Goal: Check status: Check status

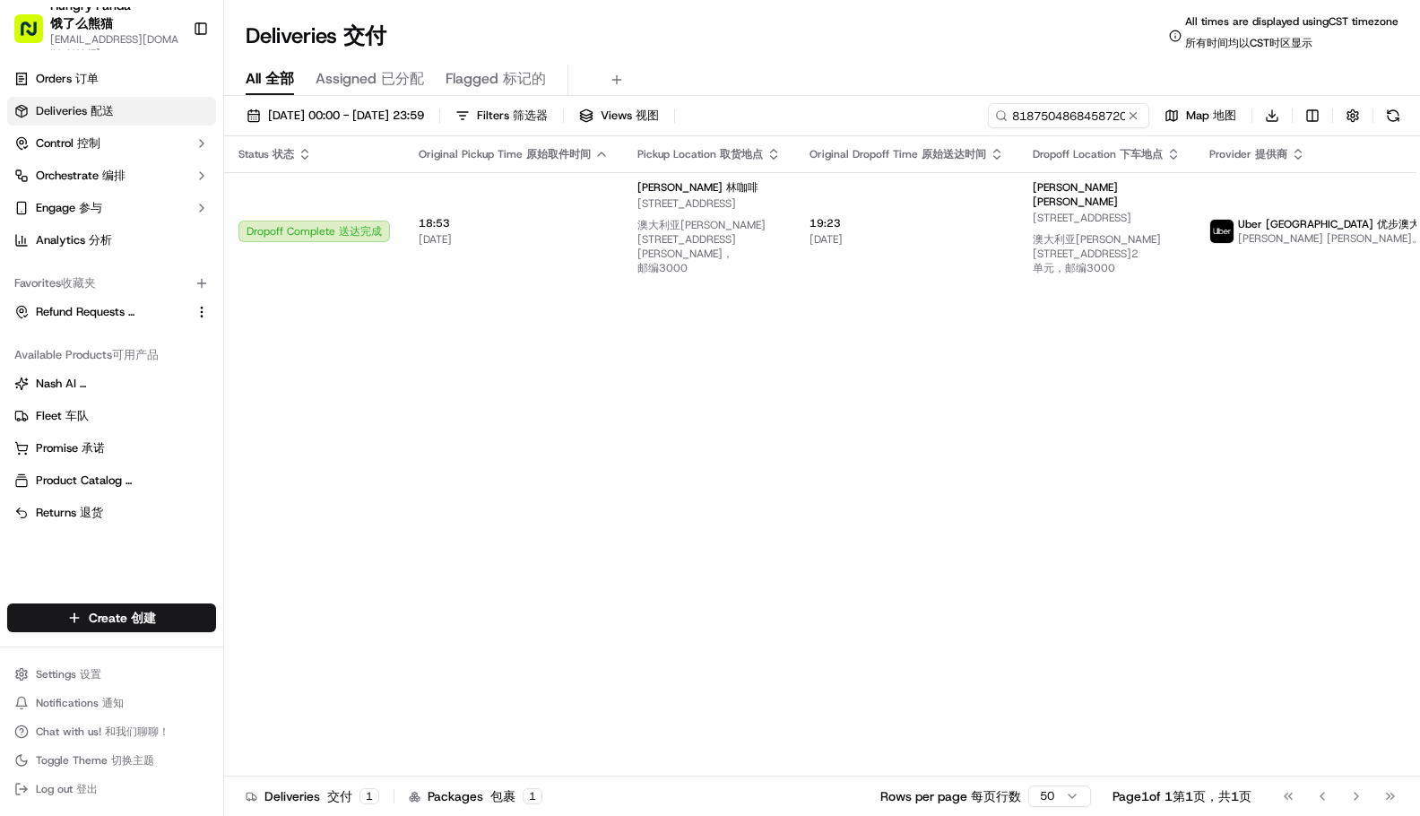
click at [929, 63] on div "All All 全部 Assigned Assigned 已分配 Flagged Flagged 标记的" at bounding box center [822, 76] width 1196 height 39
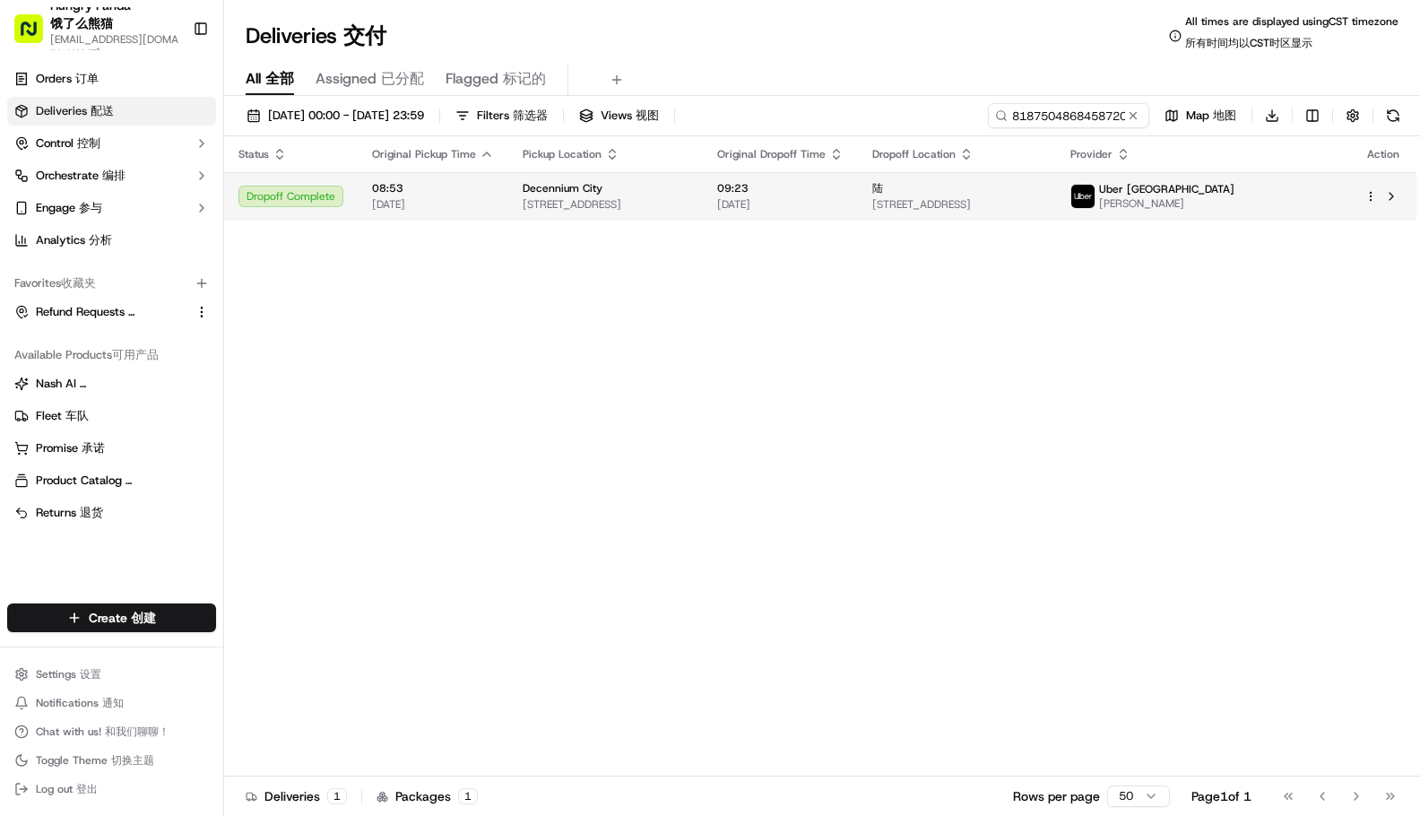
click at [843, 183] on span "09:23" at bounding box center [780, 188] width 126 height 14
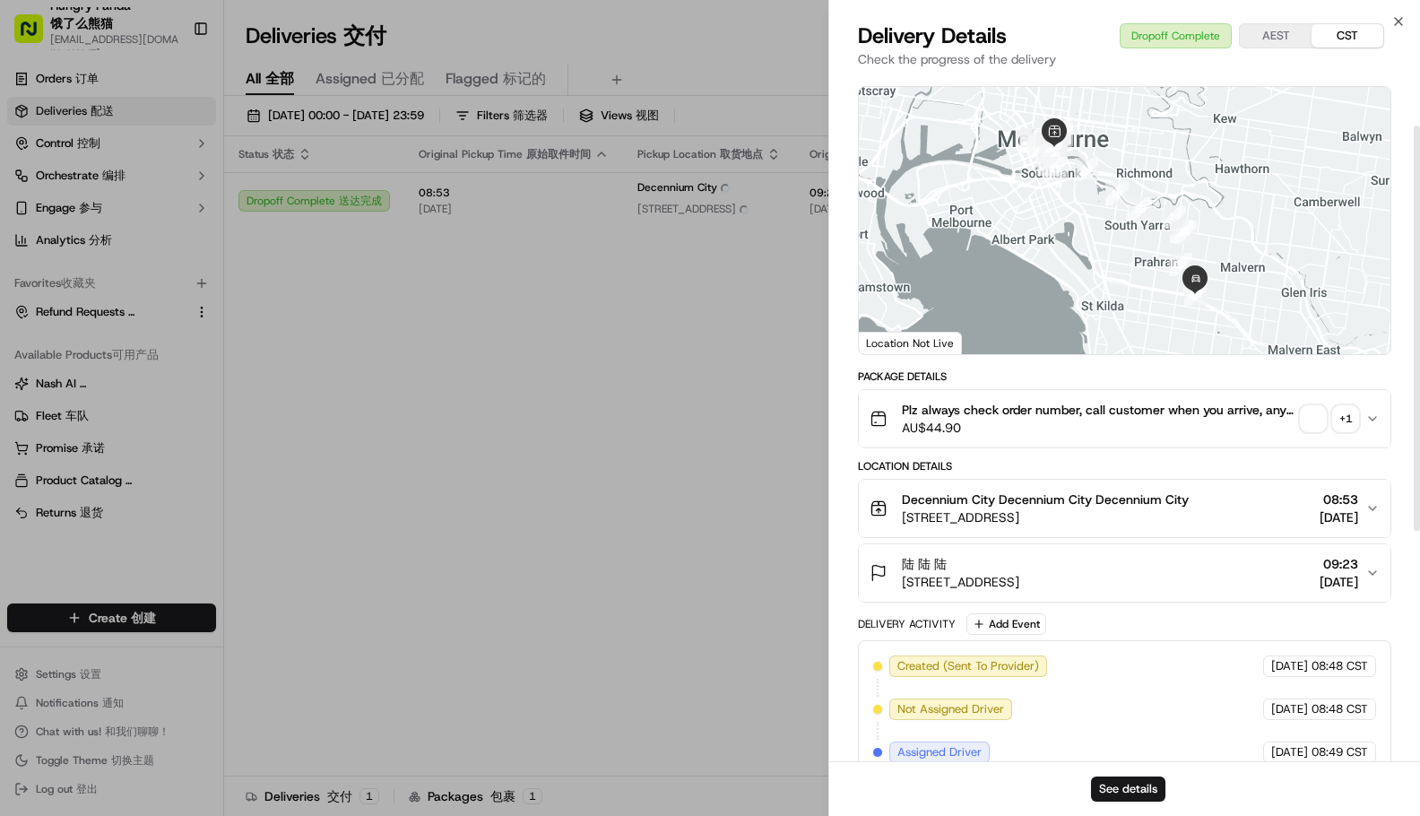
scroll to position [90, 0]
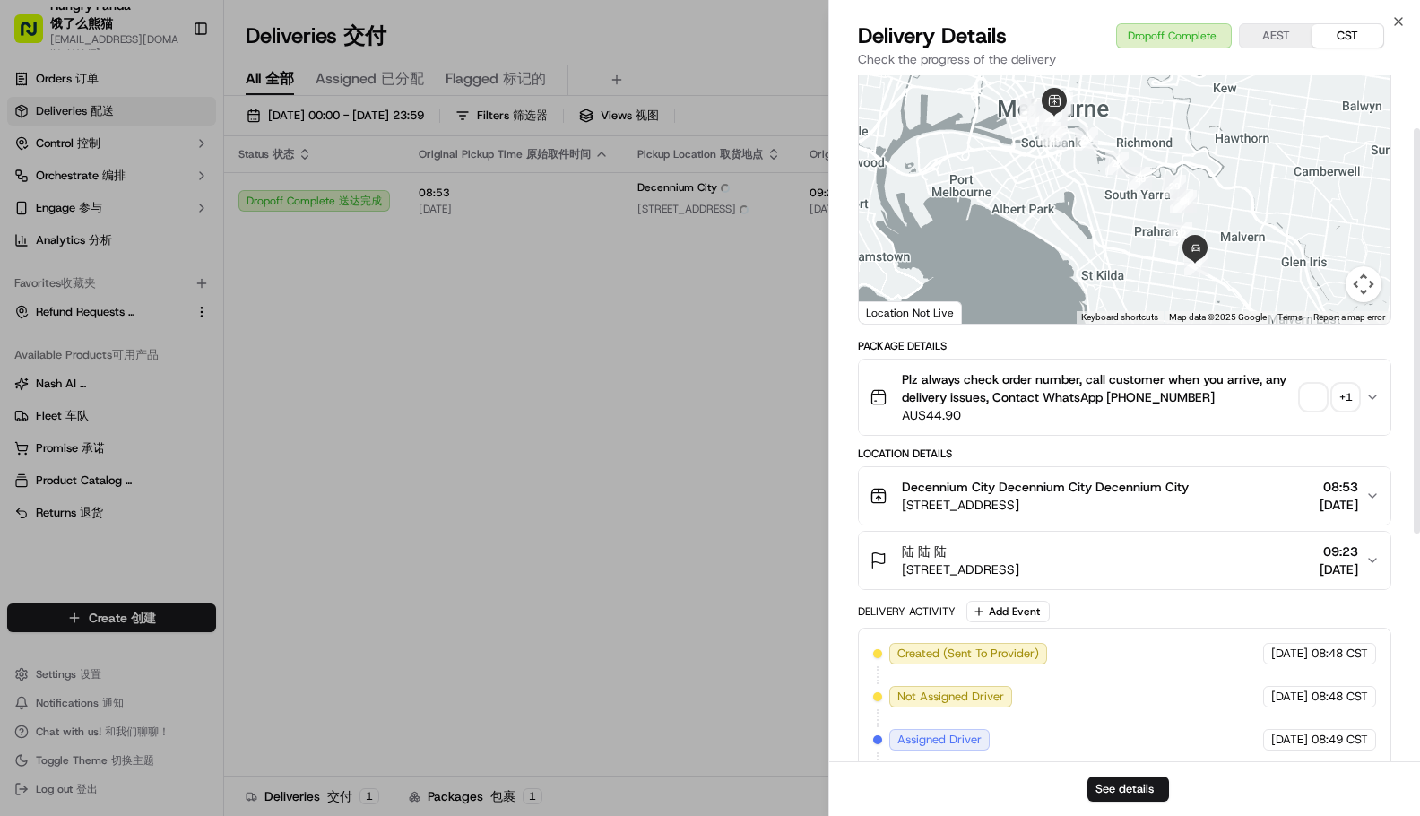
click at [1306, 399] on div "Provider Provider Uber [GEOGRAPHIC_DATA] Uber [GEOGRAPHIC_DATA] [PERSON_NAME] […" at bounding box center [1124, 574] width 533 height 1156
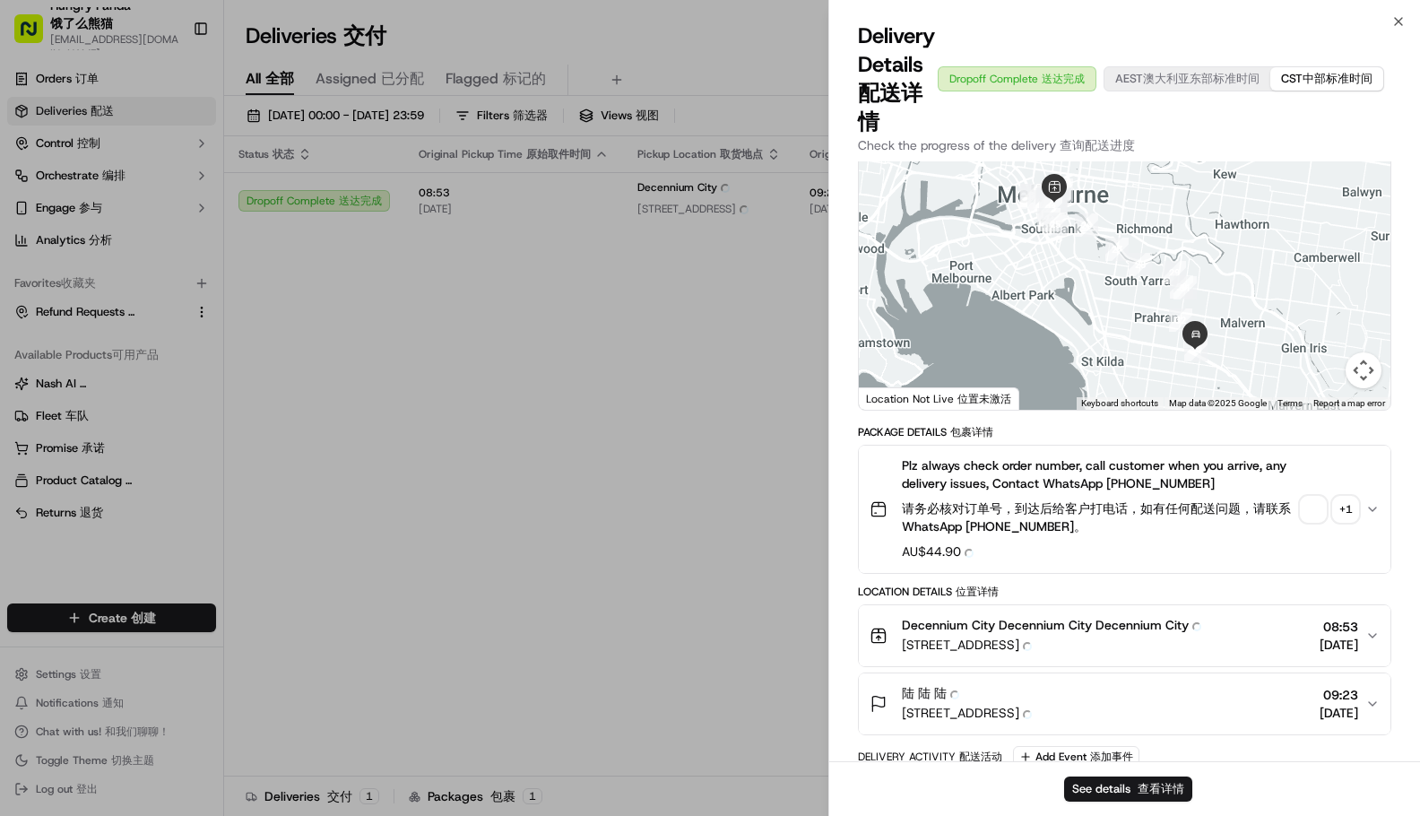
click at [1309, 504] on span "button" at bounding box center [1312, 509] width 25 height 25
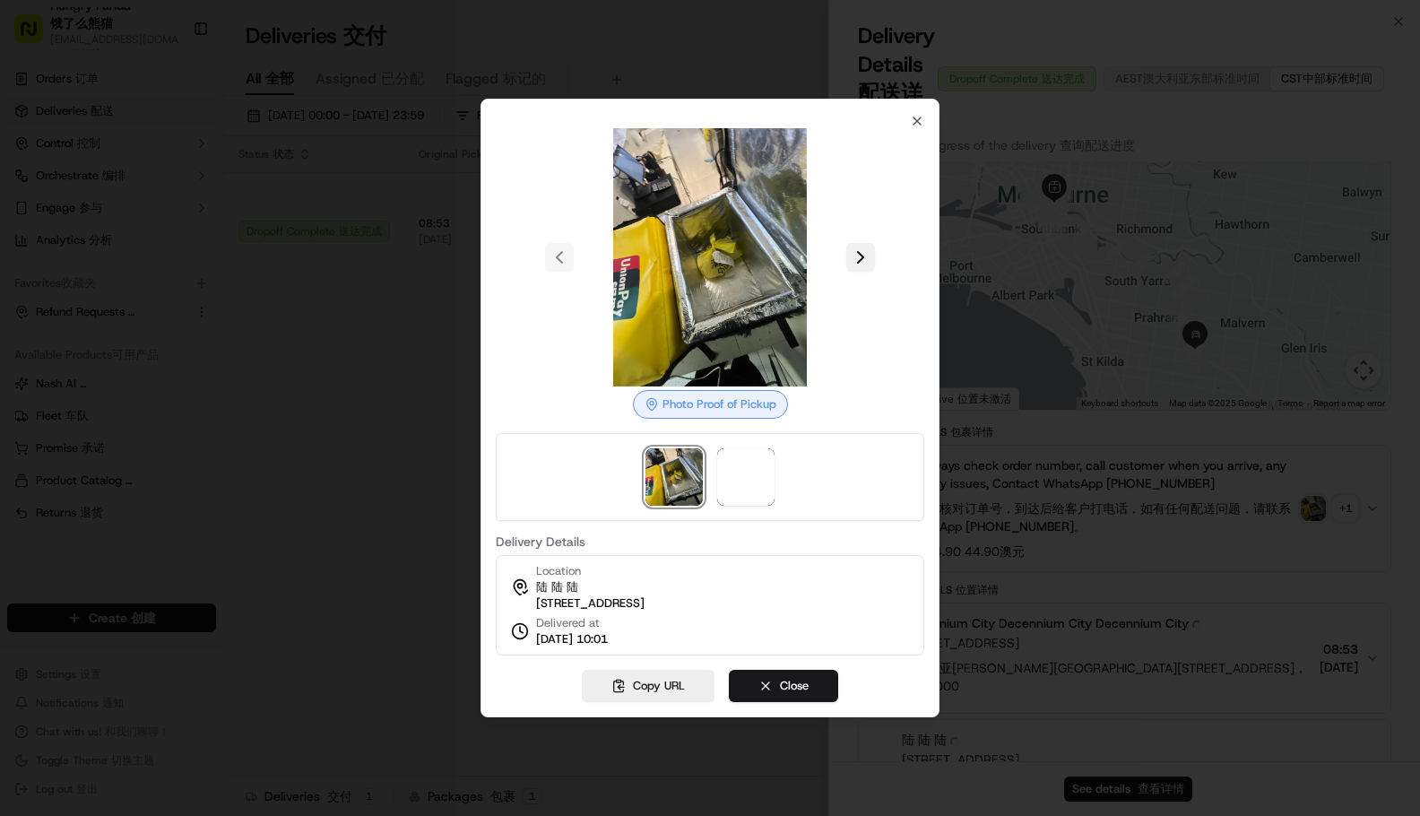
click at [867, 244] on button at bounding box center [860, 257] width 29 height 29
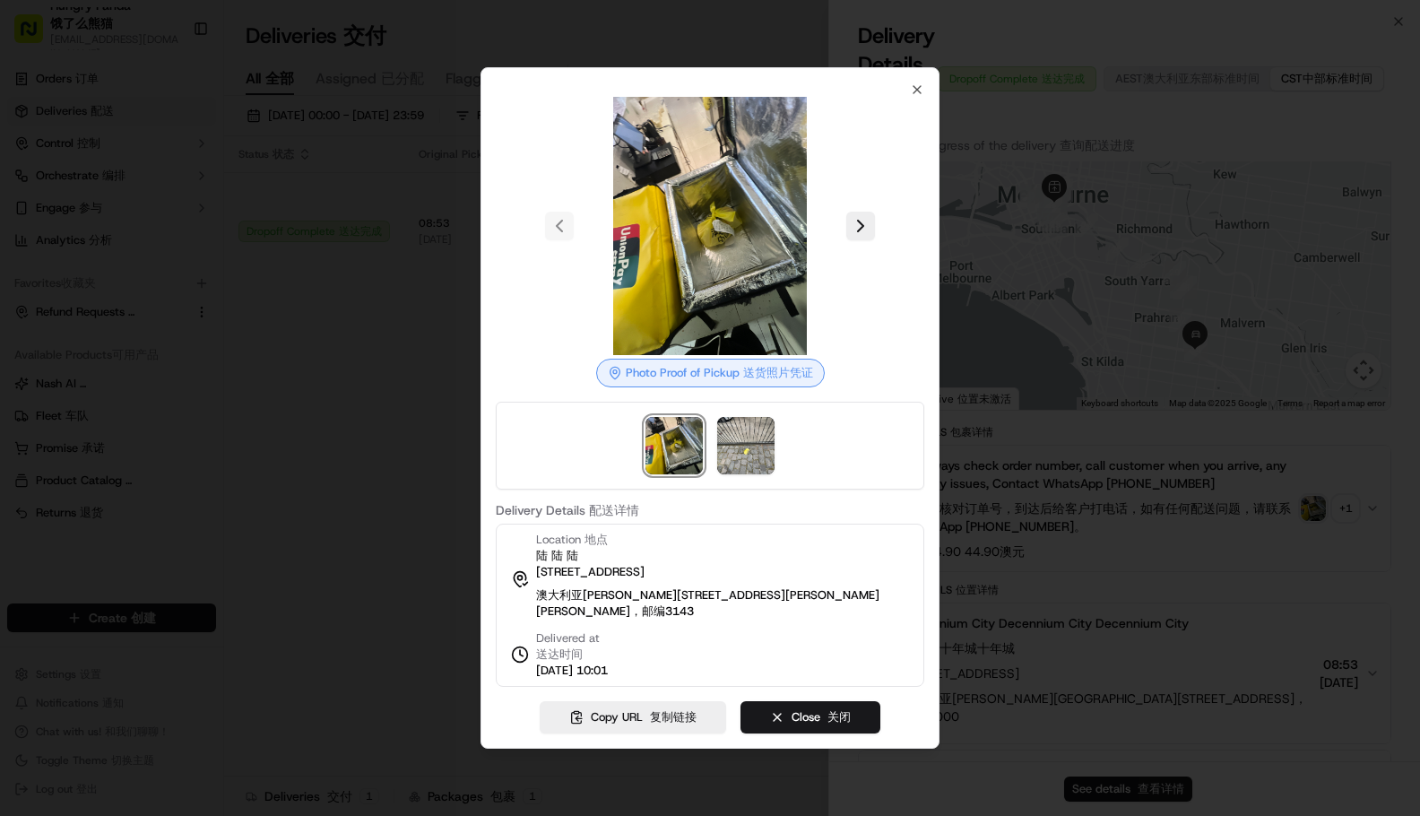
click at [576, 759] on div at bounding box center [710, 408] width 1420 height 816
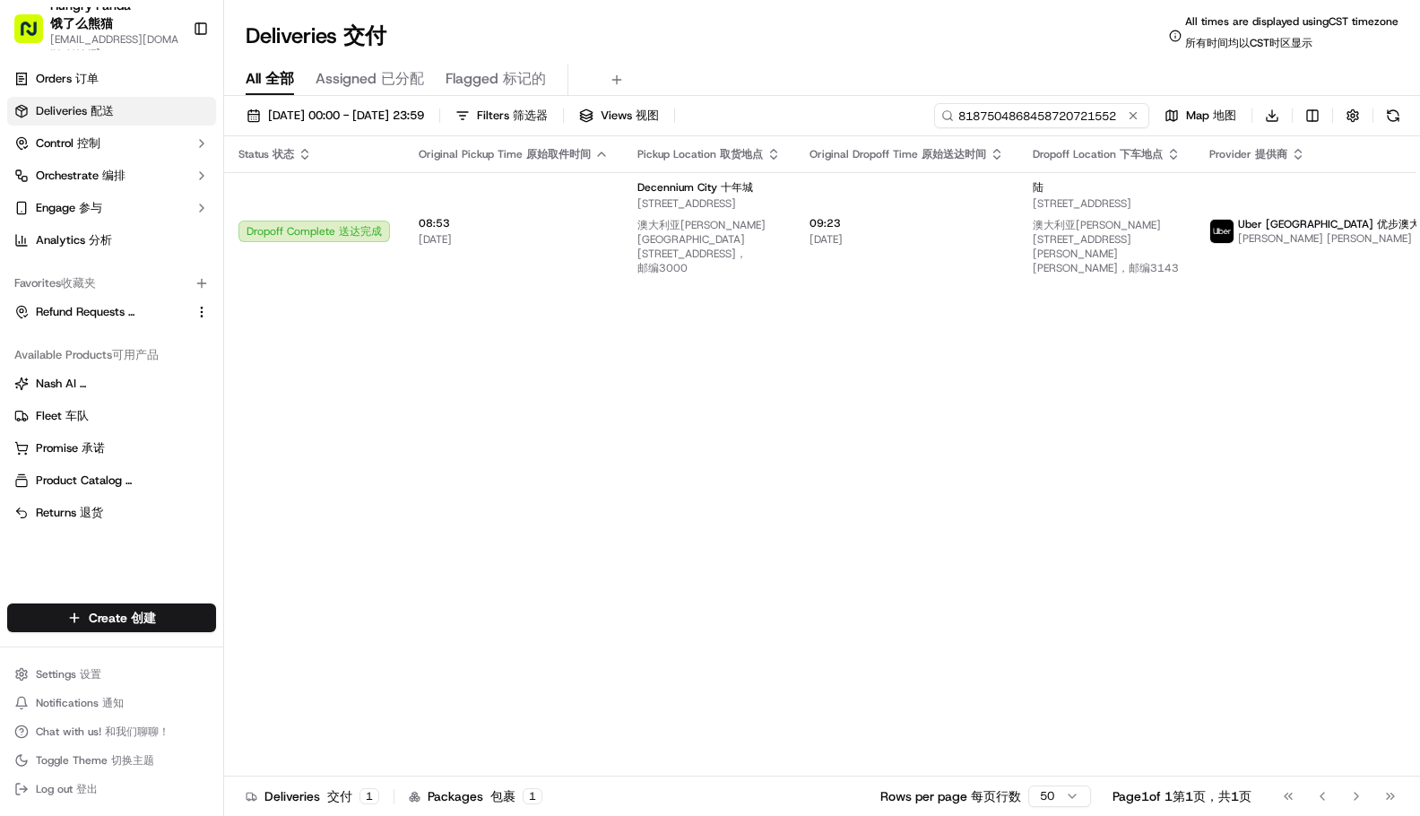
click at [1079, 114] on input "8187504868458720721552" at bounding box center [1041, 115] width 215 height 25
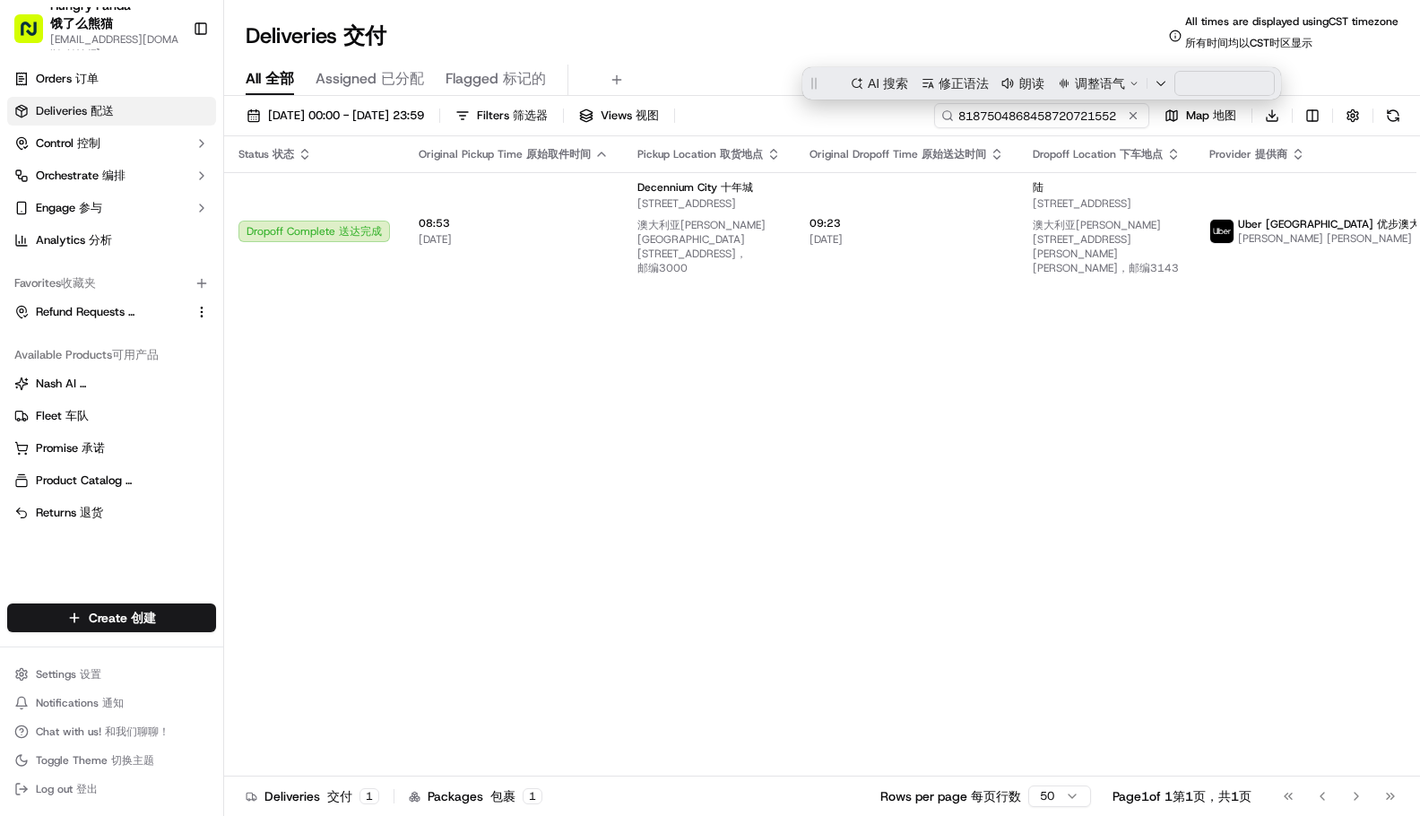
paste input "209151797885571588408"
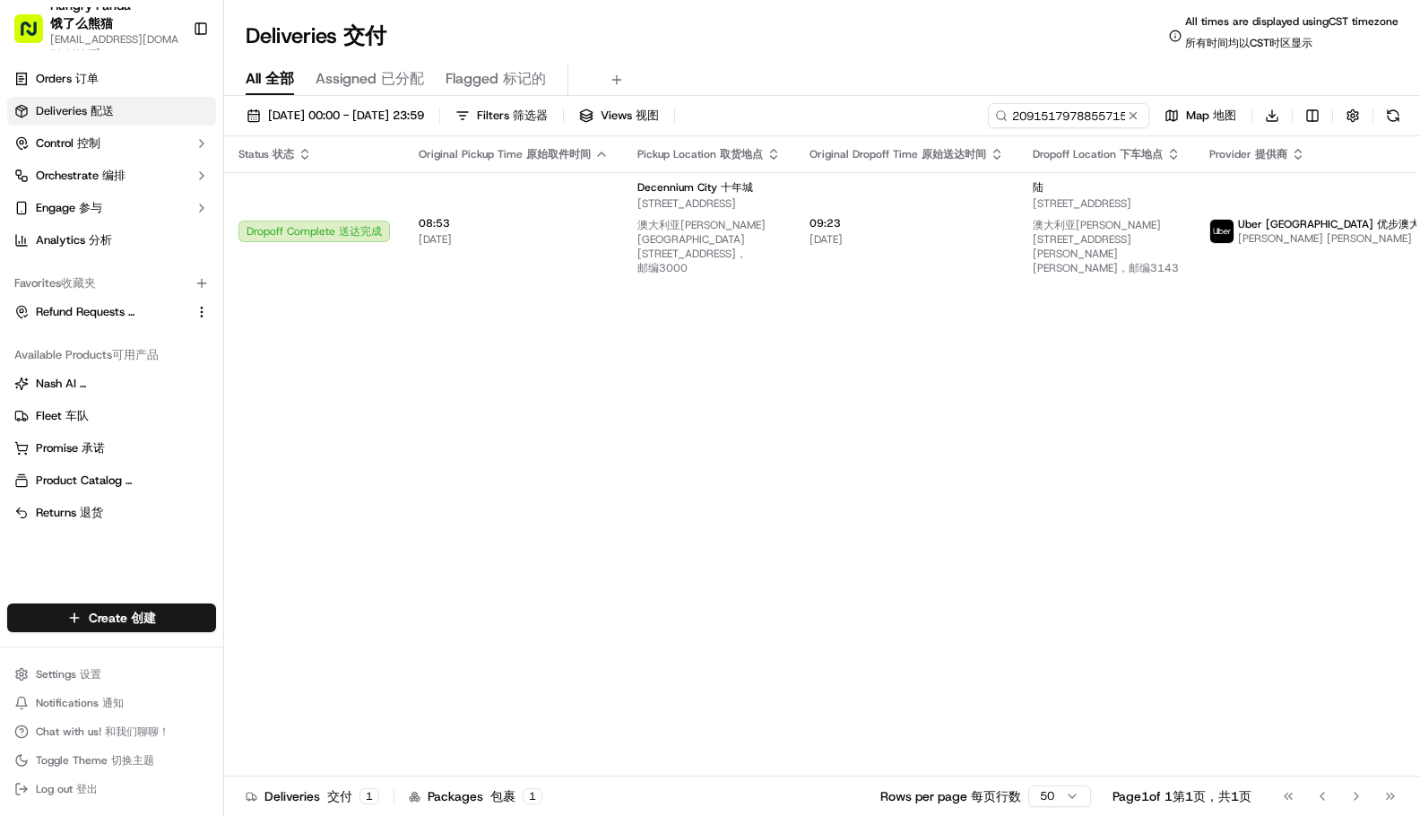
click at [911, 51] on div "Deliveries Deliveries 交付 All times are displayed using CST timezone All times a…" at bounding box center [822, 35] width 1196 height 43
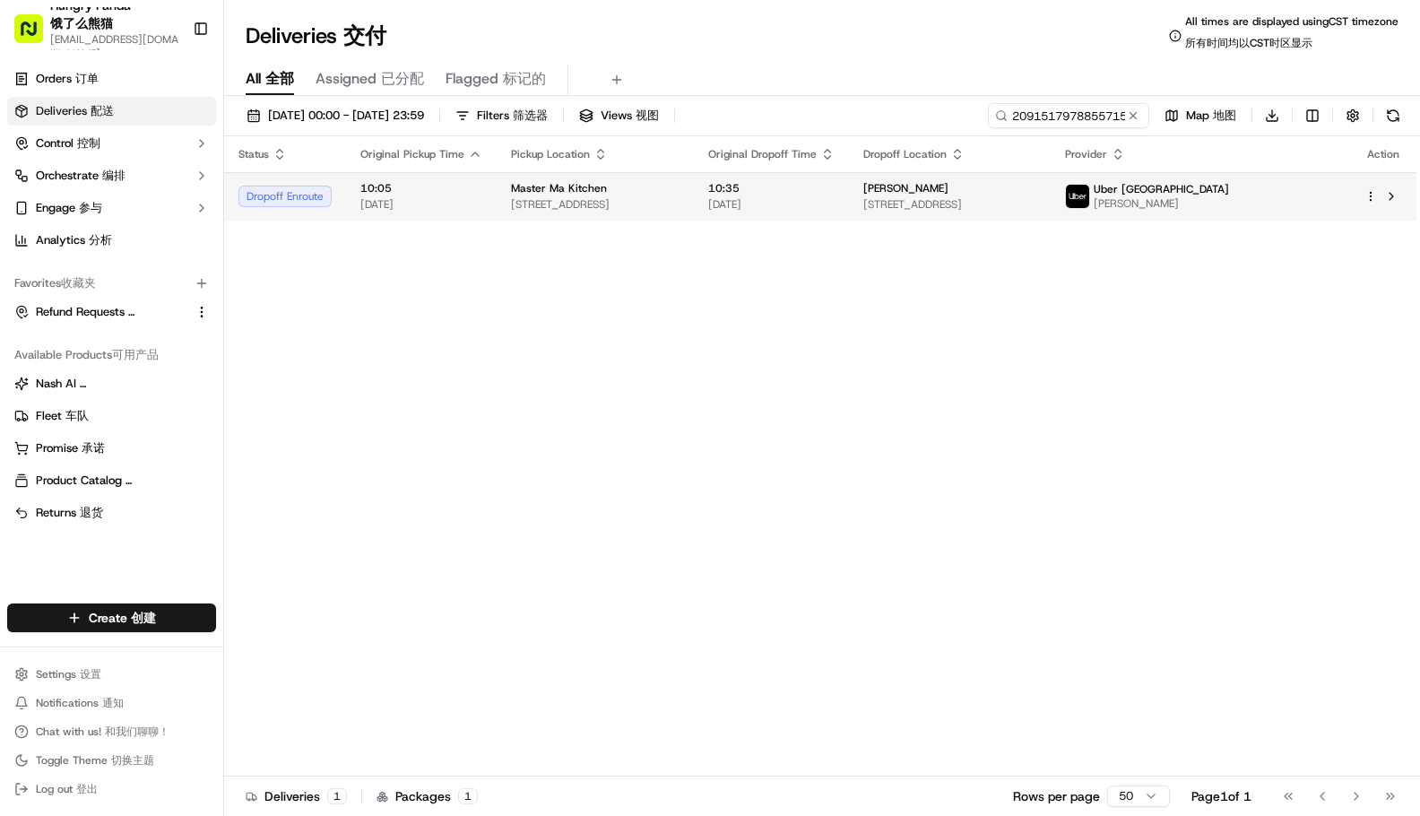
click at [834, 210] on span "[DATE]" at bounding box center [771, 204] width 126 height 14
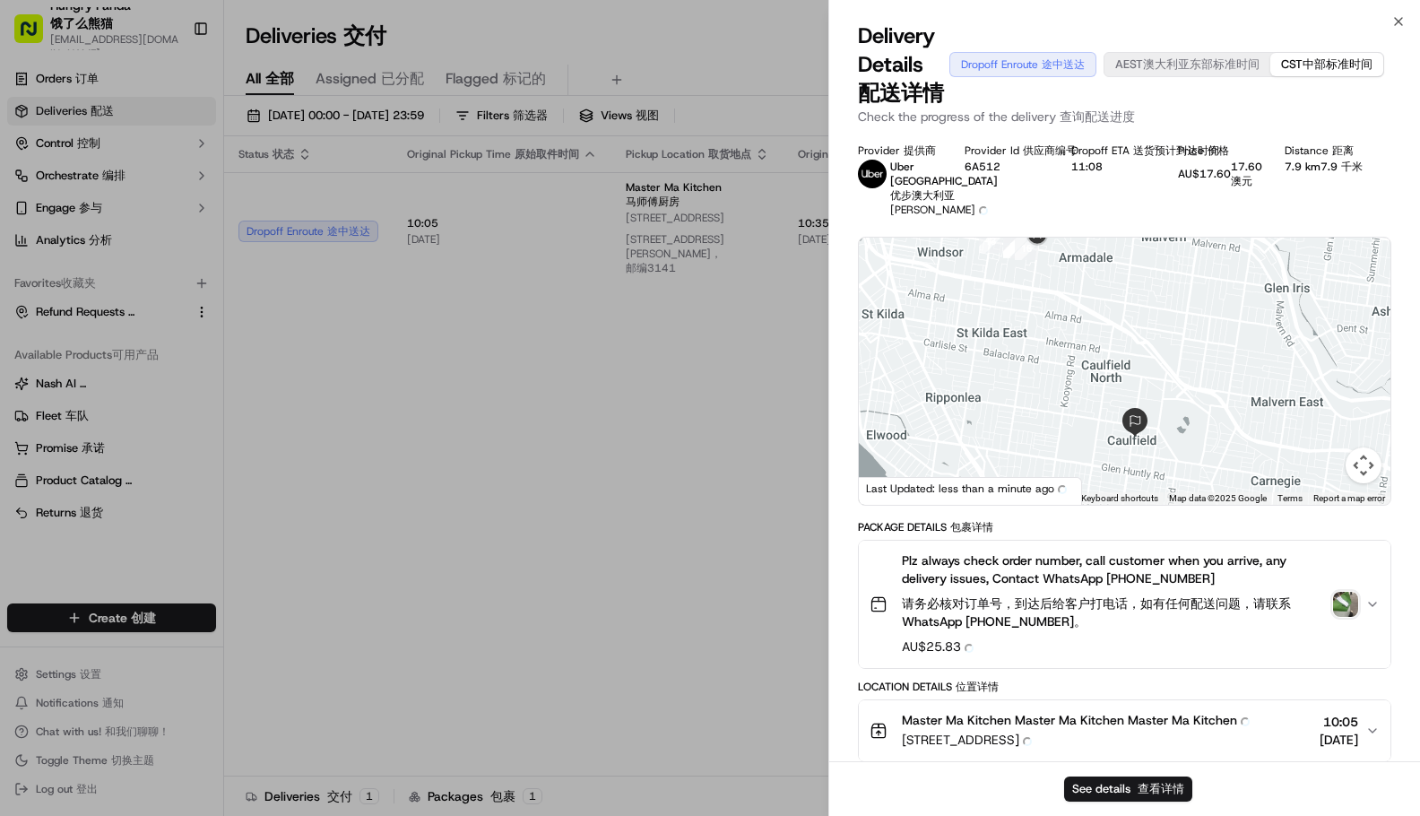
drag, startPoint x: 1205, startPoint y: 373, endPoint x: 1152, endPoint y: 348, distance: 59.3
click at [1152, 348] on div at bounding box center [1124, 371] width 531 height 267
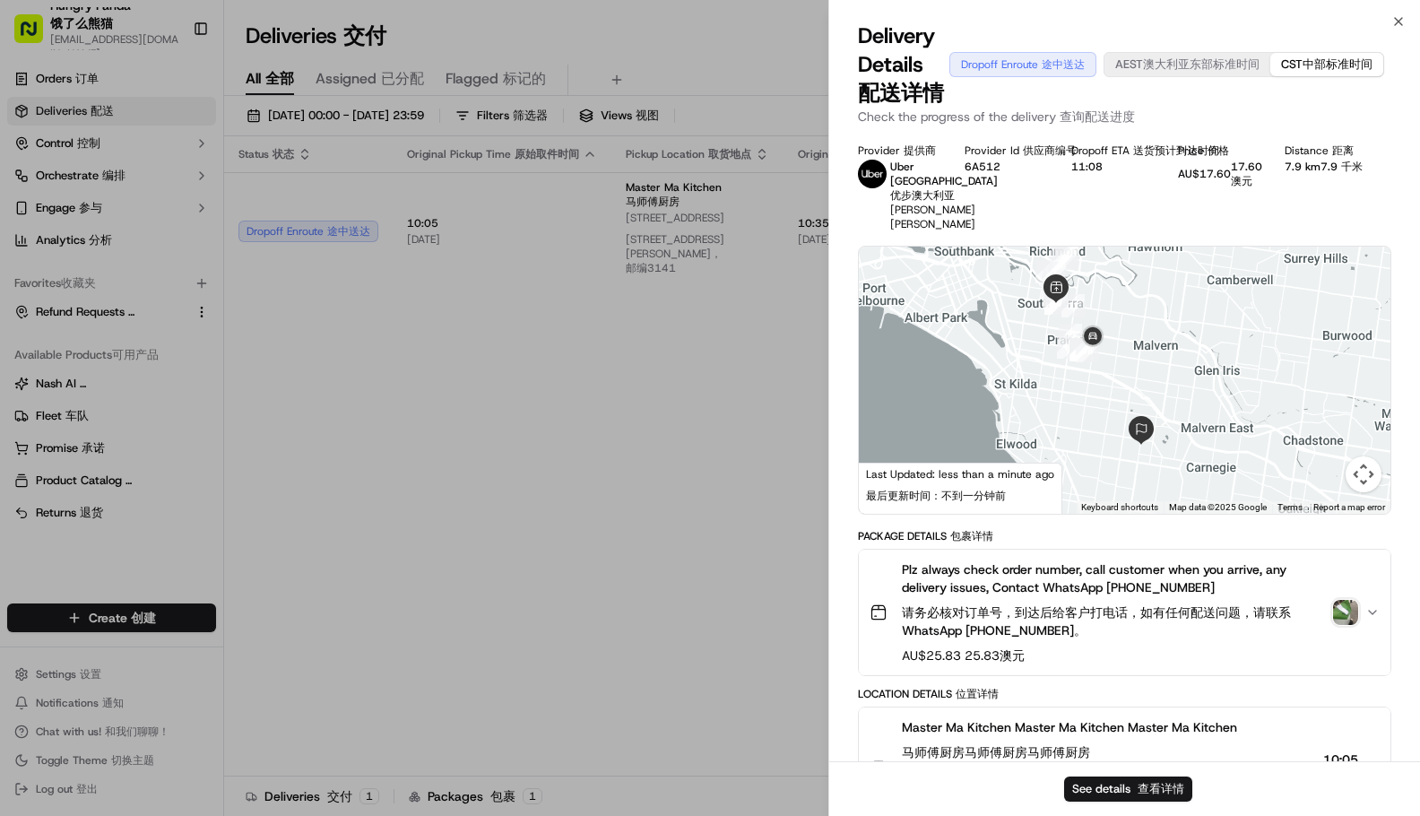
drag, startPoint x: 1159, startPoint y: 374, endPoint x: 1135, endPoint y: 445, distance: 75.7
click at [1158, 445] on div at bounding box center [1124, 379] width 531 height 267
click at [1137, 220] on div "Provider Provider 提供商 Uber [GEOGRAPHIC_DATA] Uber [GEOGRAPHIC_DATA] 优步澳大利亚 [PER…" at bounding box center [1124, 187] width 533 height 88
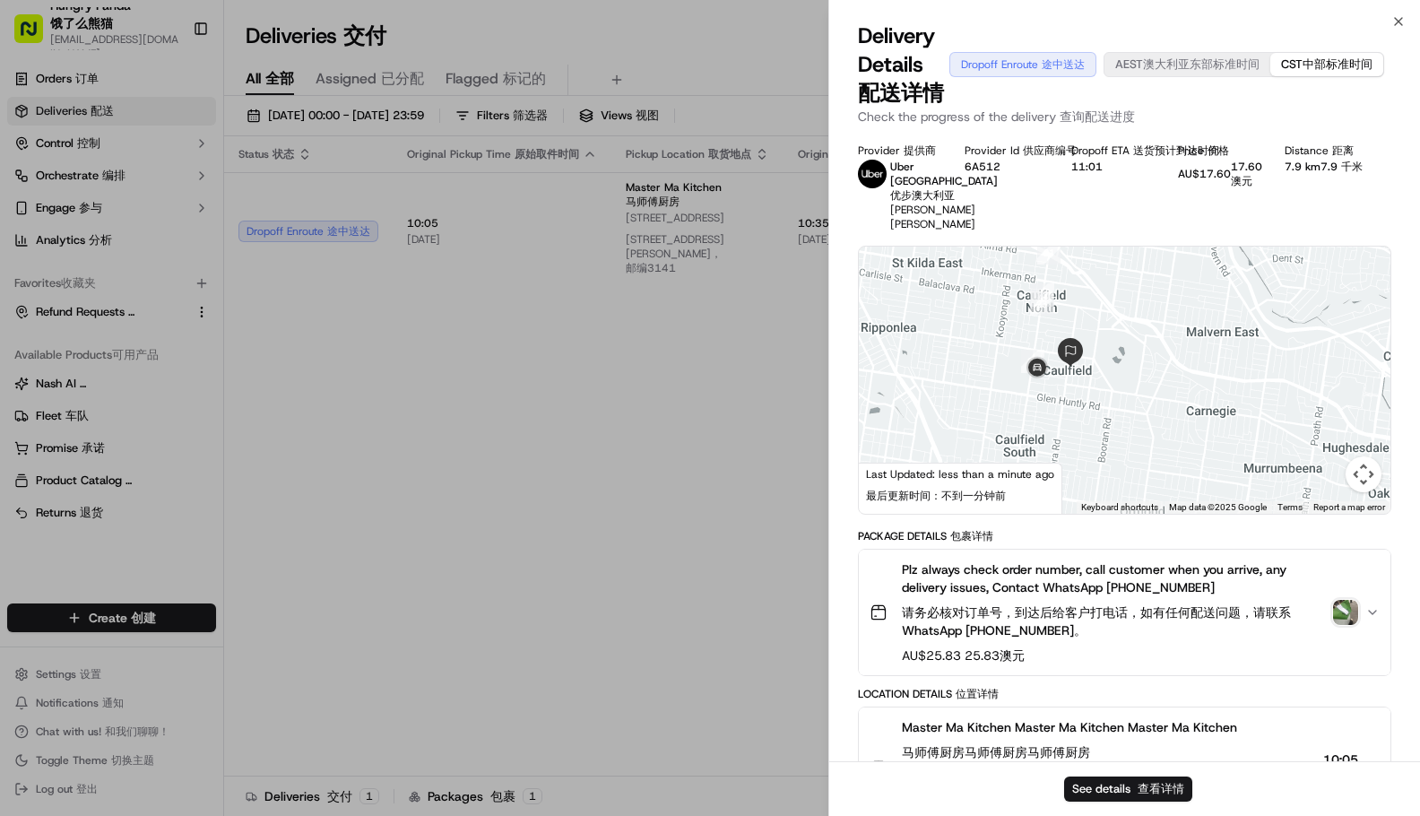
drag, startPoint x: 1119, startPoint y: 428, endPoint x: 1093, endPoint y: 402, distance: 36.1
click at [1094, 403] on div at bounding box center [1124, 379] width 531 height 267
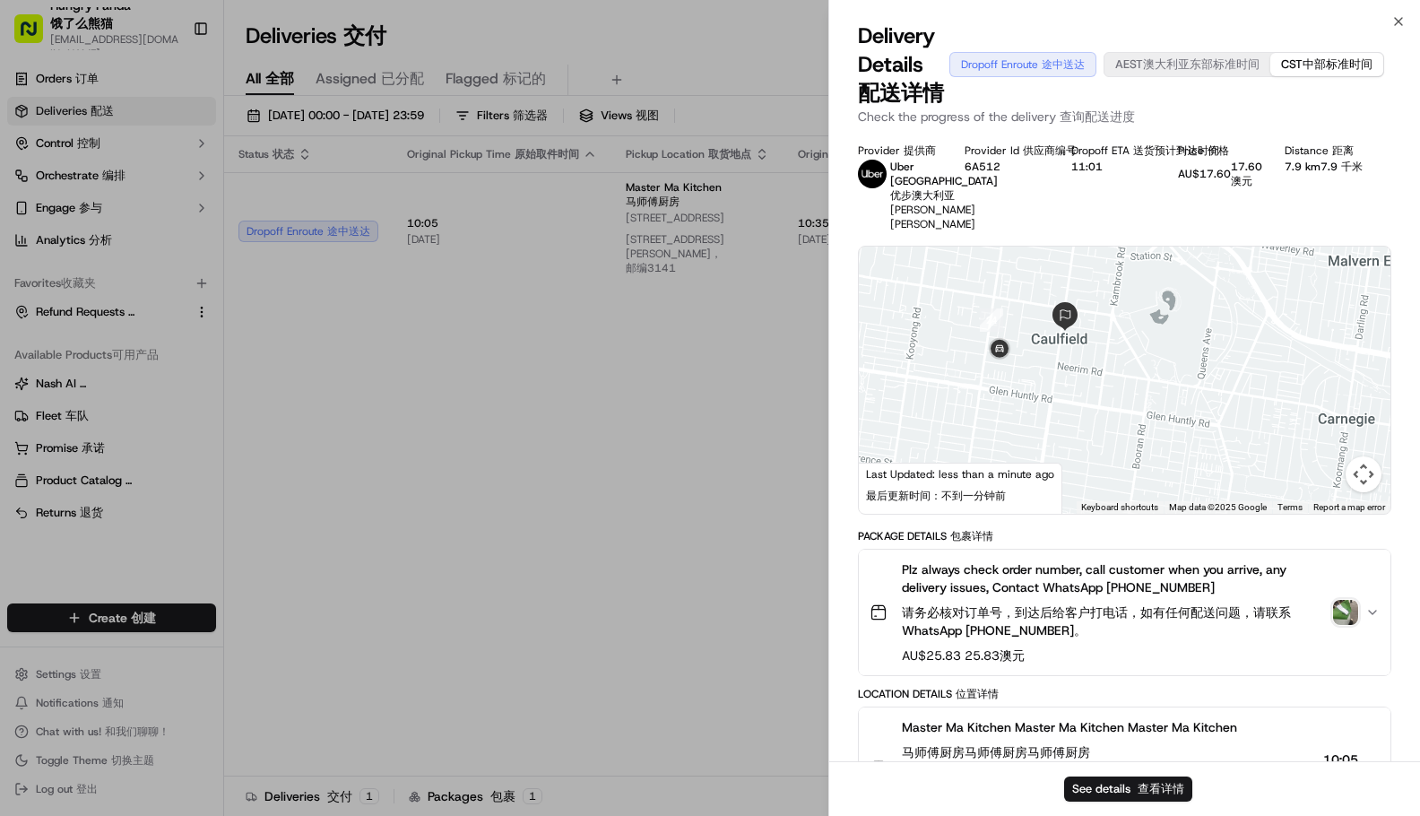
drag, startPoint x: 1059, startPoint y: 415, endPoint x: 1123, endPoint y: 386, distance: 69.8
click at [1127, 387] on div at bounding box center [1124, 379] width 531 height 267
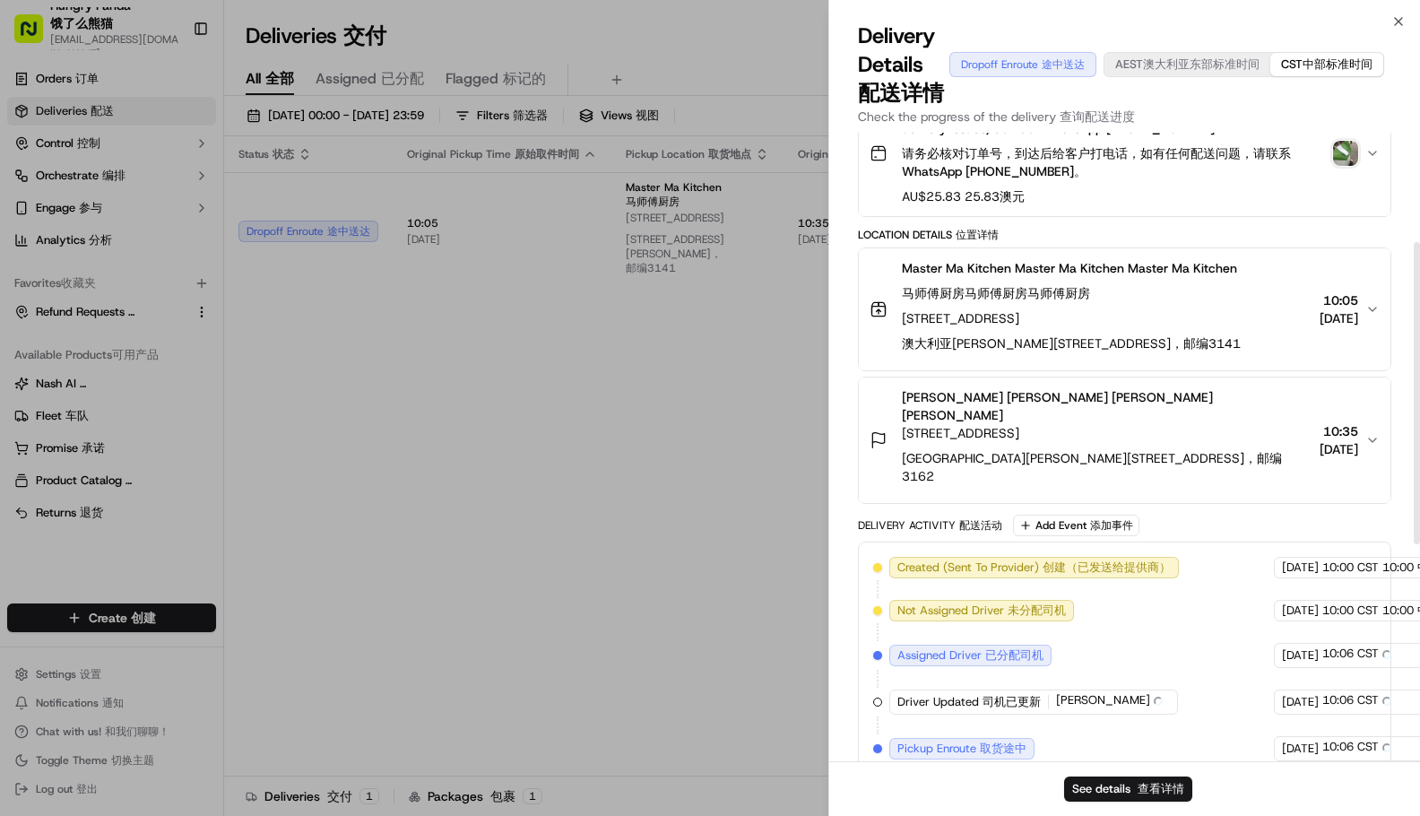
scroll to position [227, 0]
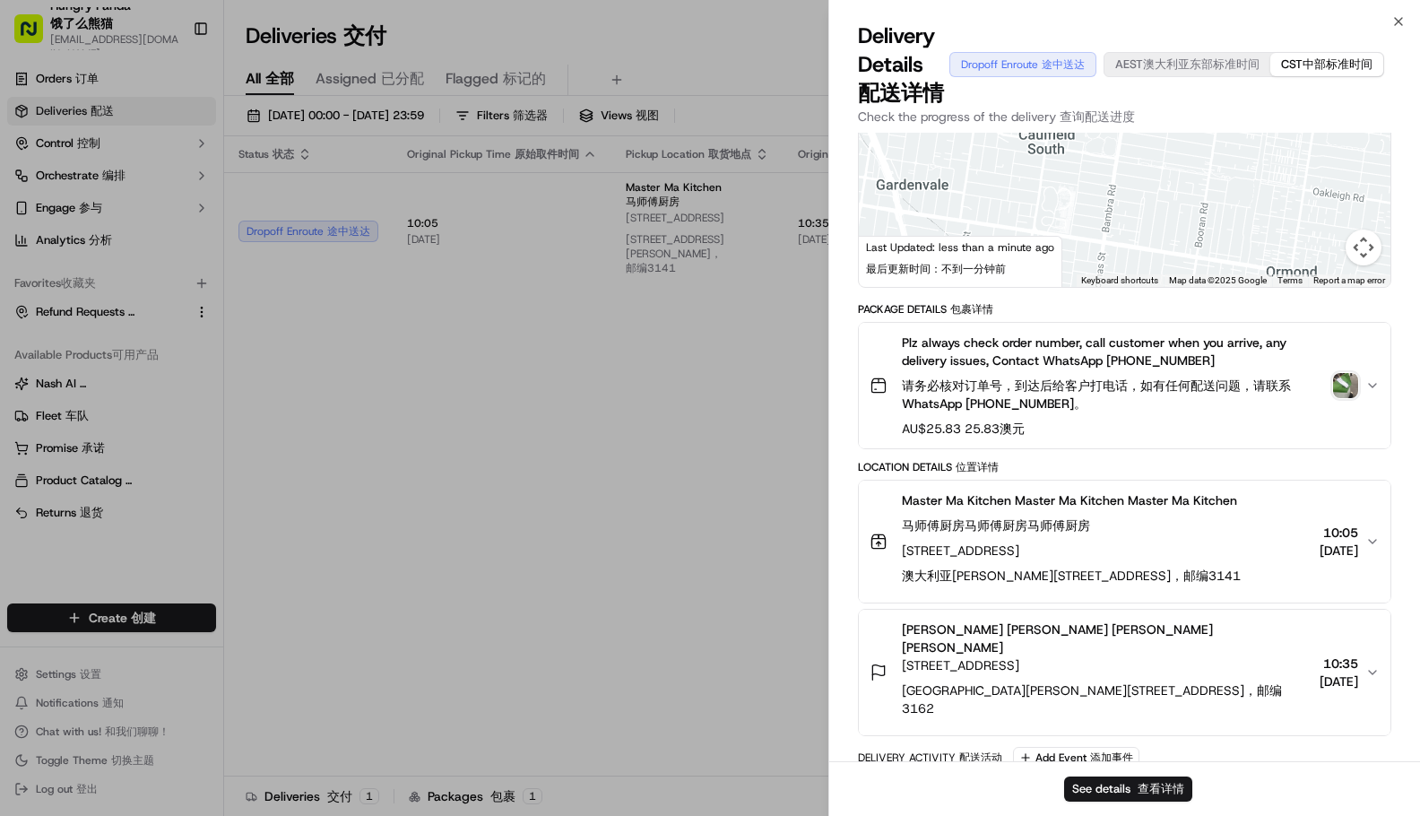
drag, startPoint x: 1149, startPoint y: 228, endPoint x: 1124, endPoint y: 342, distance: 117.4
click at [1123, 358] on div "Provider Provider 提供商 Uber [GEOGRAPHIC_DATA] Uber [GEOGRAPHIC_DATA] 优步澳大利亚 [PER…" at bounding box center [1124, 556] width 533 height 1278
drag, startPoint x: 1137, startPoint y: 213, endPoint x: 1136, endPoint y: 252, distance: 38.5
click at [1136, 252] on div at bounding box center [1124, 153] width 531 height 267
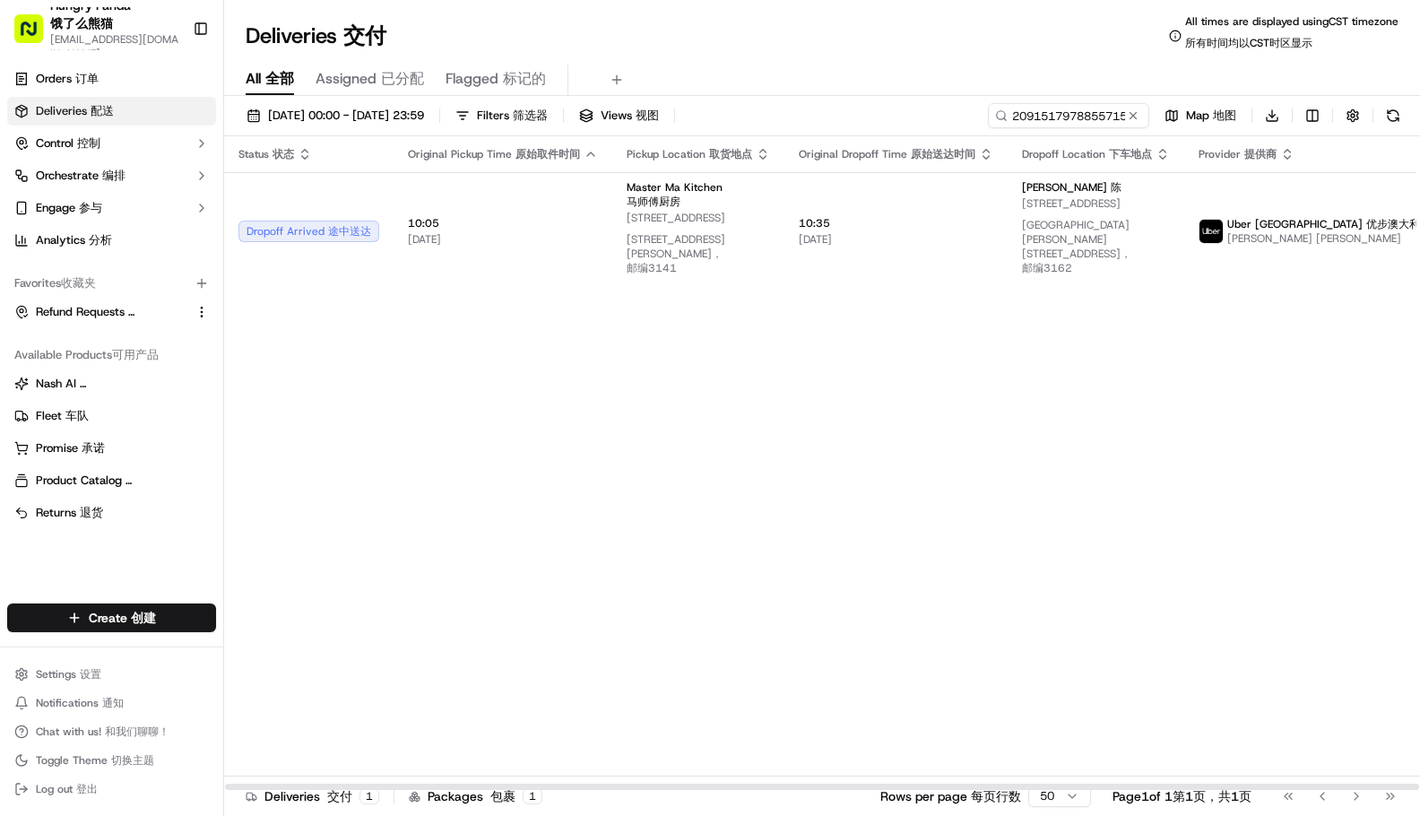
click at [298, 518] on div "Status Status 状态 Original Pickup Time Original Pickup Time 原始取件时间 Pickup Locati…" at bounding box center [875, 463] width 1303 height 654
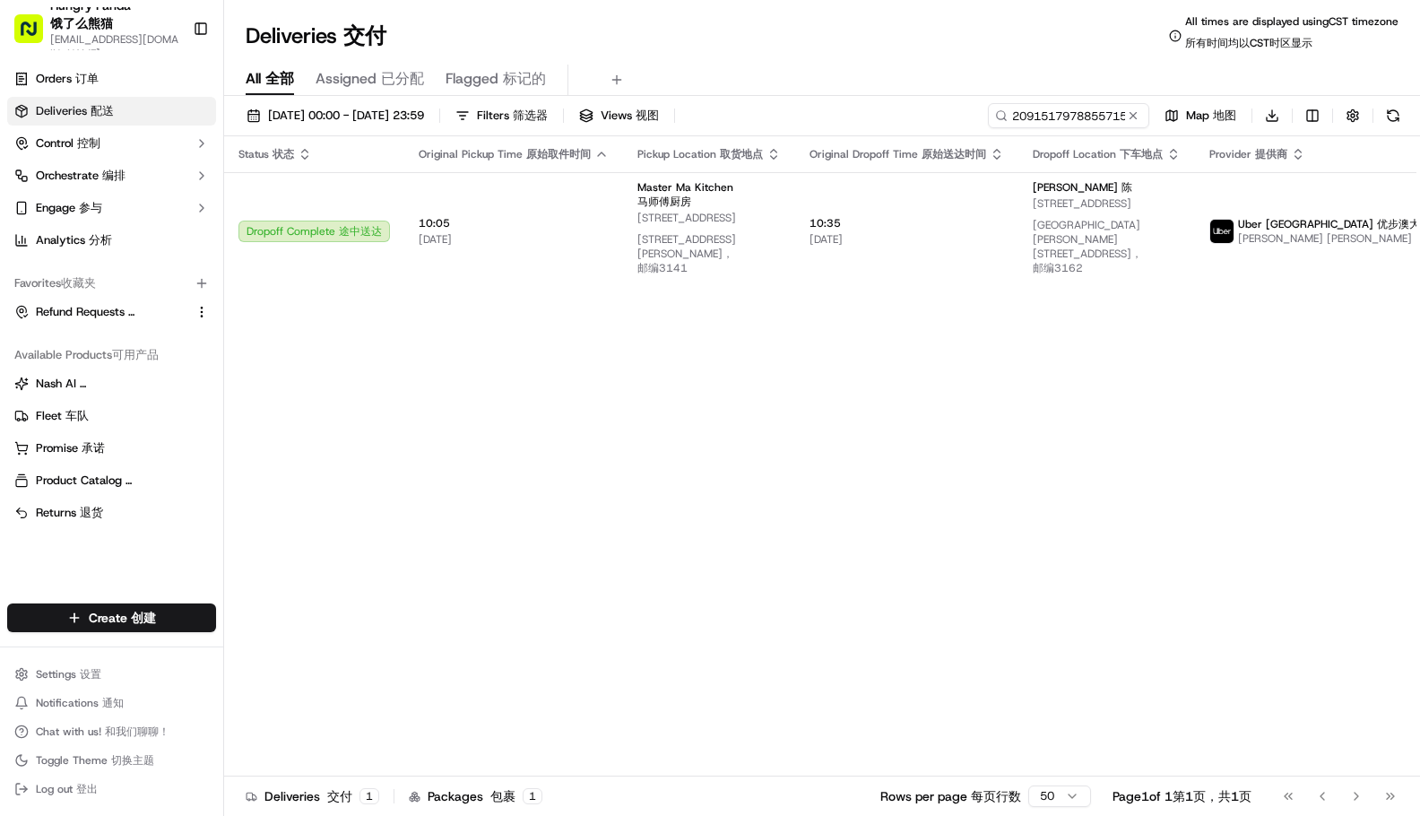
click at [1202, 394] on div "Status Status 状态 Original Pickup Time Original Pickup Time 原始取件时间 Pickup Locati…" at bounding box center [881, 463] width 1314 height 654
click at [1096, 117] on input "209151797885571588408" at bounding box center [1041, 115] width 215 height 25
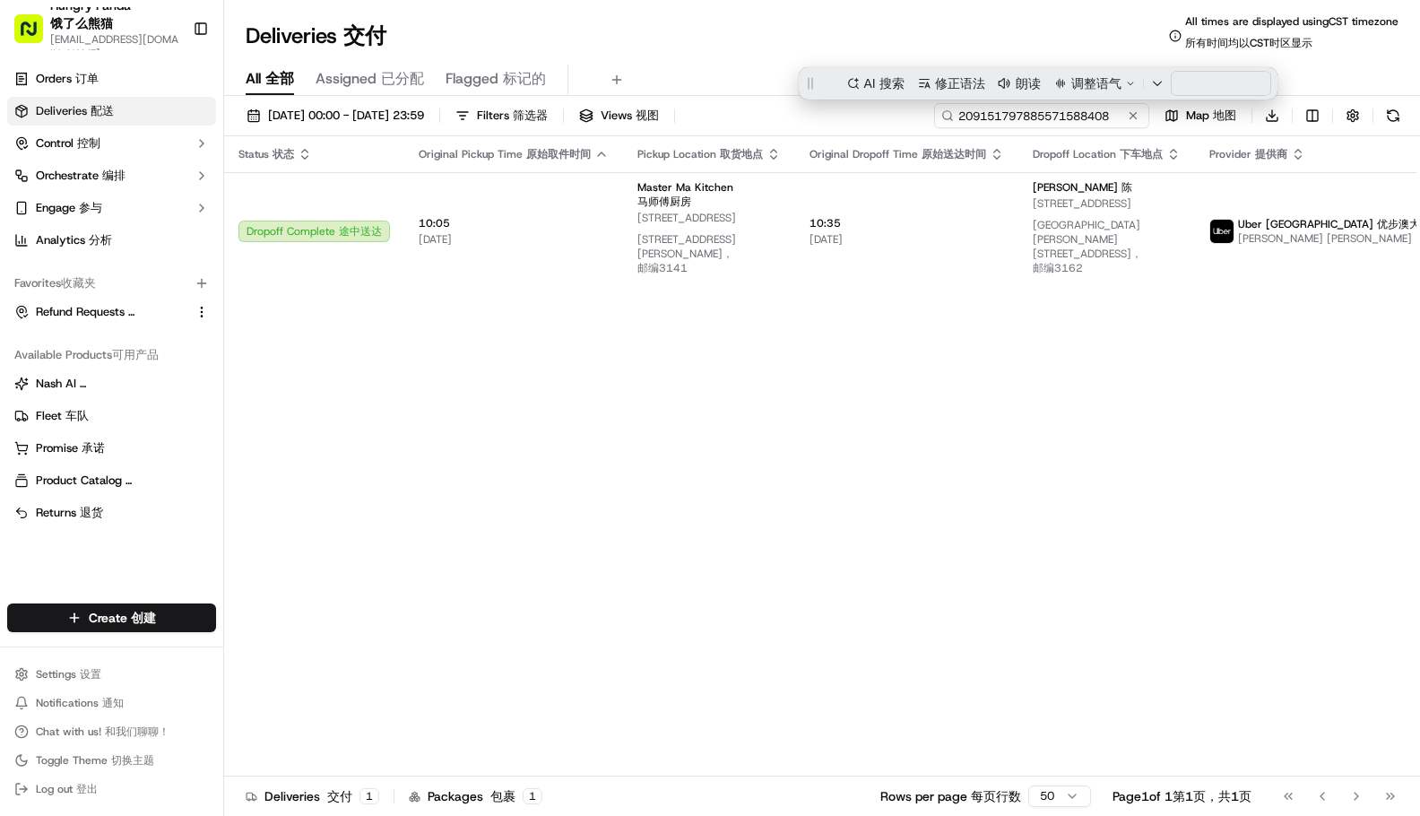
paste input "3593554068755779211273"
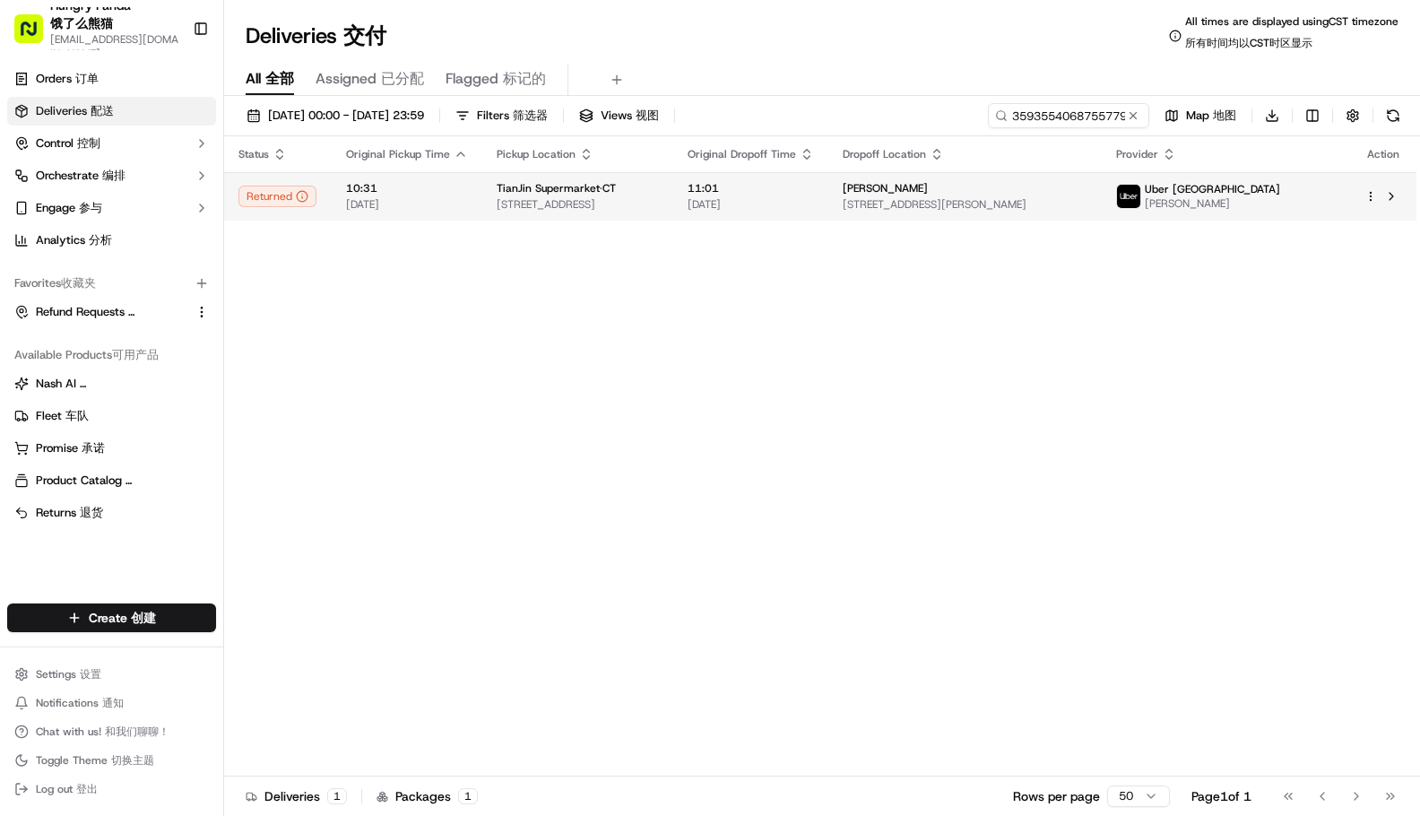
click at [982, 186] on div "[PERSON_NAME]" at bounding box center [964, 188] width 245 height 14
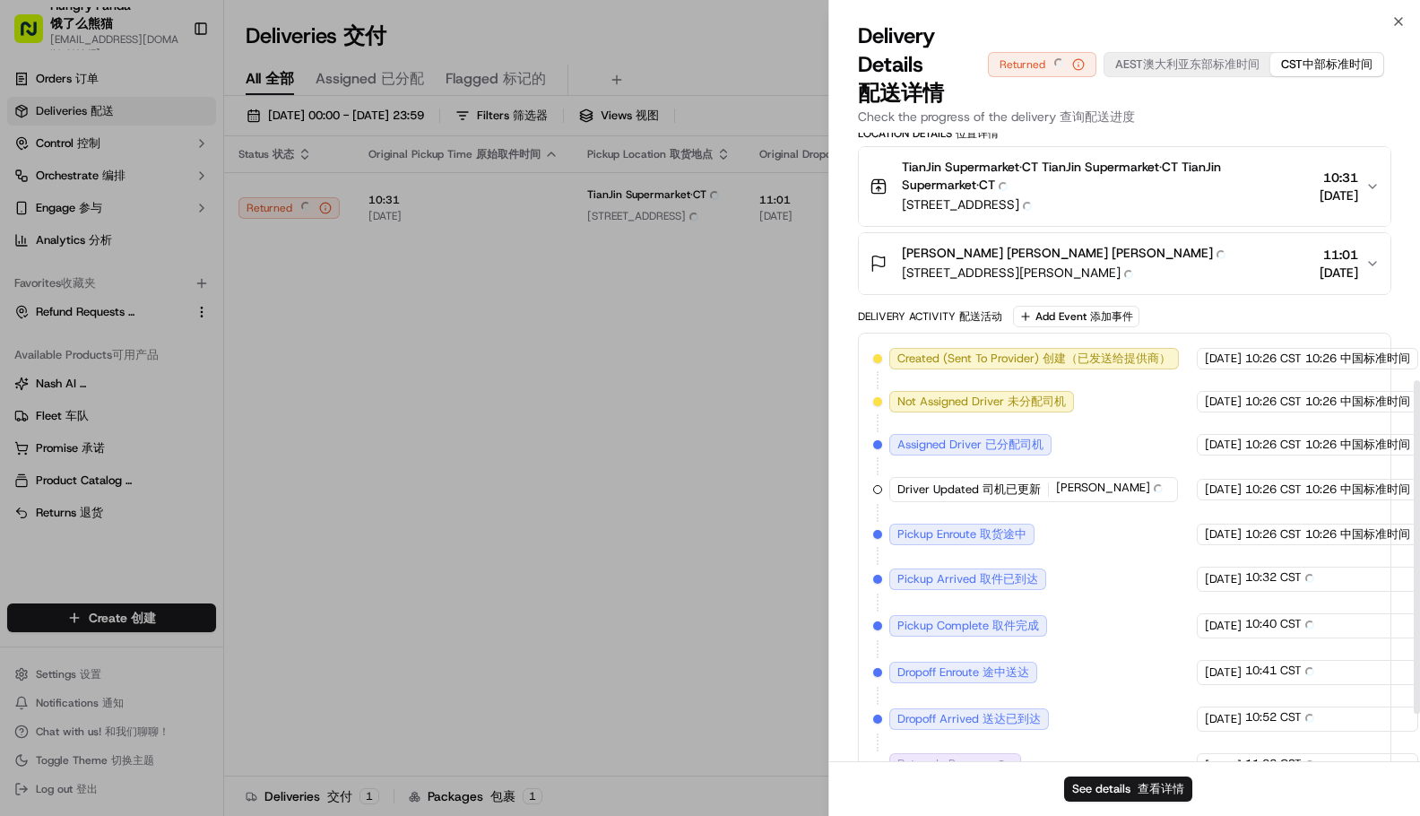
scroll to position [19, 0]
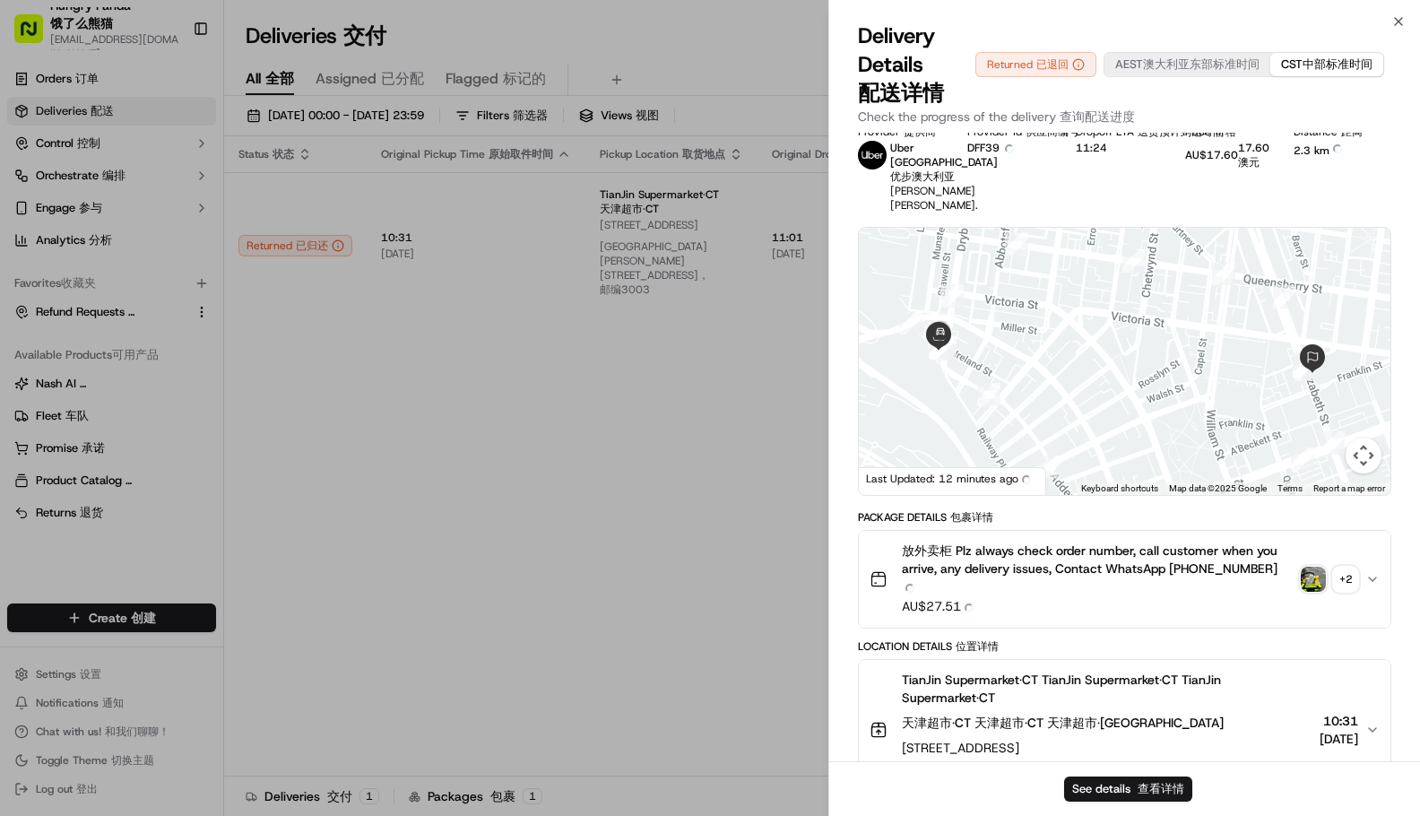
click at [1323, 589] on img "button" at bounding box center [1312, 578] width 25 height 25
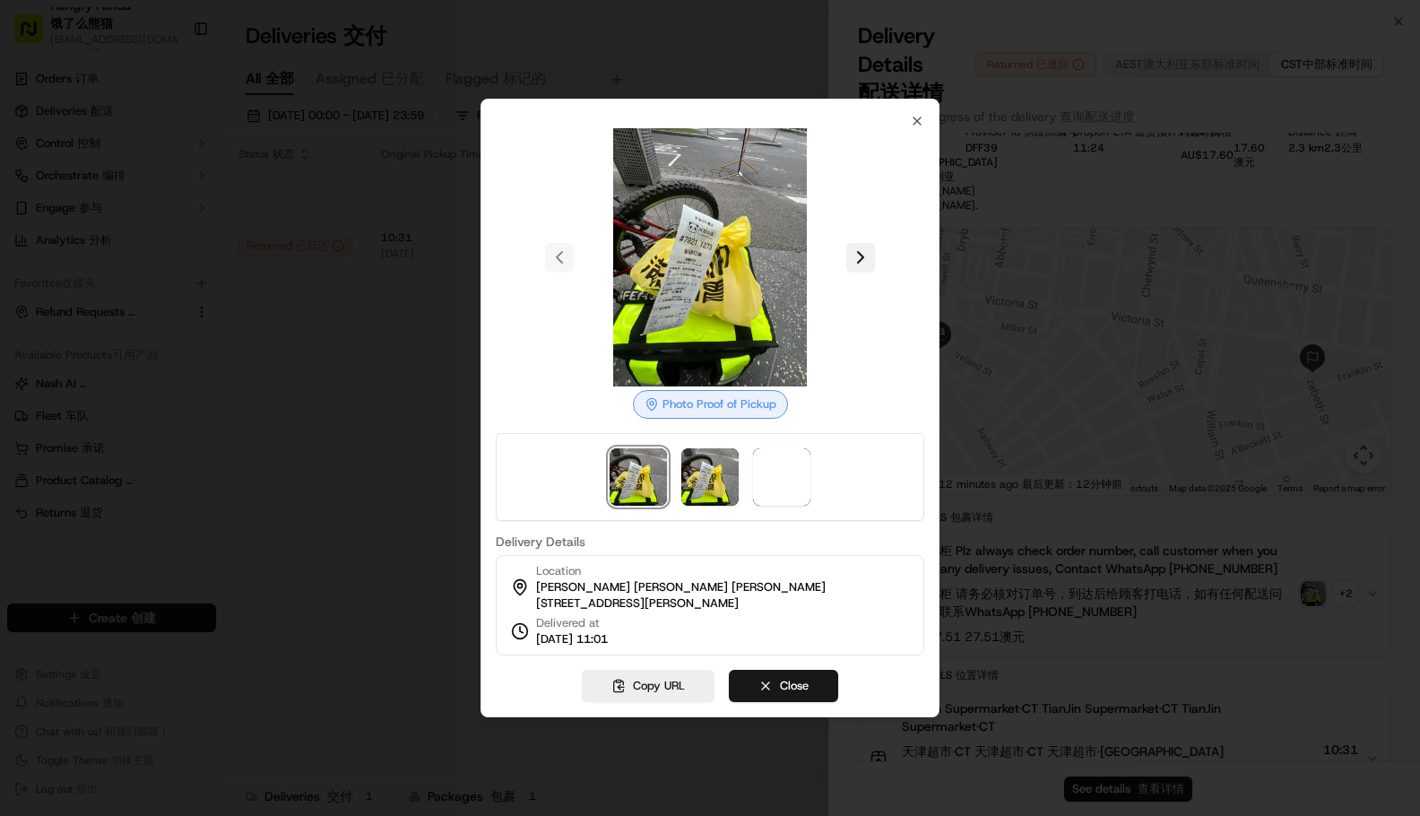
click at [858, 243] on button at bounding box center [860, 257] width 29 height 29
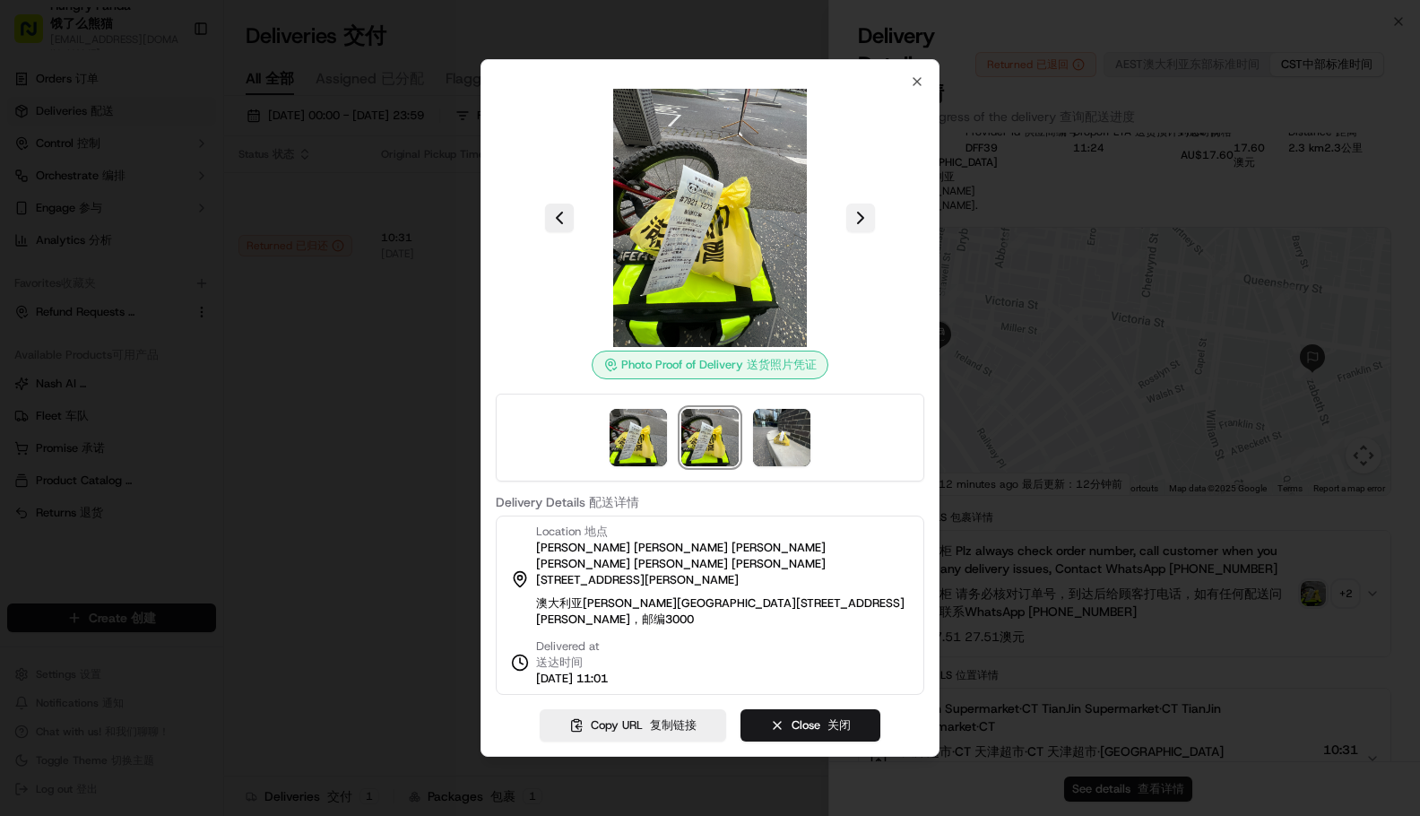
click at [853, 223] on button at bounding box center [860, 217] width 29 height 29
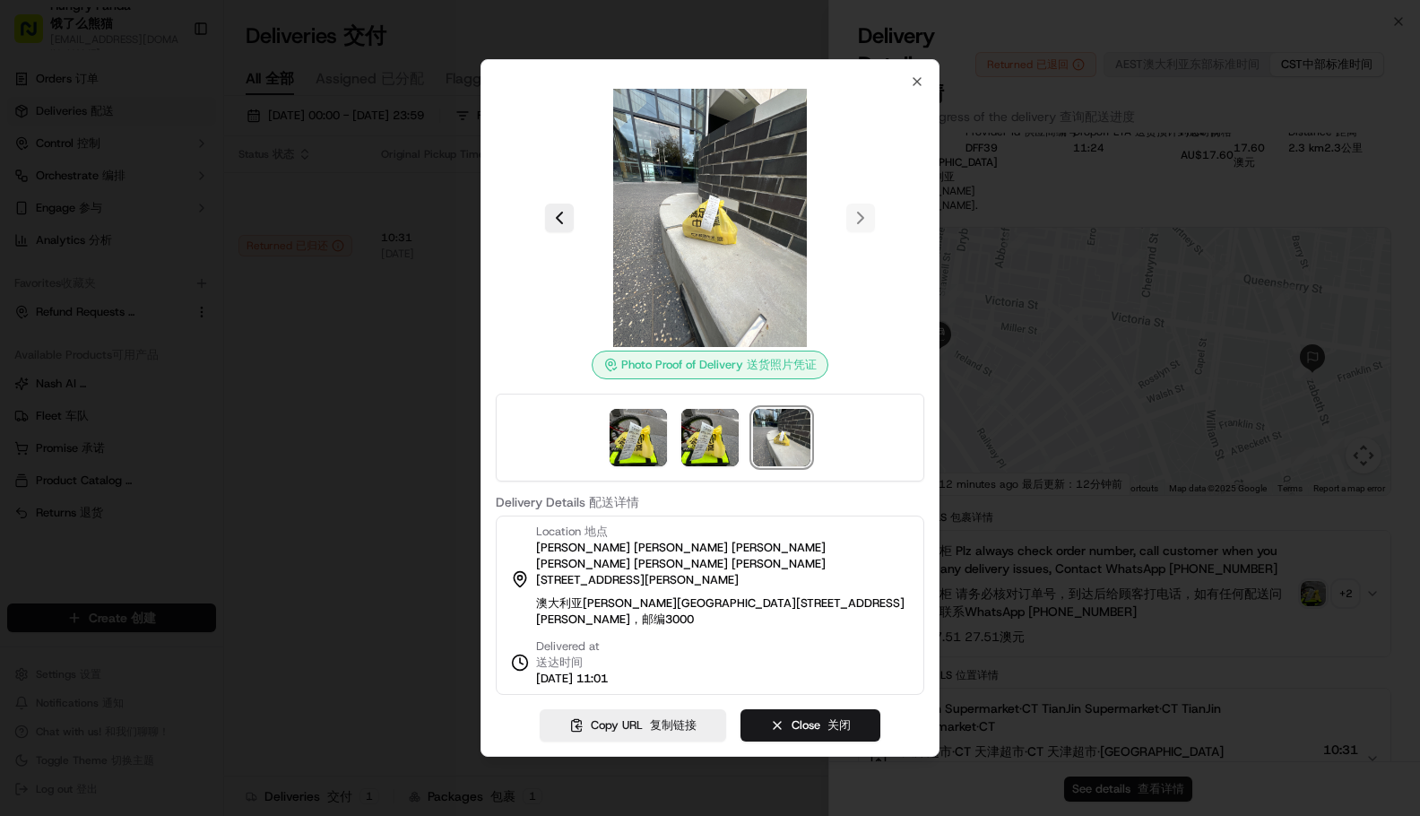
click at [858, 228] on div at bounding box center [710, 218] width 428 height 258
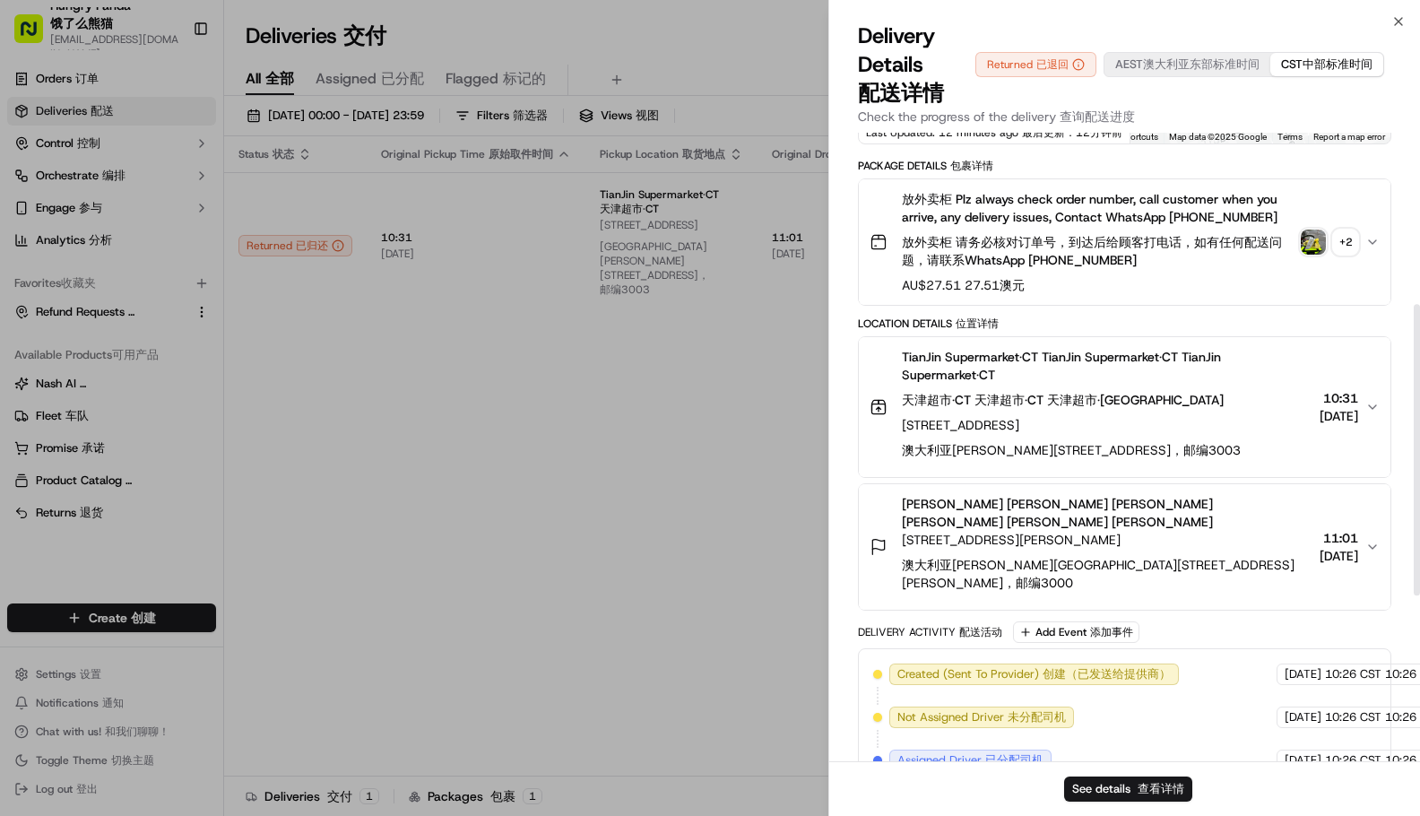
scroll to position [12, 0]
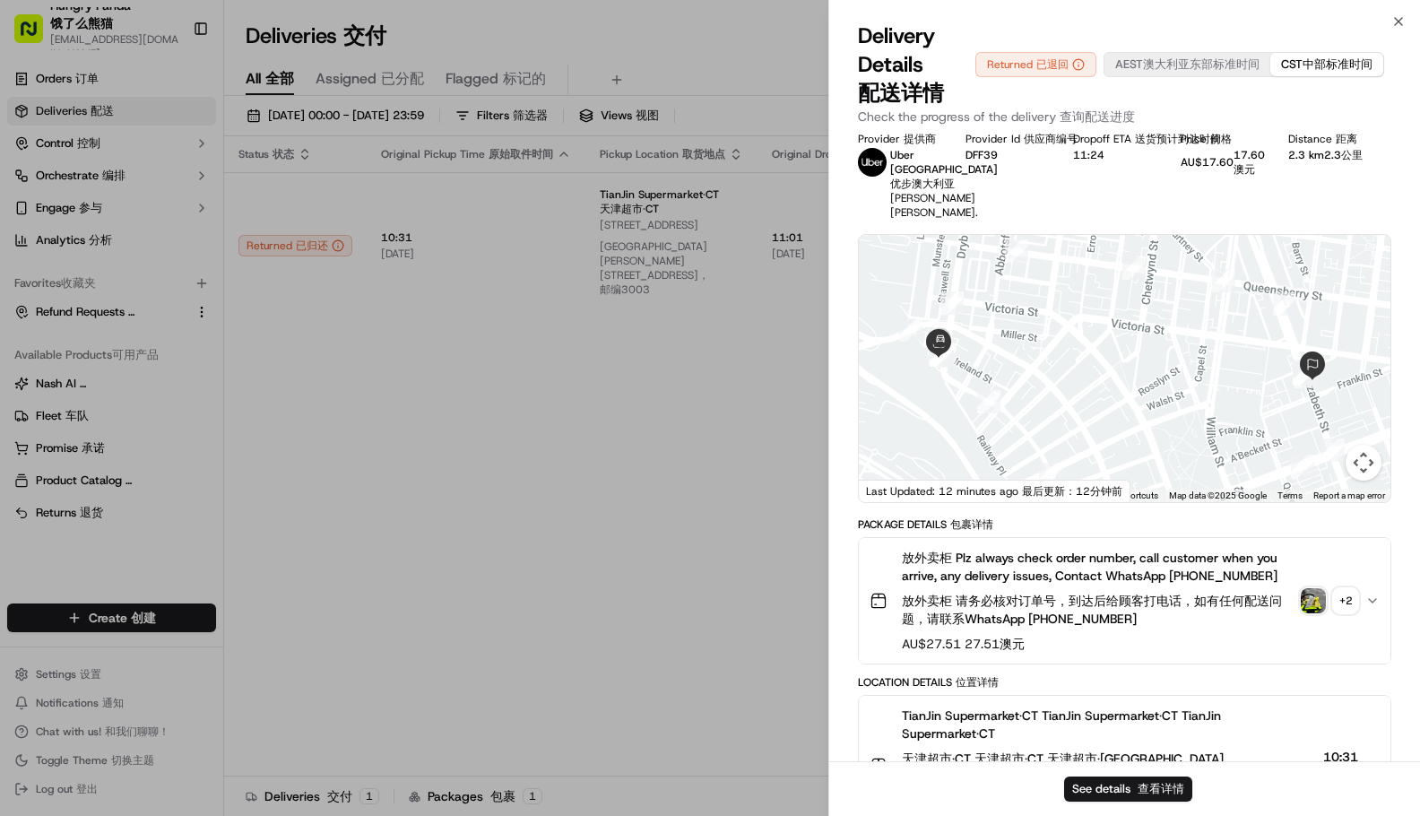
click at [1305, 613] on img "button" at bounding box center [1312, 600] width 25 height 25
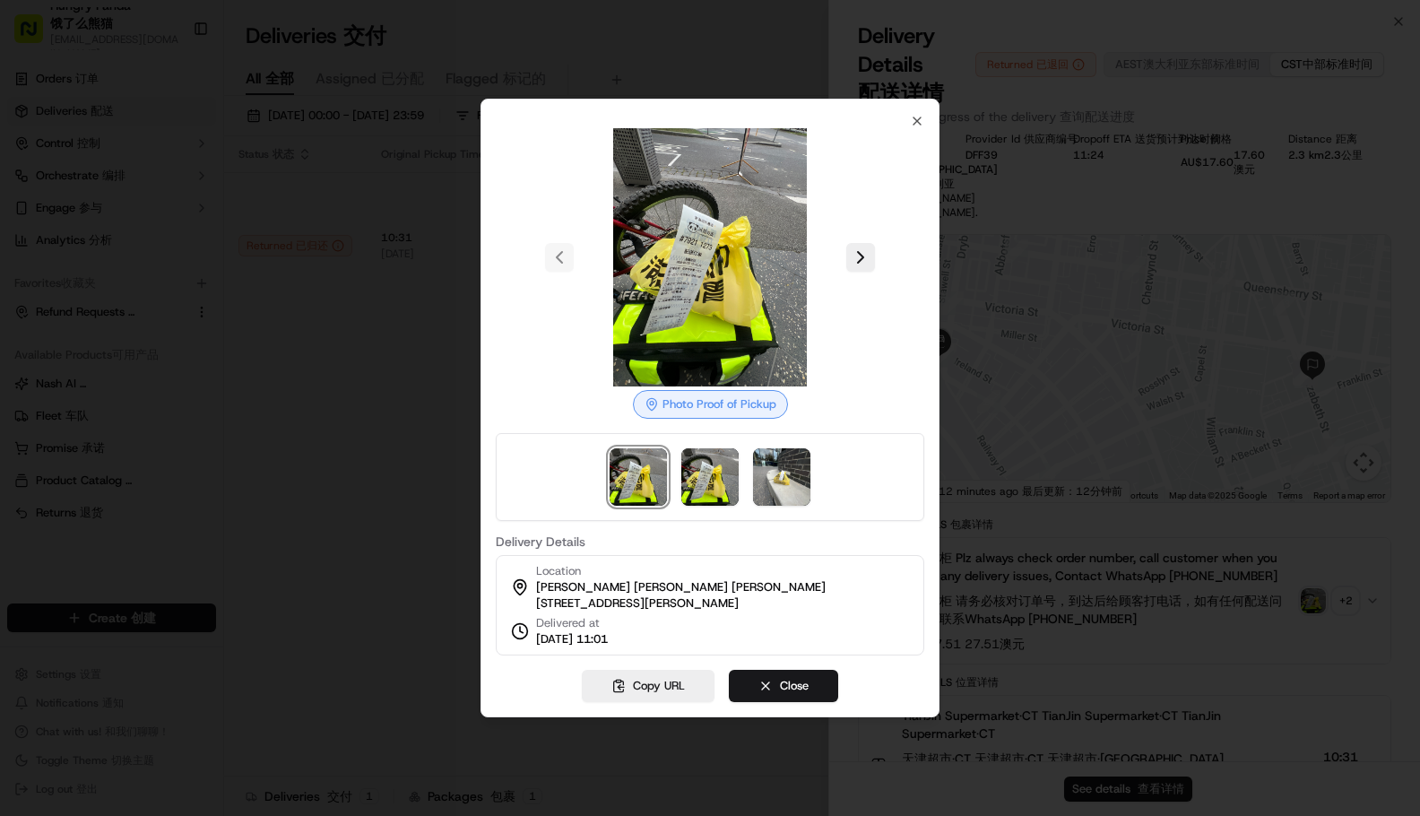
click at [876, 251] on div at bounding box center [710, 257] width 428 height 258
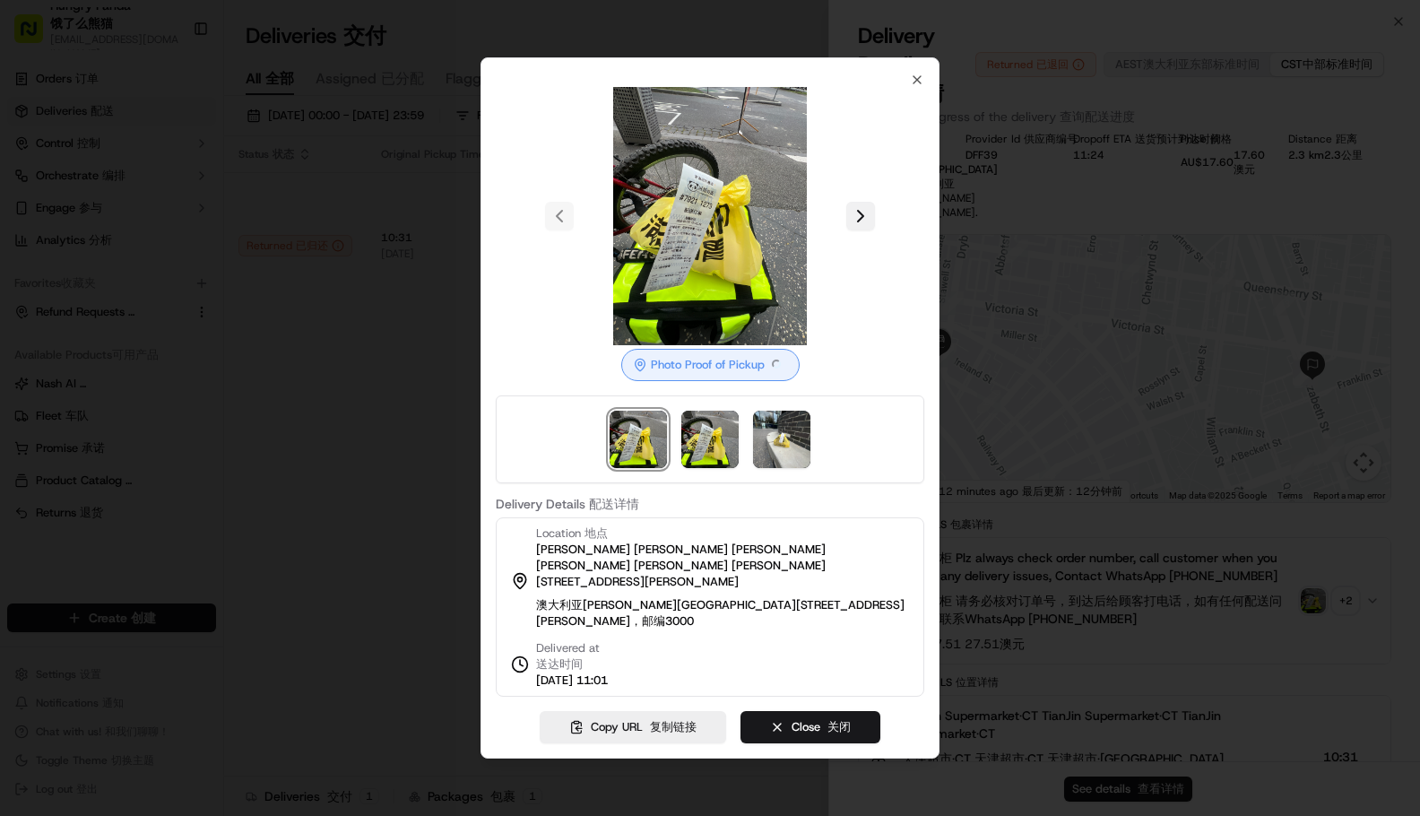
click at [867, 230] on button at bounding box center [860, 216] width 29 height 29
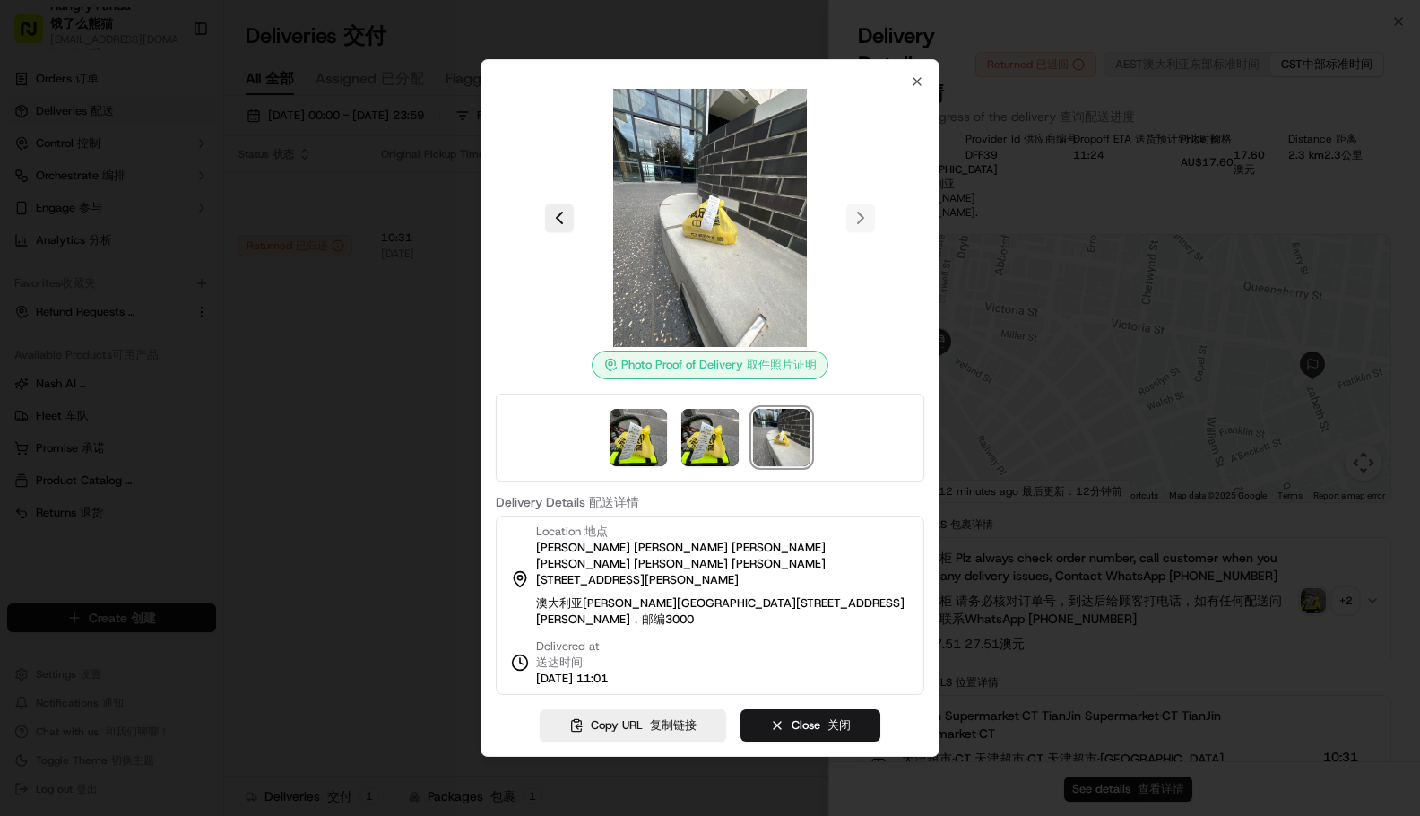
click at [164, 248] on div at bounding box center [710, 408] width 1420 height 816
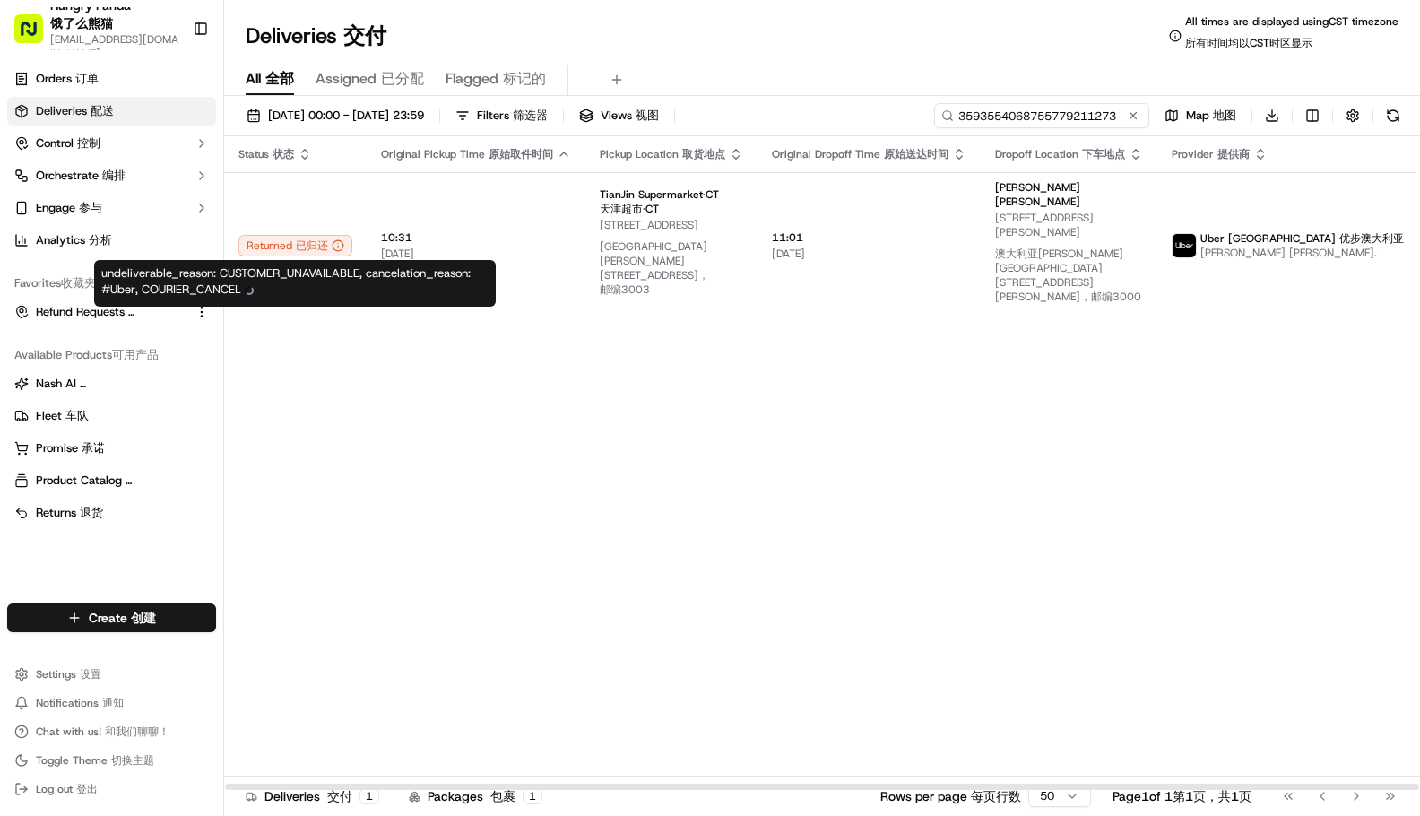
click at [1059, 117] on input "3593554068755779211273" at bounding box center [1041, 115] width 215 height 25
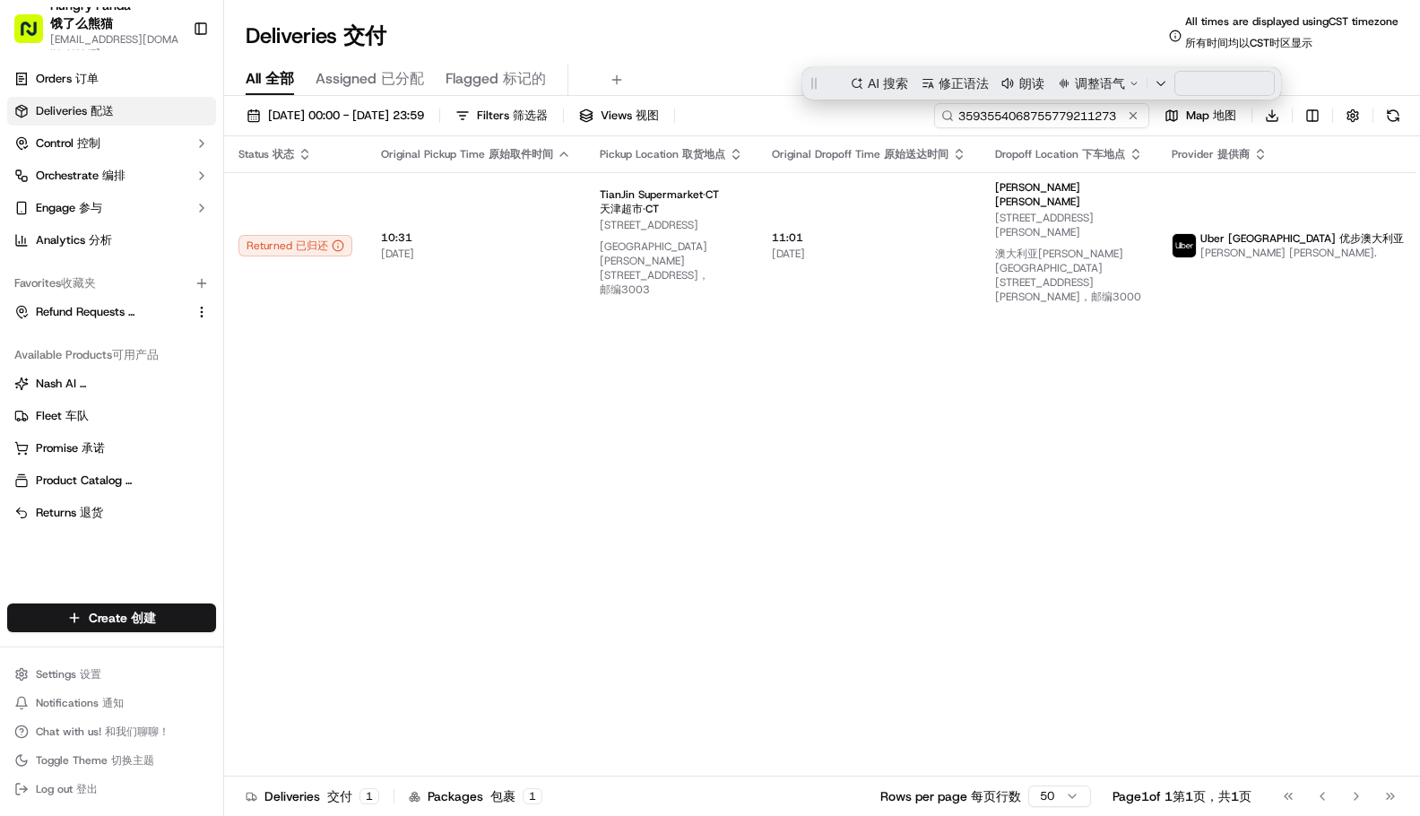
paste input "8553038452754521322"
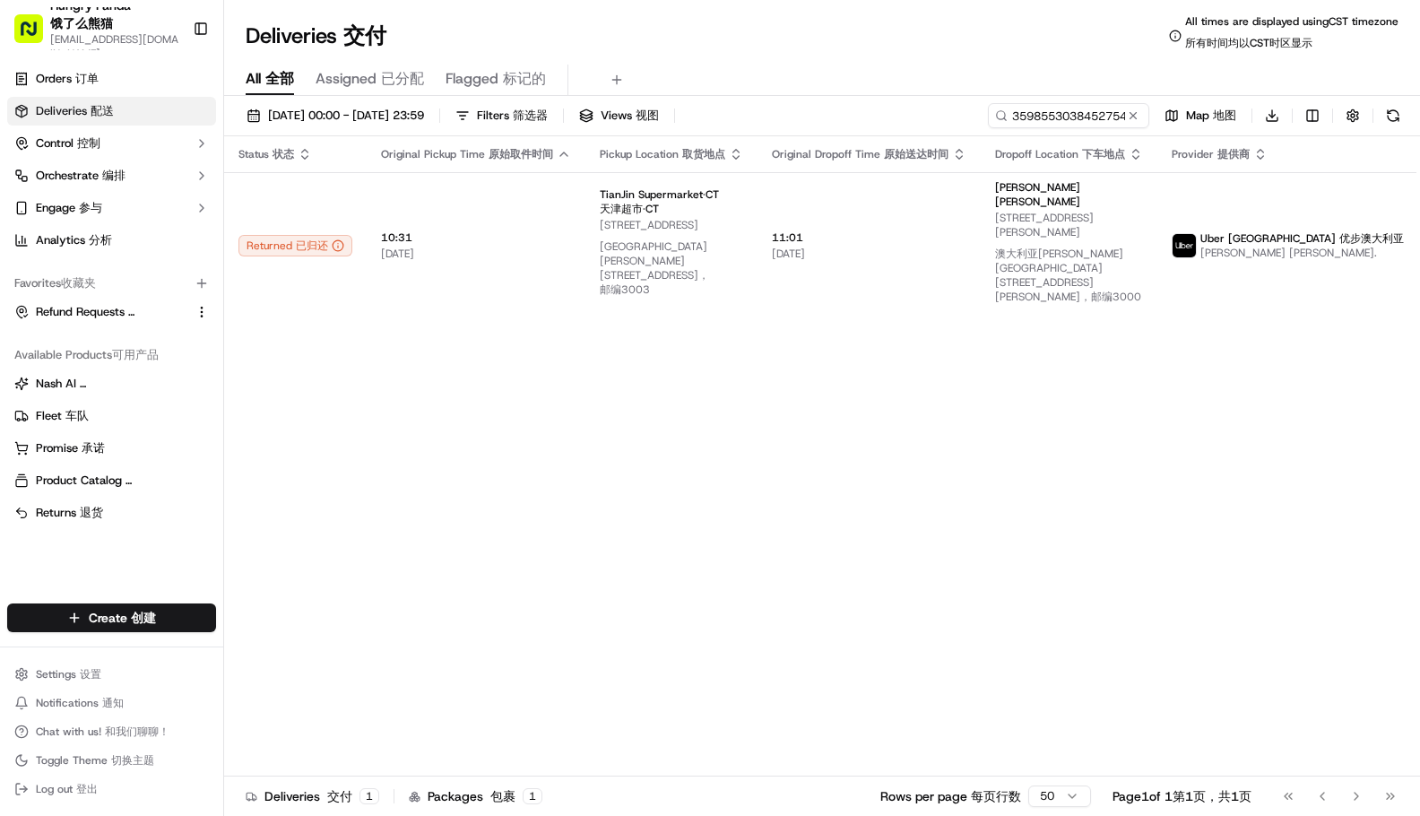
click at [889, 44] on div "Deliveries Deliveries 交付 All times are displayed using CST timezone All times a…" at bounding box center [822, 35] width 1196 height 43
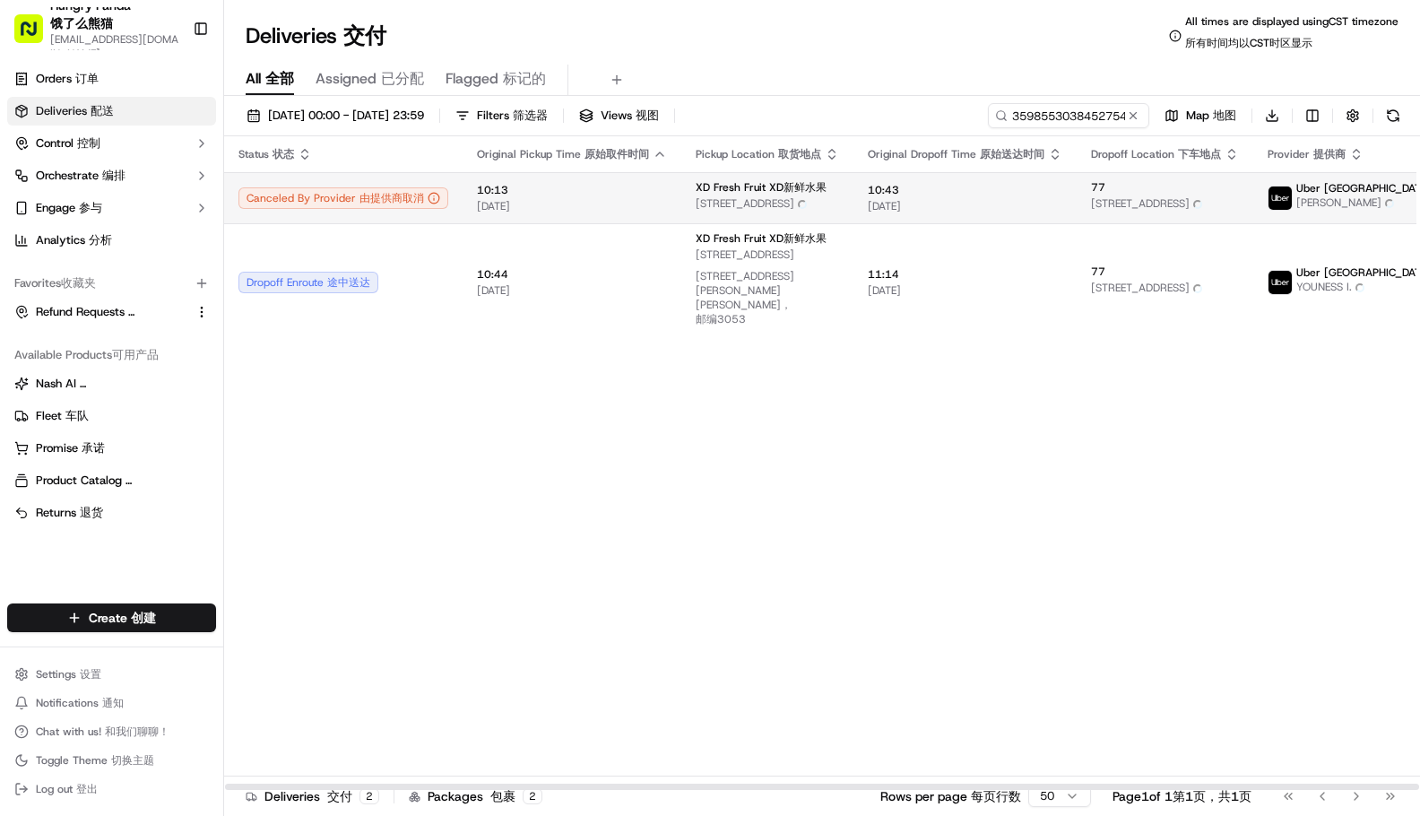
click at [695, 212] on span "[STREET_ADDRESS] [STREET_ADDRESS]" at bounding box center [766, 206] width 143 height 20
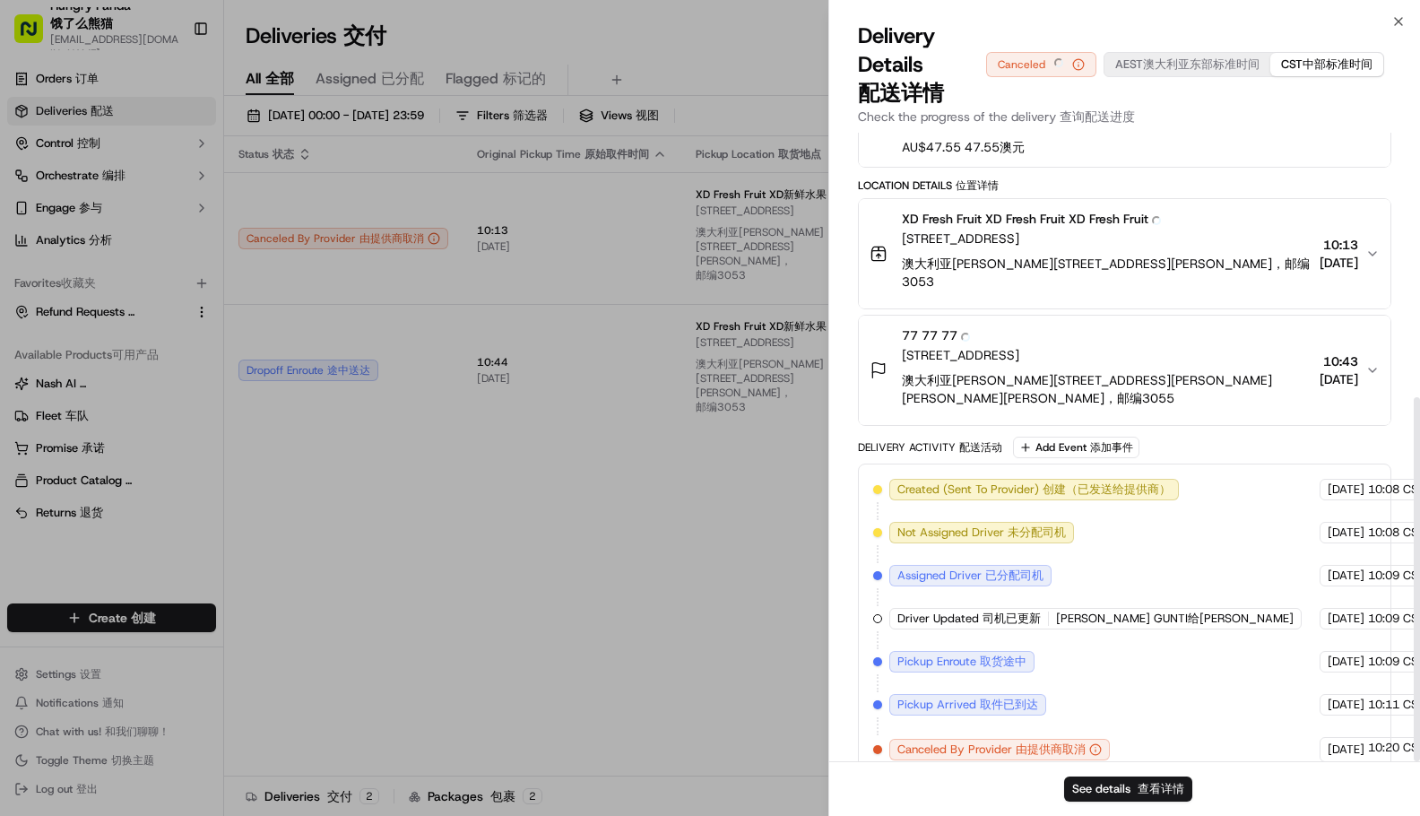
scroll to position [469, 0]
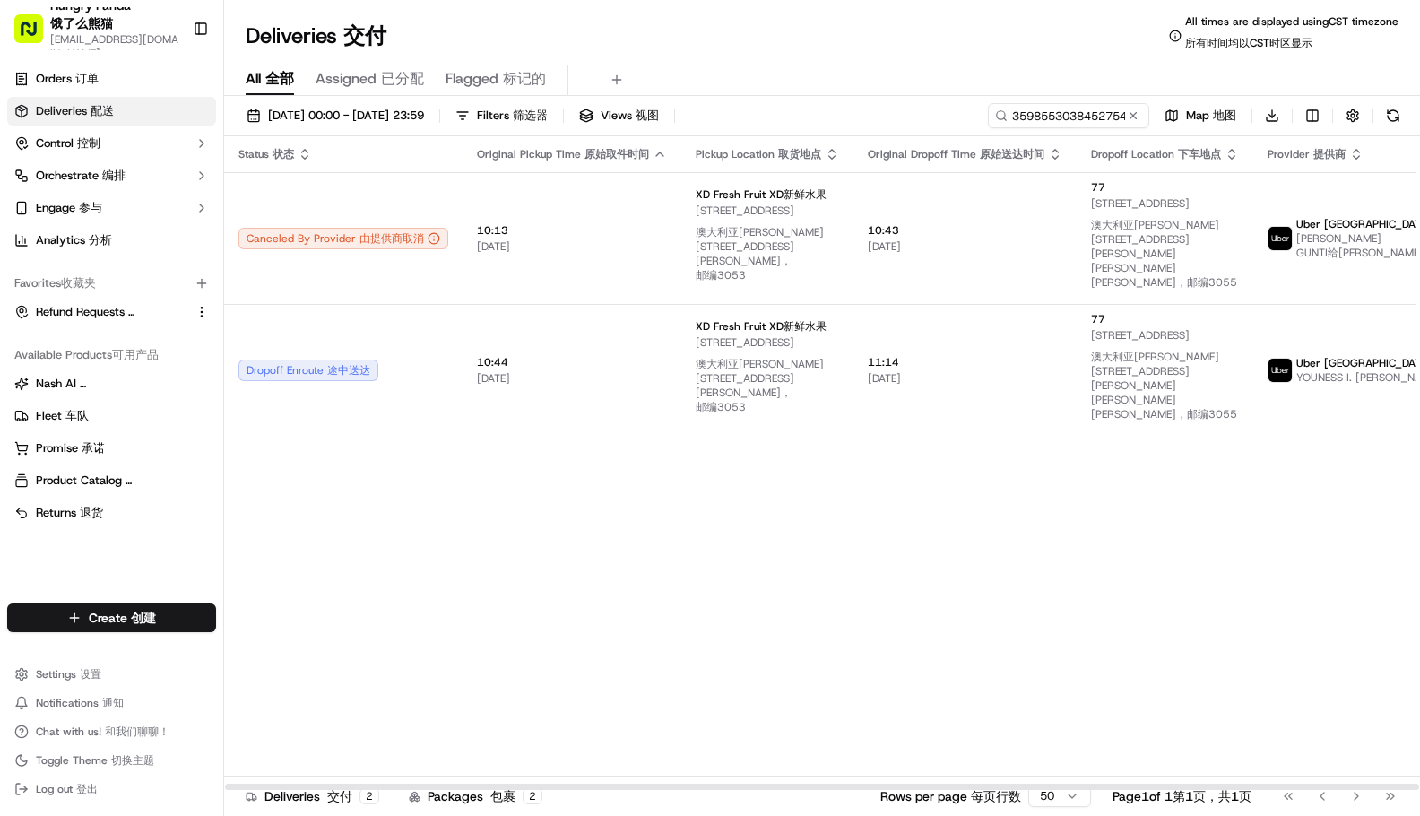
click at [1133, 598] on div "Status Status 状态 Original Pickup Time Original Pickup Time 原始取件时间 Pickup Locati…" at bounding box center [910, 463] width 1372 height 654
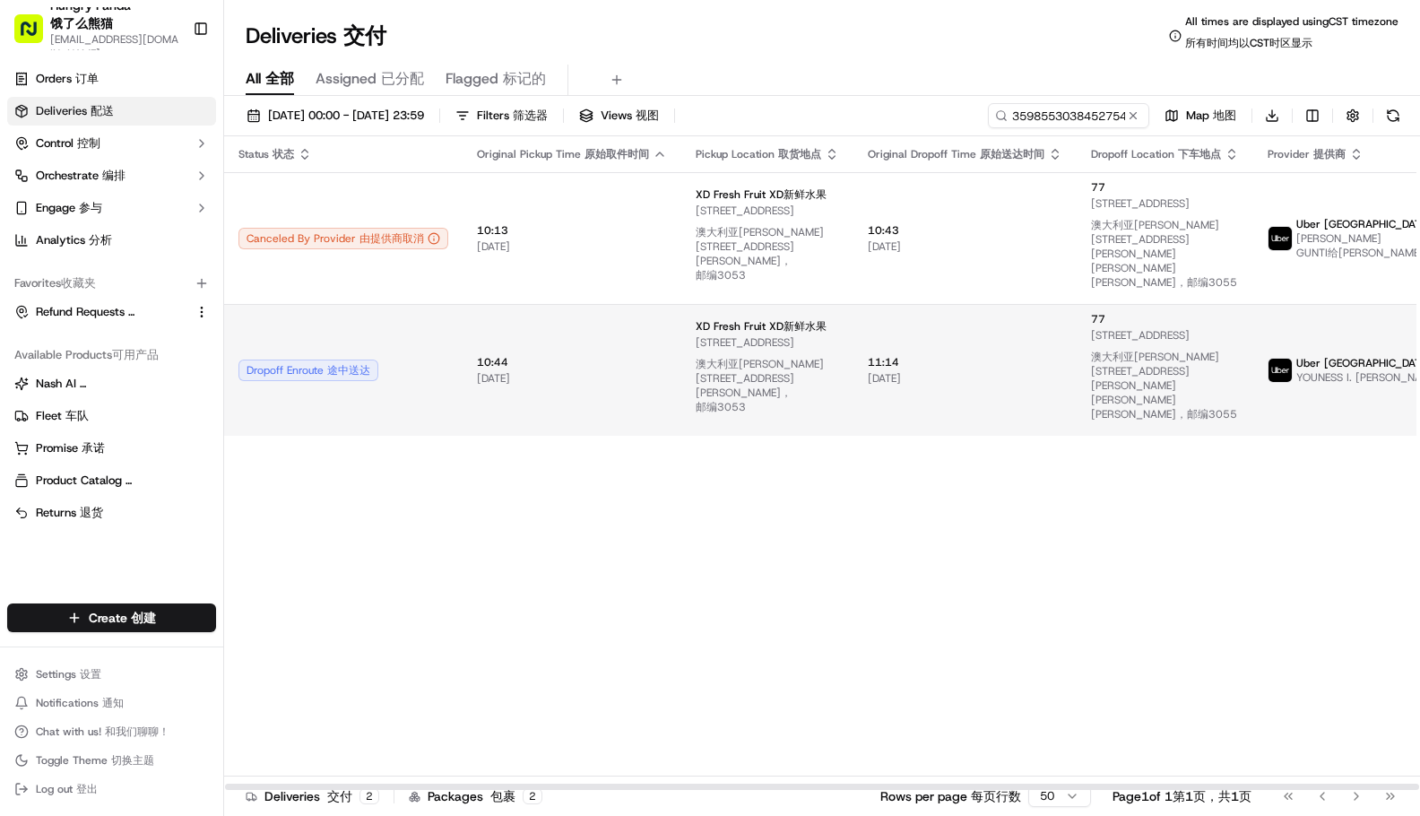
click at [868, 371] on span "[DATE] [DATE]" at bounding box center [965, 378] width 194 height 14
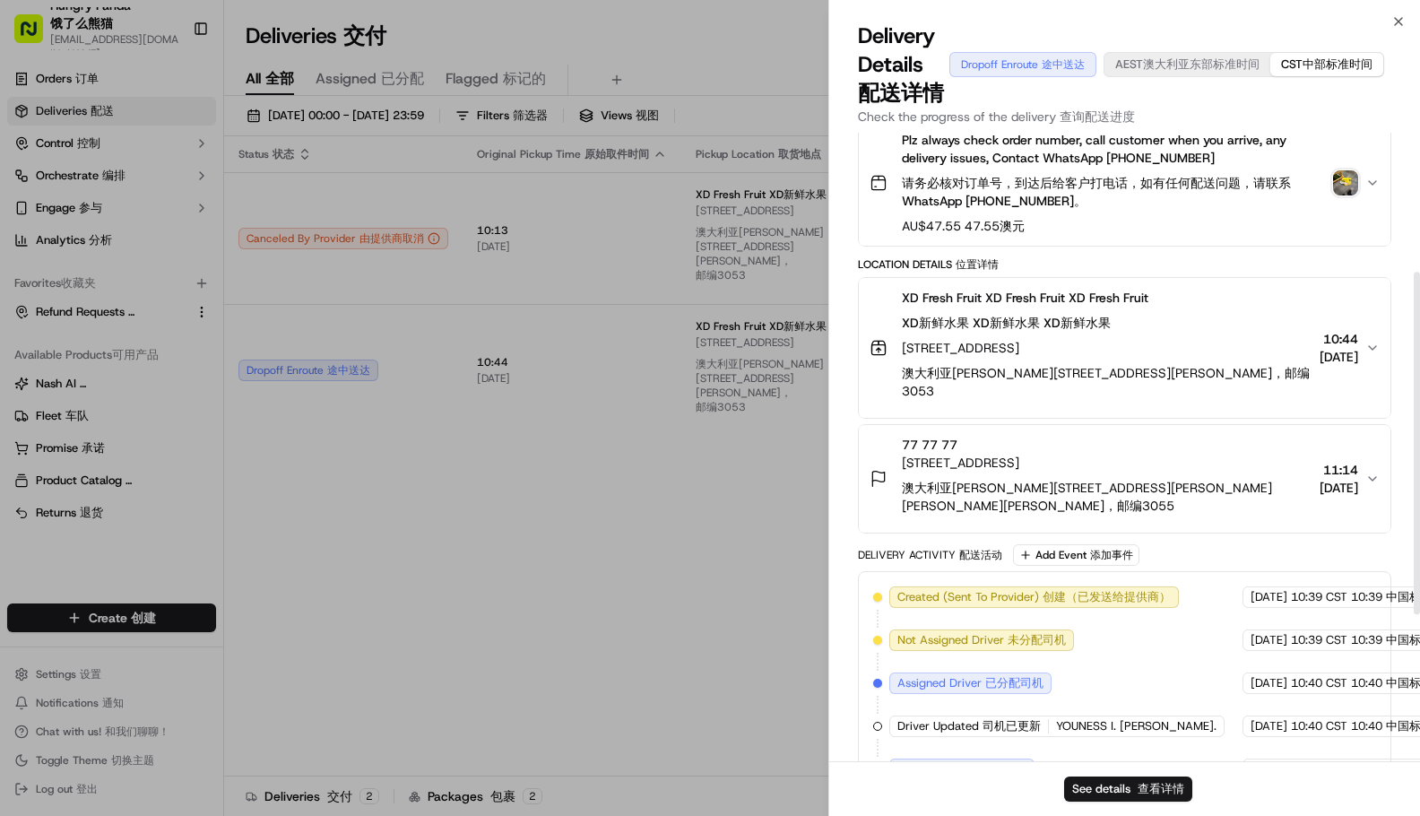
scroll to position [255, 0]
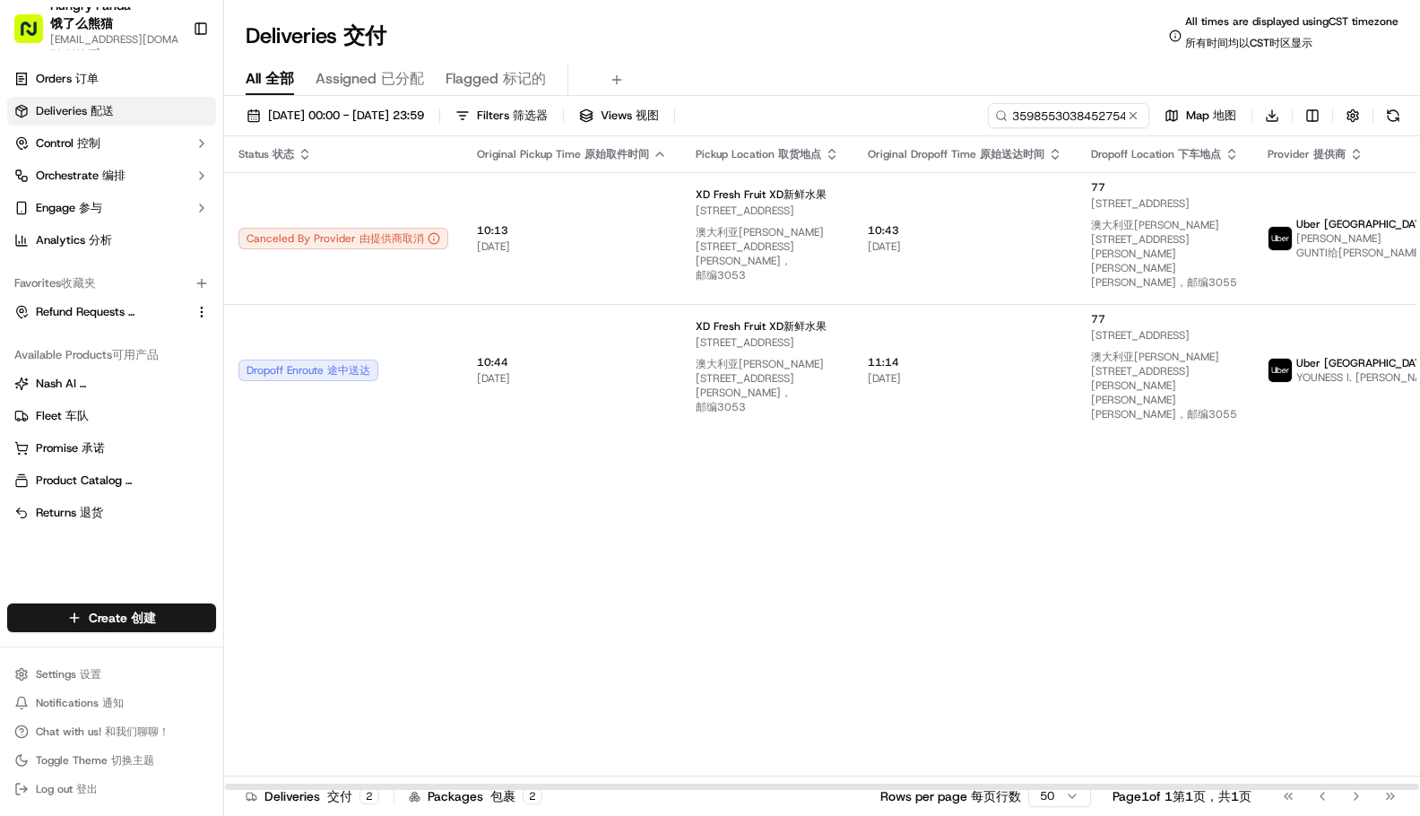
click at [1185, 592] on div "Status Status 状态 Original Pickup Time Original Pickup Time 原始取件时间 Pickup Locati…" at bounding box center [910, 463] width 1372 height 654
click at [1230, 524] on div "Status Status 状态 Original Pickup Time Original Pickup Time 原始取件时间 Pickup Locati…" at bounding box center [910, 463] width 1372 height 654
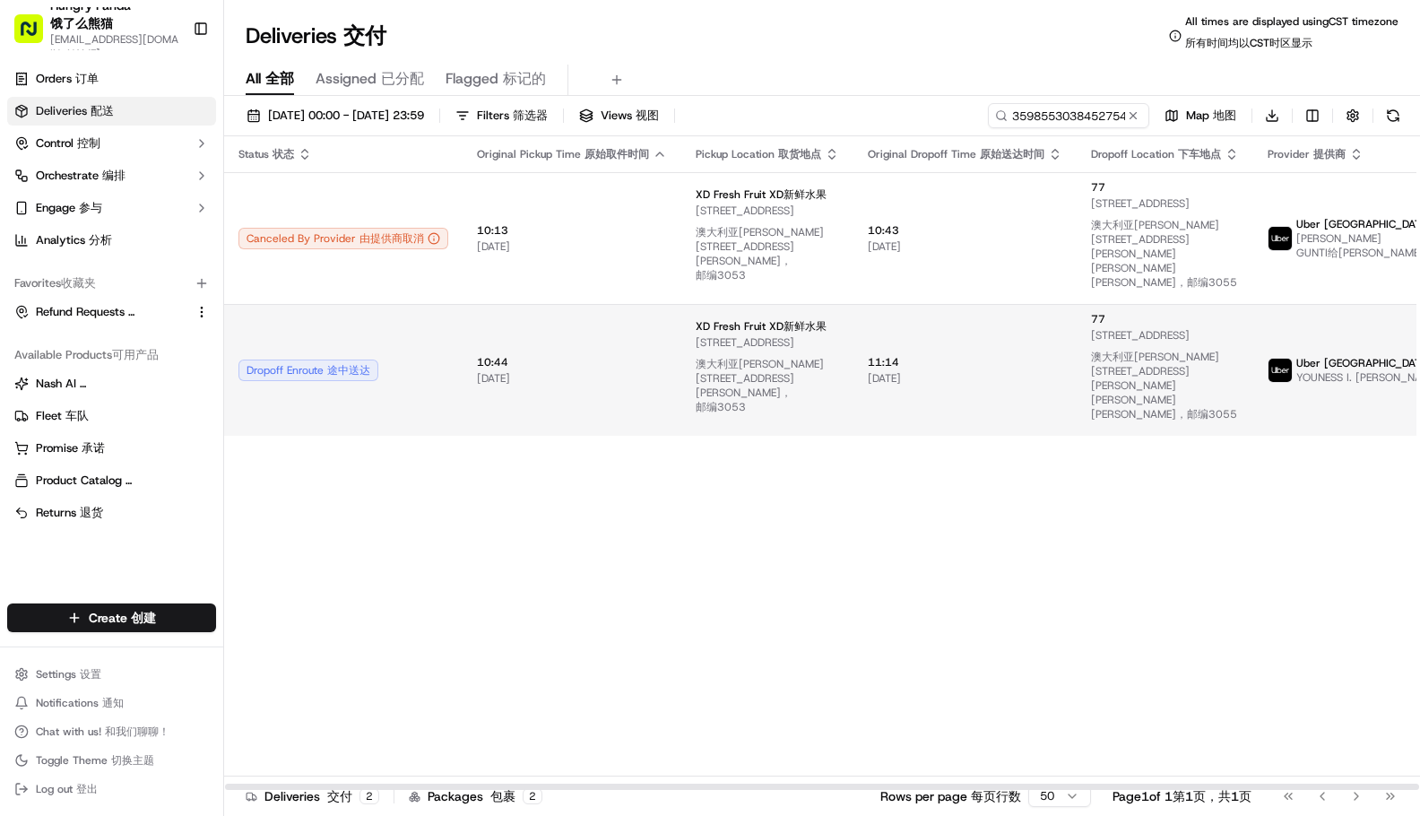
click at [790, 335] on span "[STREET_ADDRESS] [STREET_ADDRESS] [STREET_ADDRESS][PERSON_NAME][PERSON_NAME]，邮编…" at bounding box center [766, 378] width 143 height 86
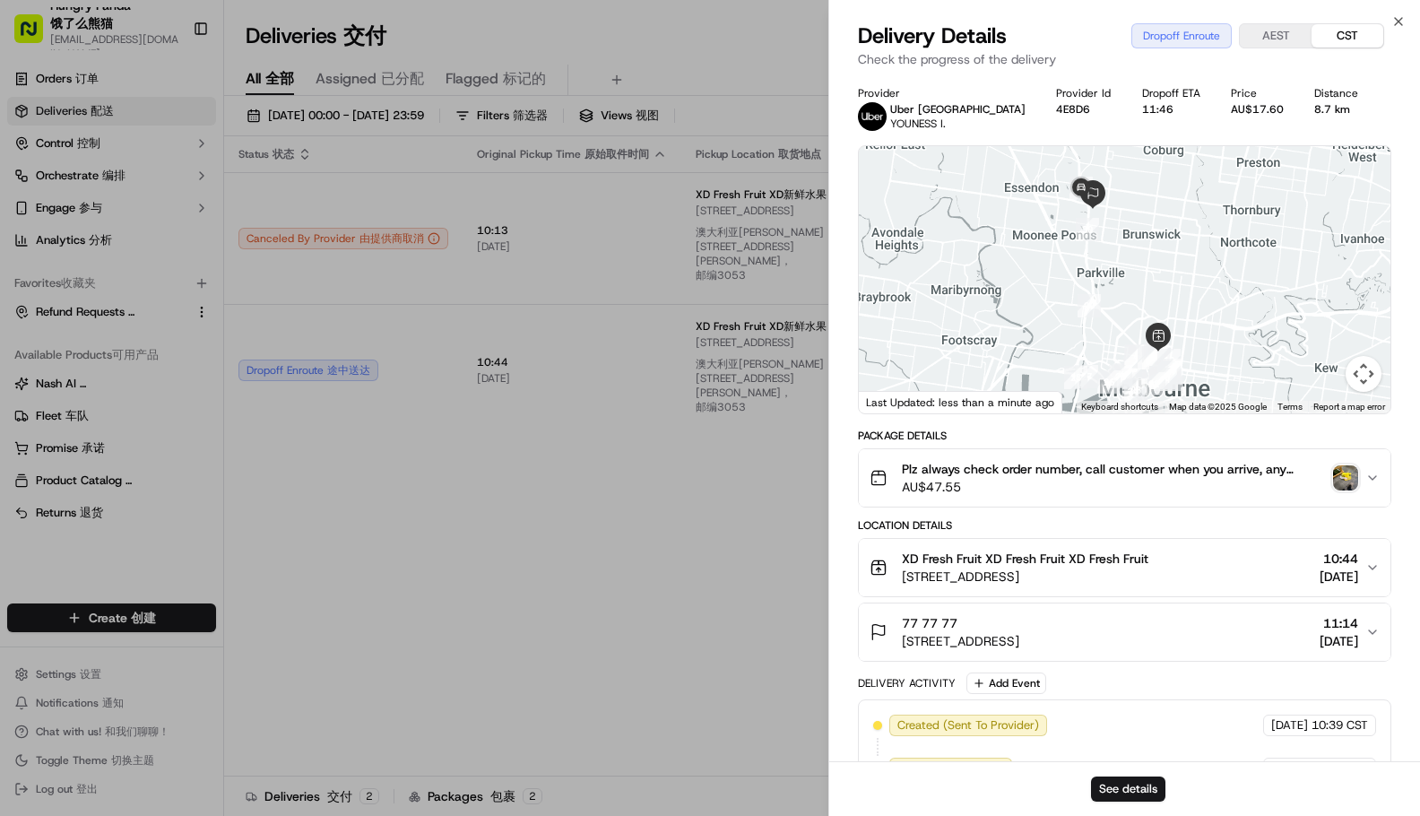
click at [1334, 469] on img "button" at bounding box center [1345, 477] width 25 height 25
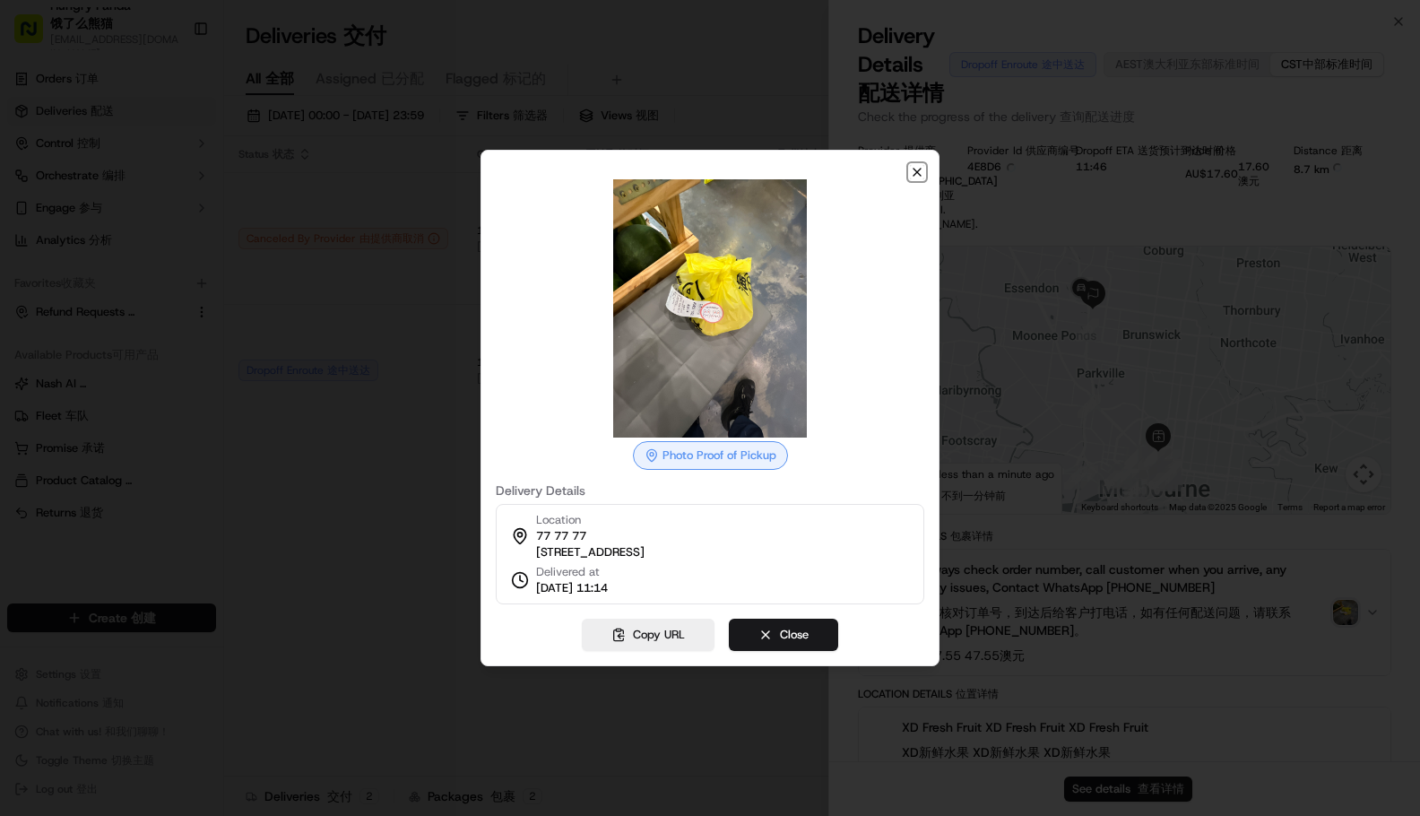
click at [920, 161] on div "Photo Proof of Pickup Delivery Details Location [STREET_ADDRESS] Delivered at […" at bounding box center [709, 408] width 459 height 516
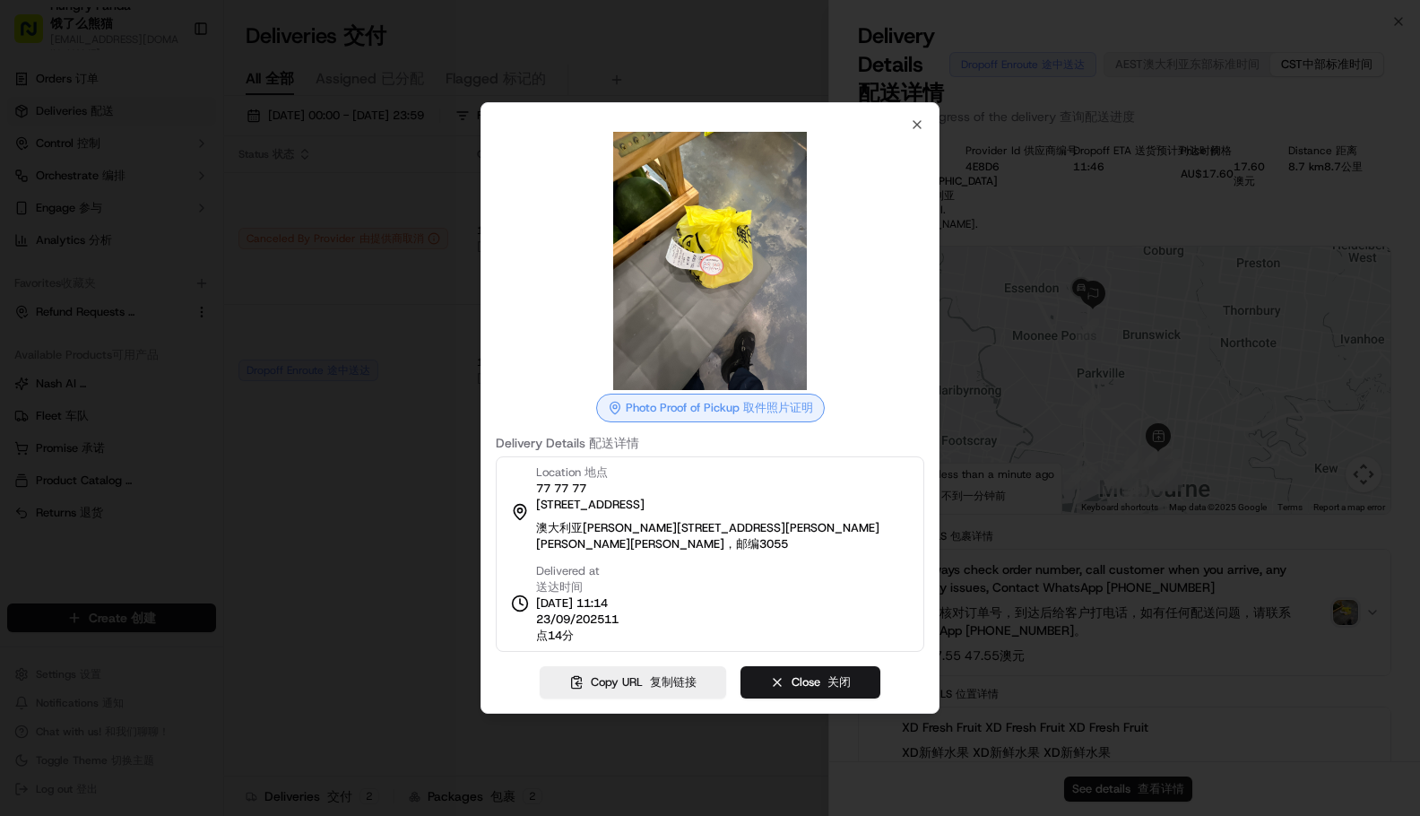
click at [900, 140] on div at bounding box center [710, 261] width 428 height 258
click at [913, 131] on icon "button" at bounding box center [917, 124] width 14 height 14
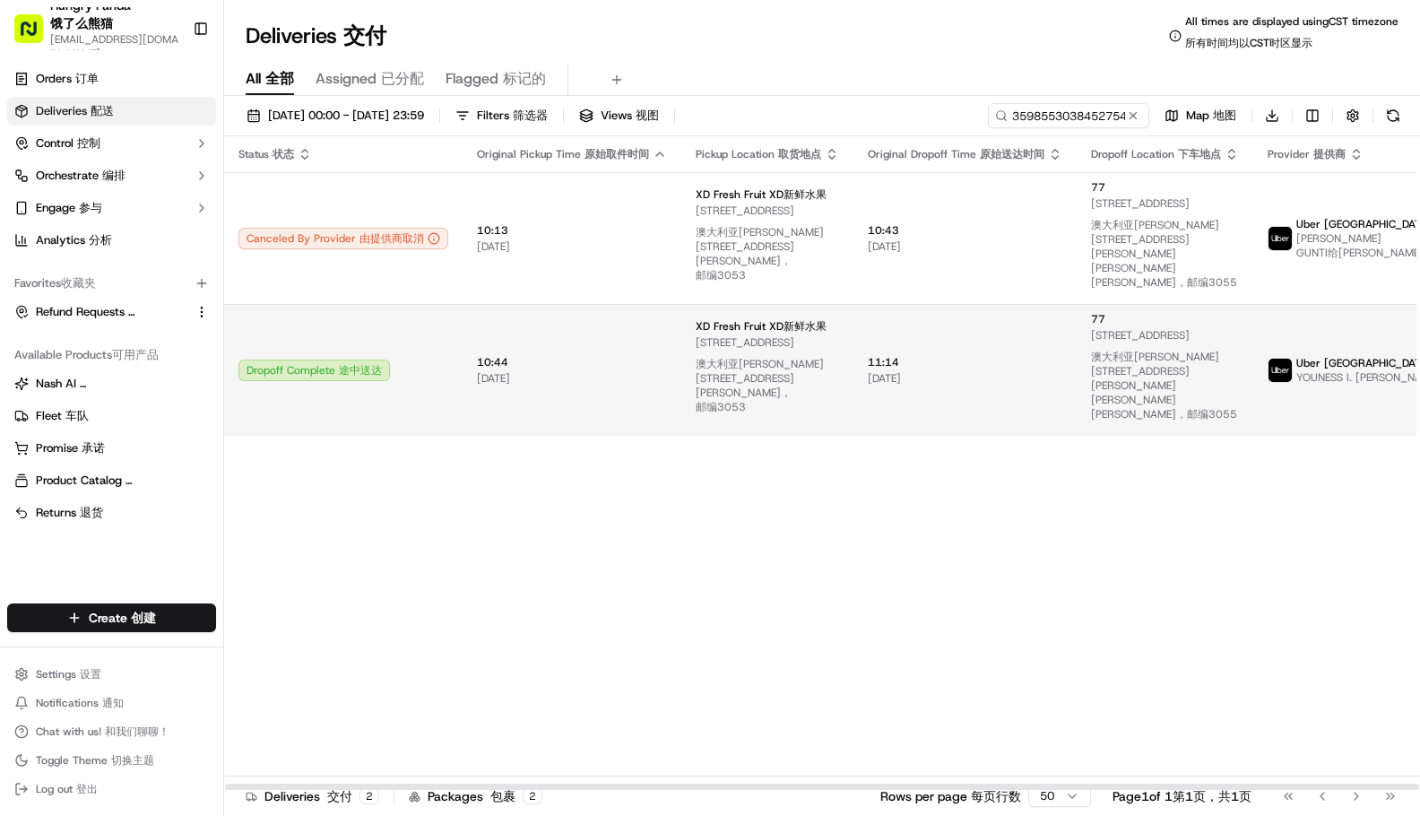
click at [783, 348] on span "[STREET_ADDRESS] [STREET_ADDRESS] [STREET_ADDRESS][PERSON_NAME][PERSON_NAME]，邮编…" at bounding box center [766, 378] width 143 height 86
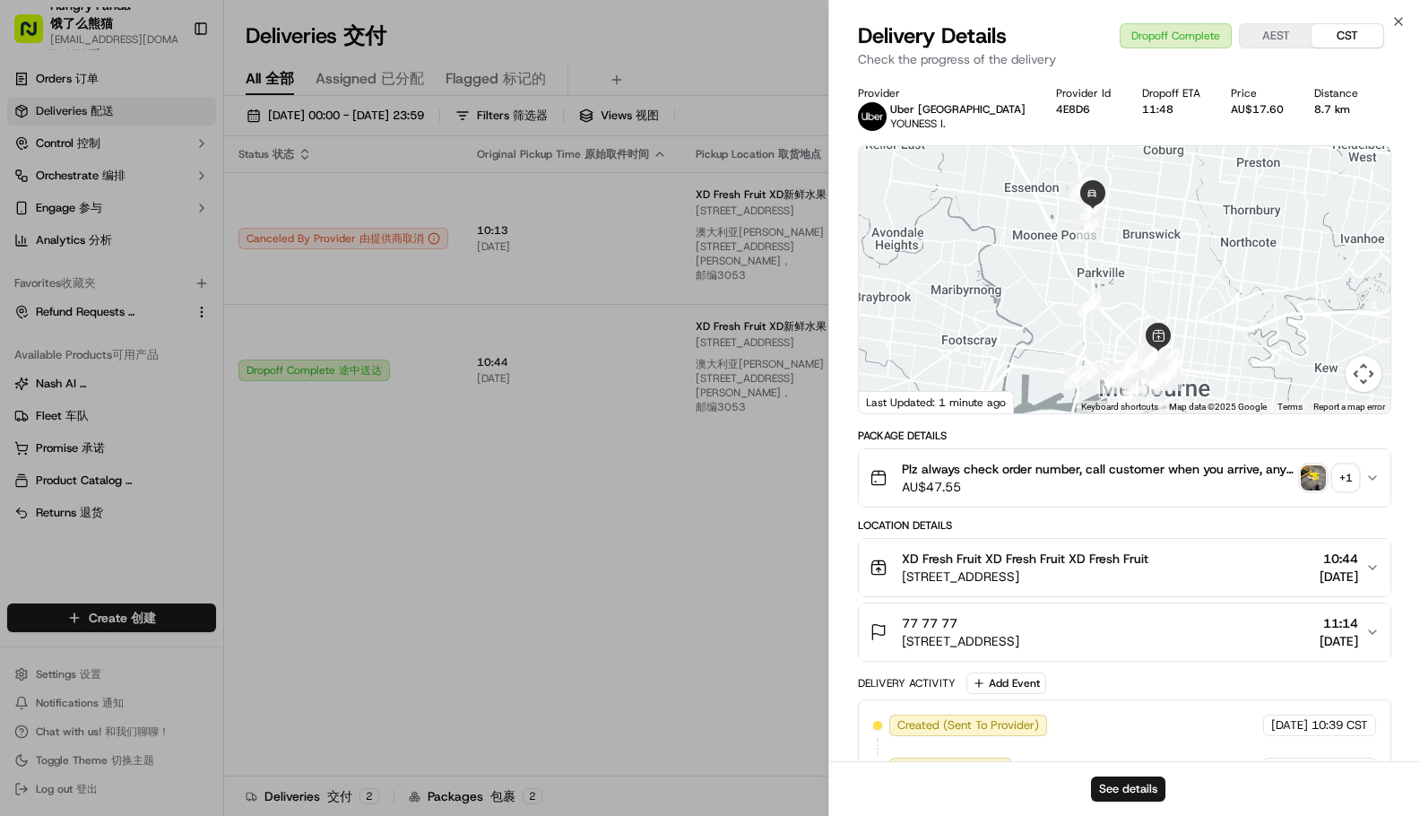
click at [1309, 478] on img "button" at bounding box center [1312, 477] width 25 height 25
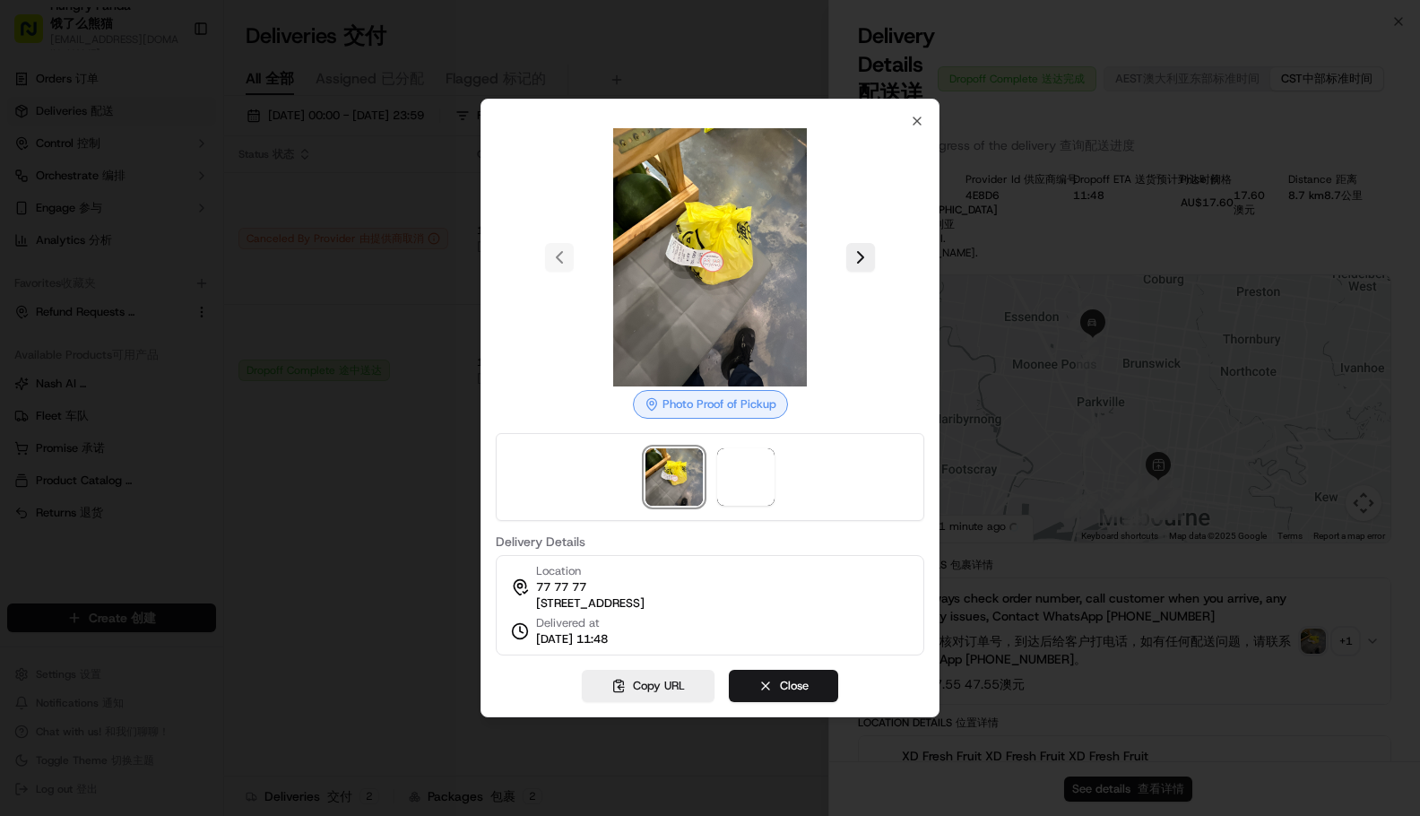
click at [851, 229] on div at bounding box center [710, 257] width 428 height 258
click at [859, 246] on button at bounding box center [860, 257] width 29 height 29
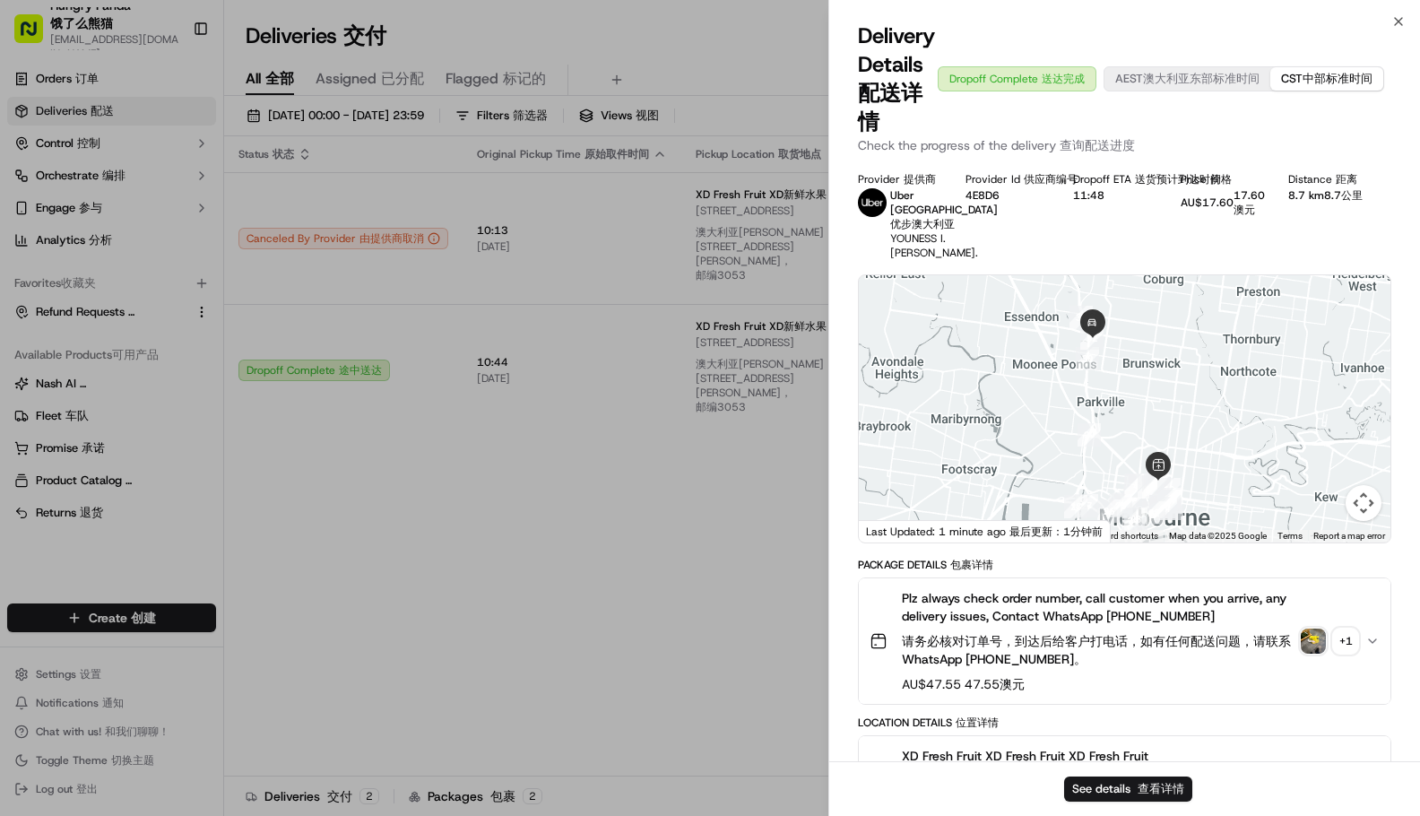
click at [1110, 449] on div at bounding box center [1124, 408] width 531 height 267
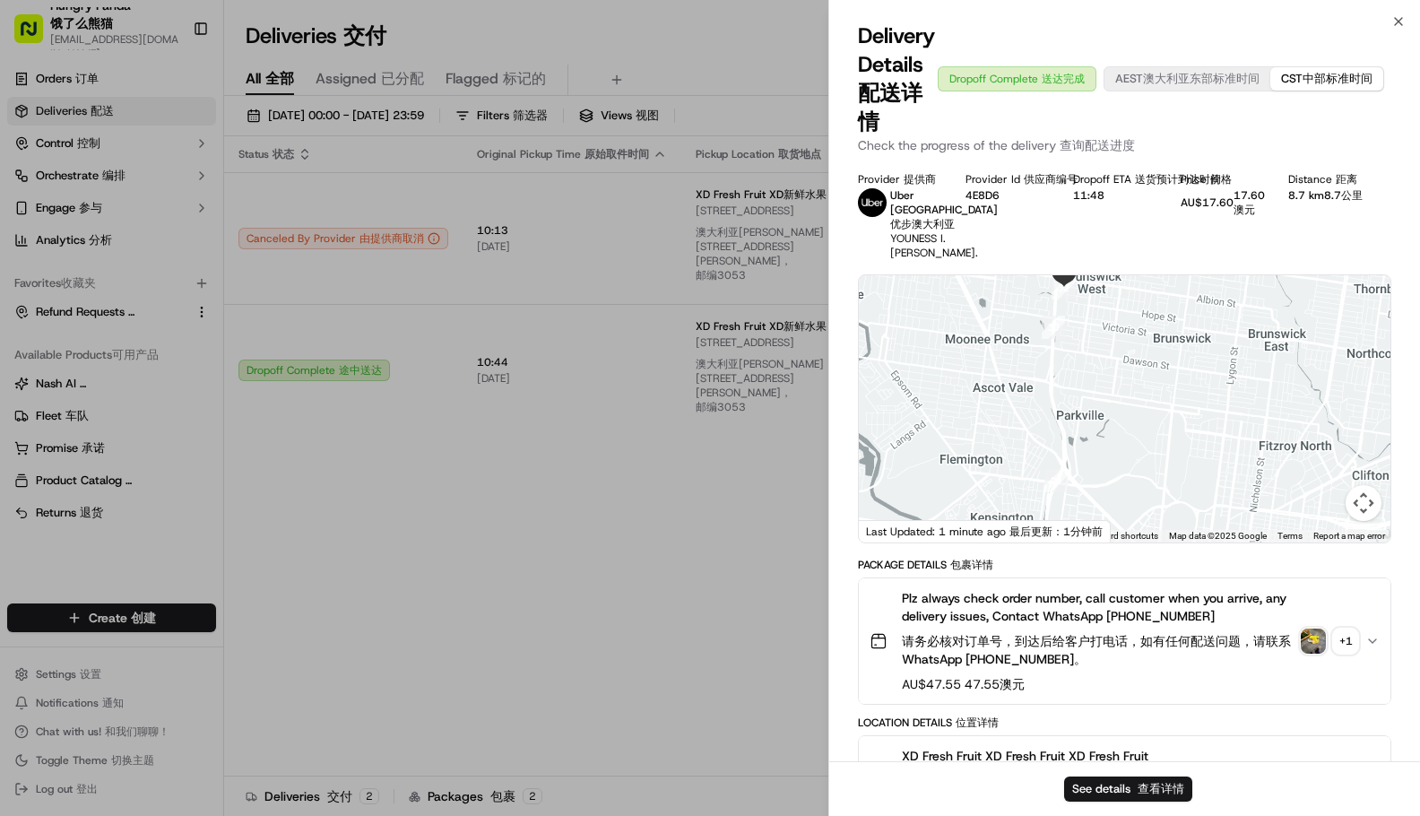
drag, startPoint x: 1117, startPoint y: 429, endPoint x: 1095, endPoint y: 464, distance: 41.0
click at [1102, 486] on div at bounding box center [1124, 408] width 531 height 267
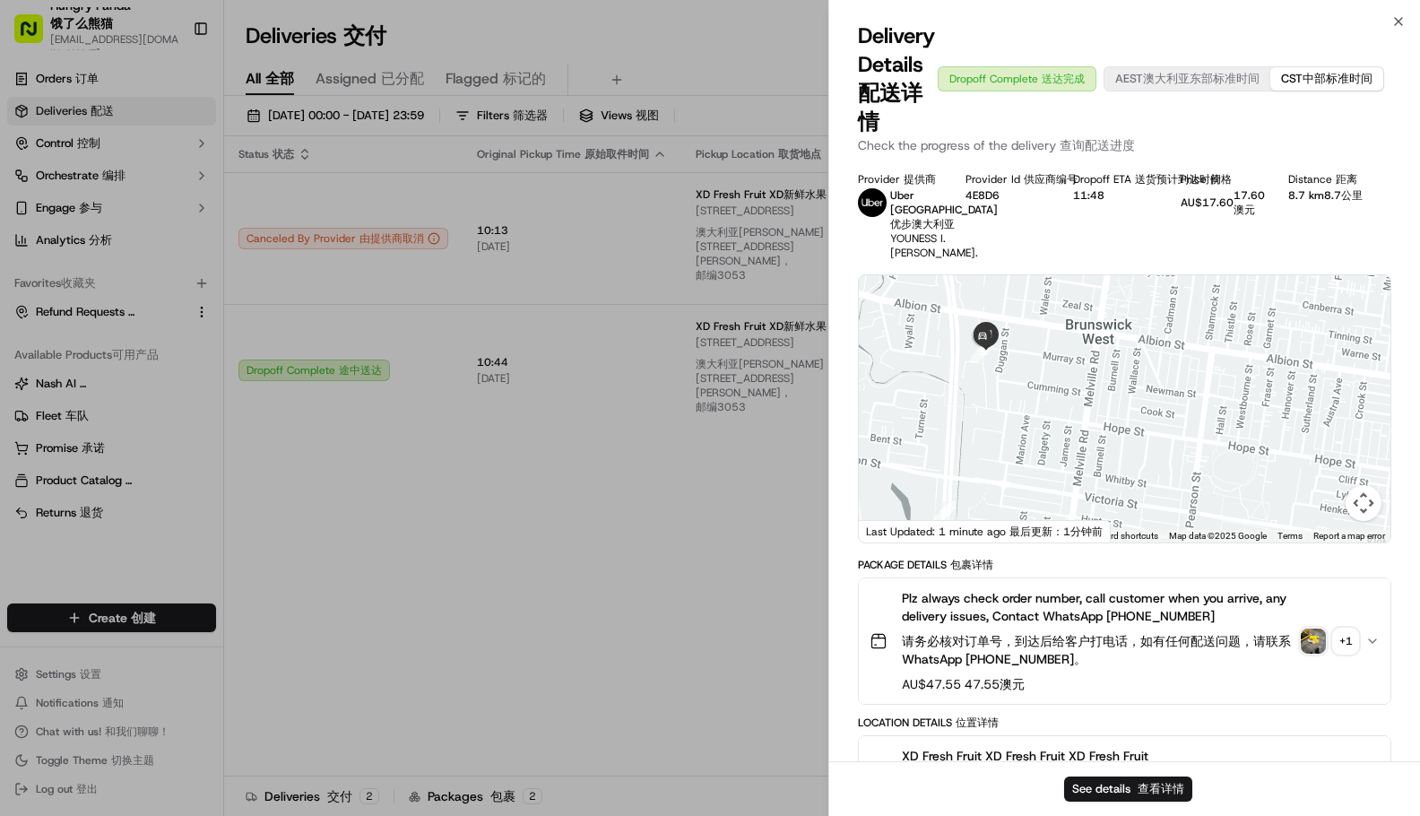
click at [1181, 572] on div "Package Details Package Details 包裹详情" at bounding box center [1124, 564] width 533 height 14
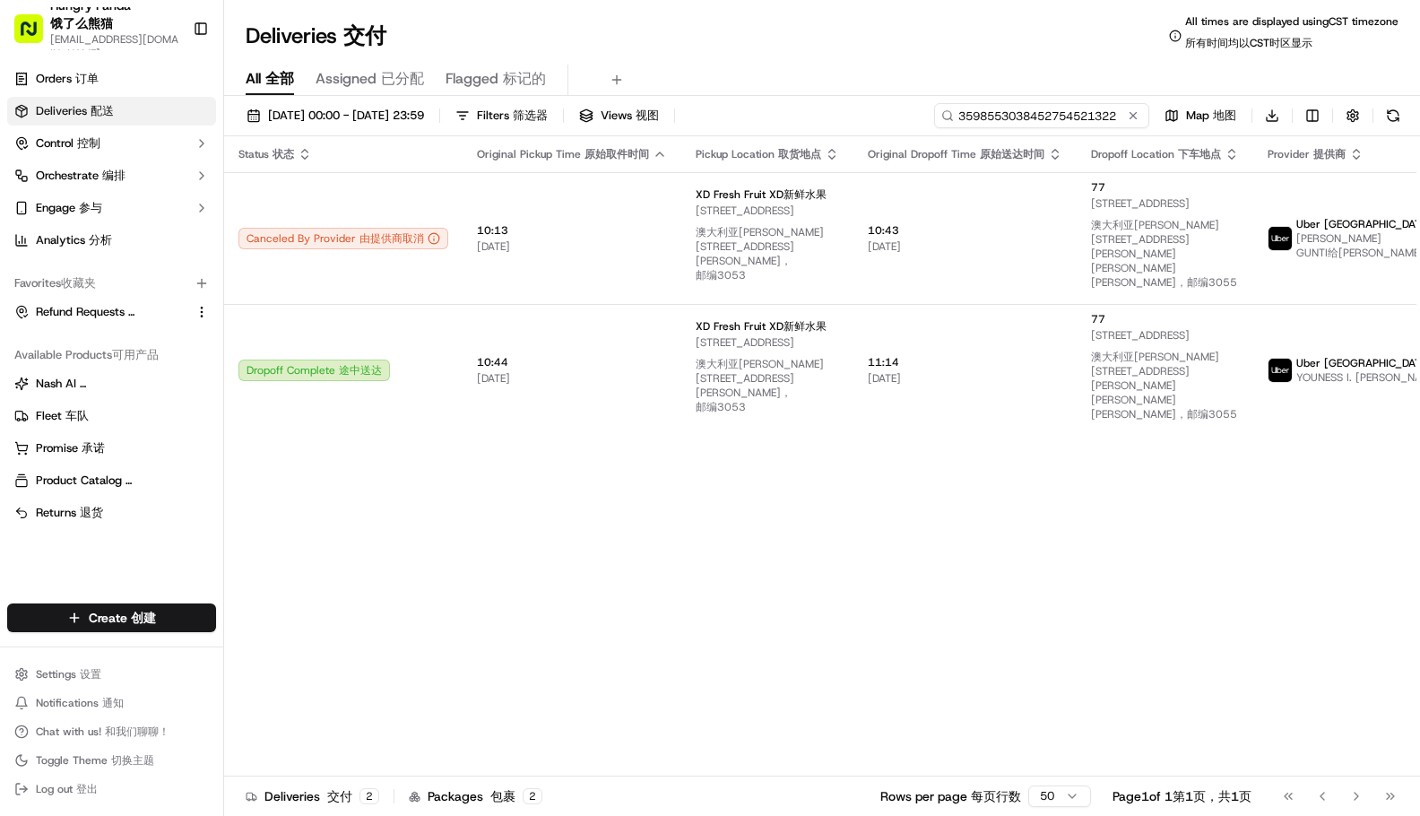
click at [1061, 117] on input "3598553038452754521322" at bounding box center [1041, 115] width 215 height 25
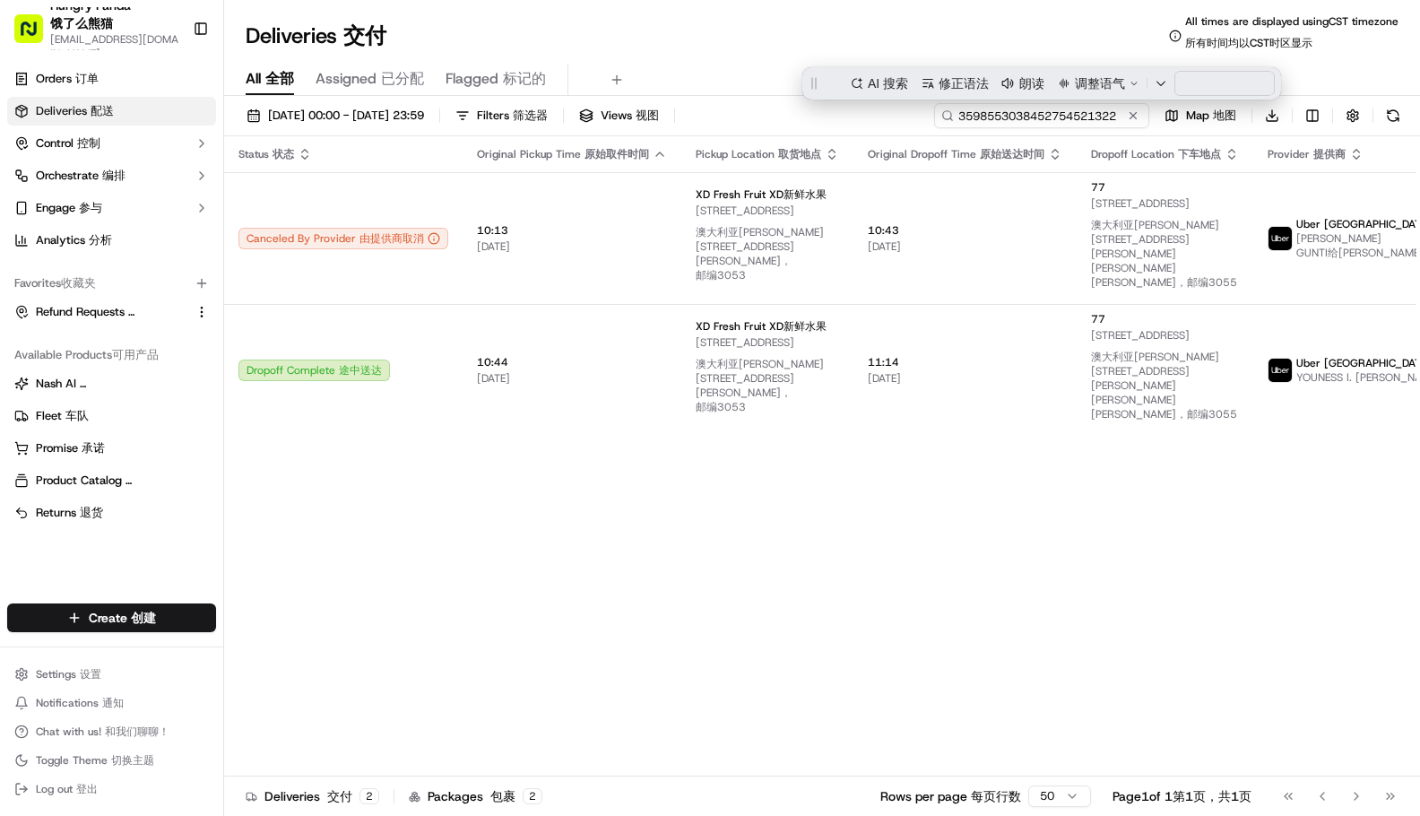
paste input "39052136825078695800"
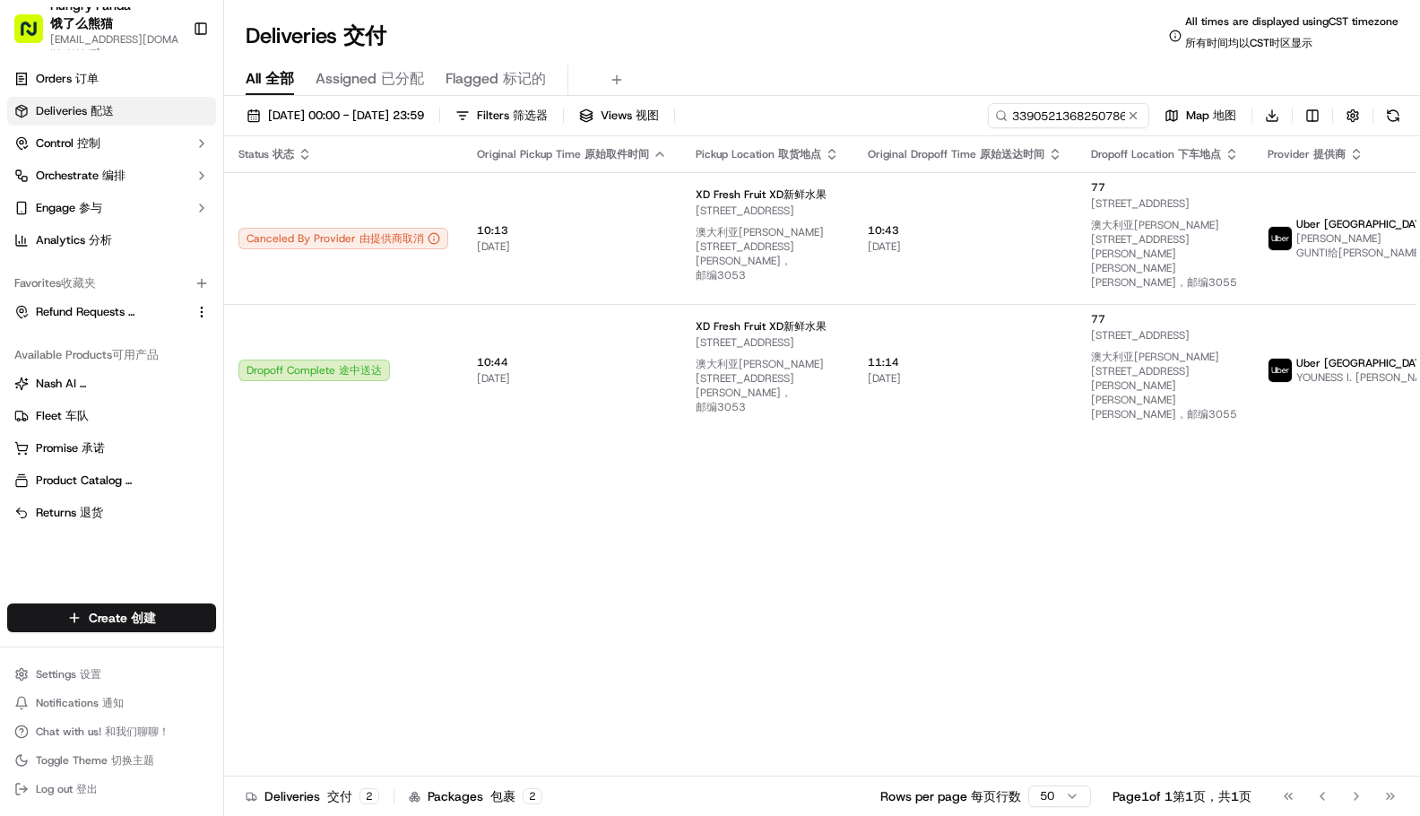
click at [902, 56] on div "Deliveries Deliveries 交付 All times are displayed using CST timezone All times a…" at bounding box center [822, 35] width 1196 height 43
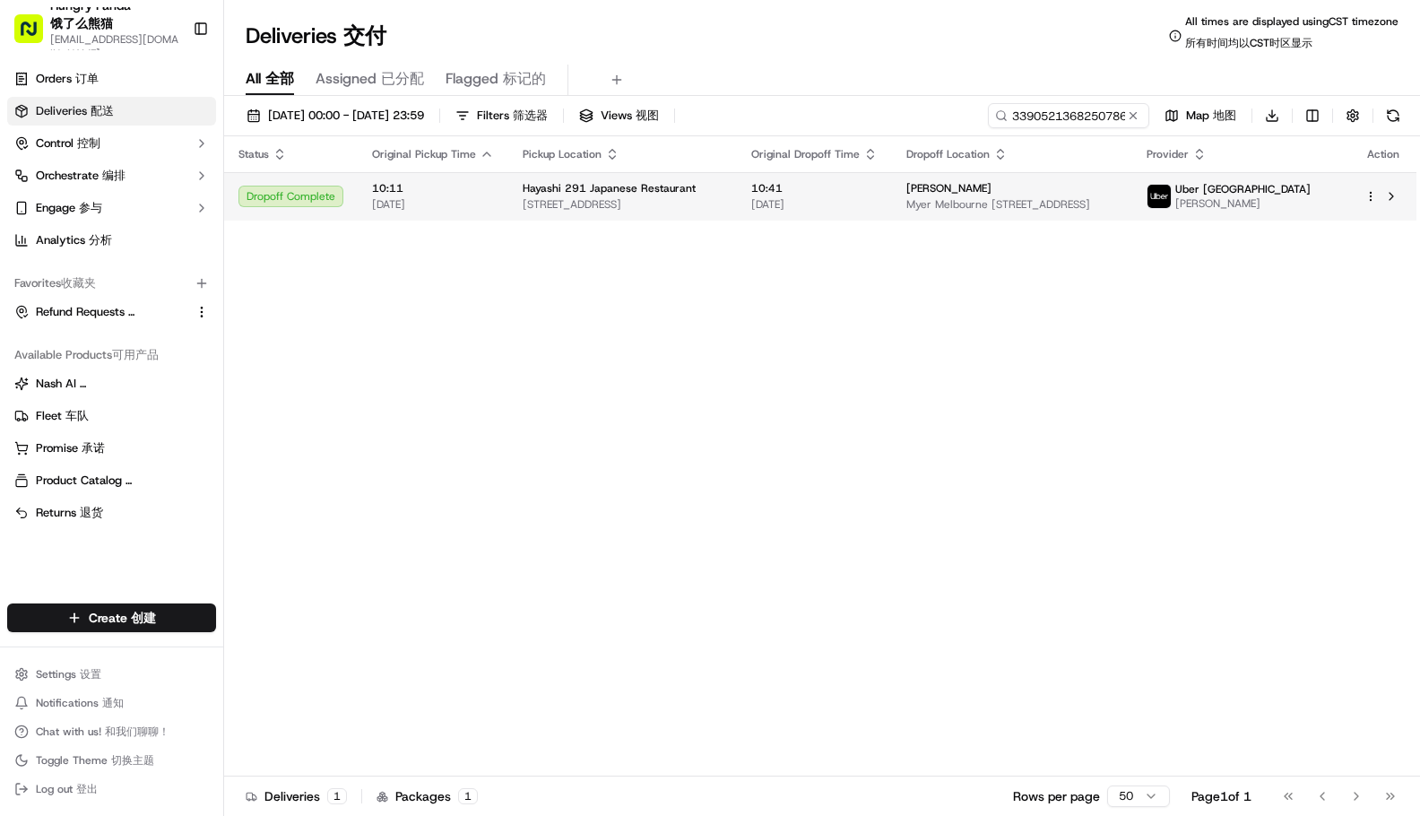
click at [742, 190] on td "10:41 [DATE]" at bounding box center [814, 196] width 155 height 48
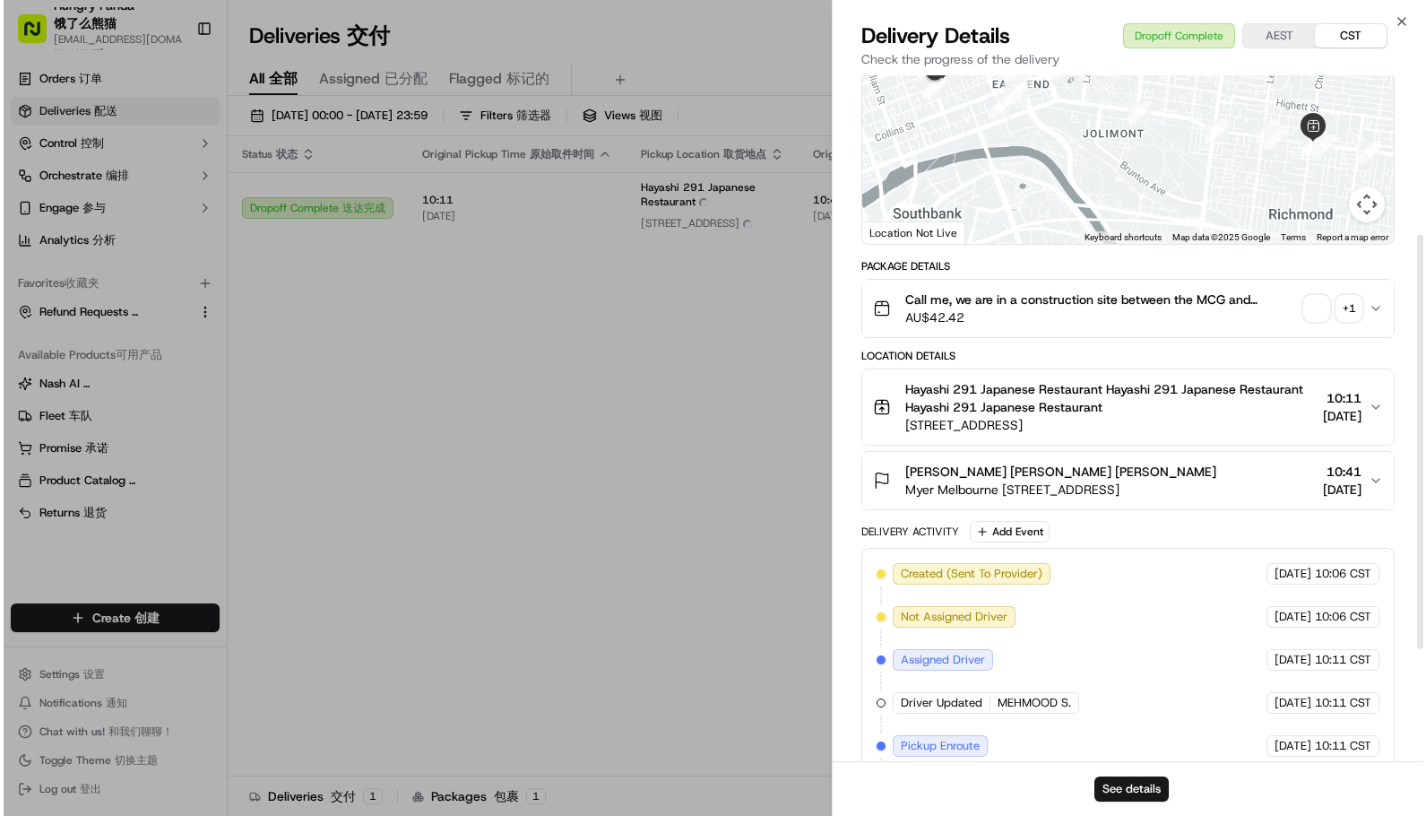
scroll to position [90, 0]
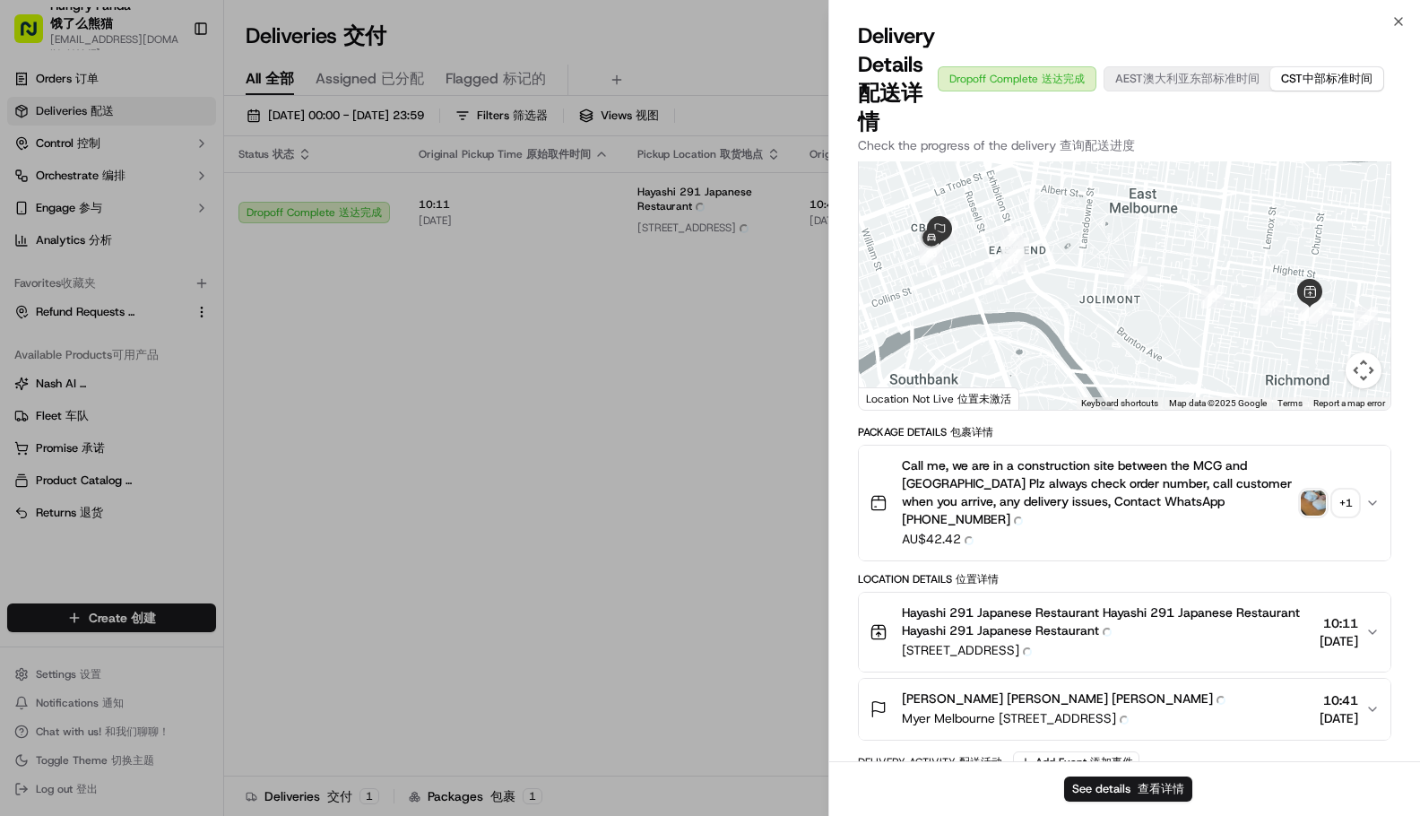
click at [1299, 490] on div "Call me, we are in a construction site between the MCG and Swinburne oval Plz a…" at bounding box center [1117, 502] width 496 height 93
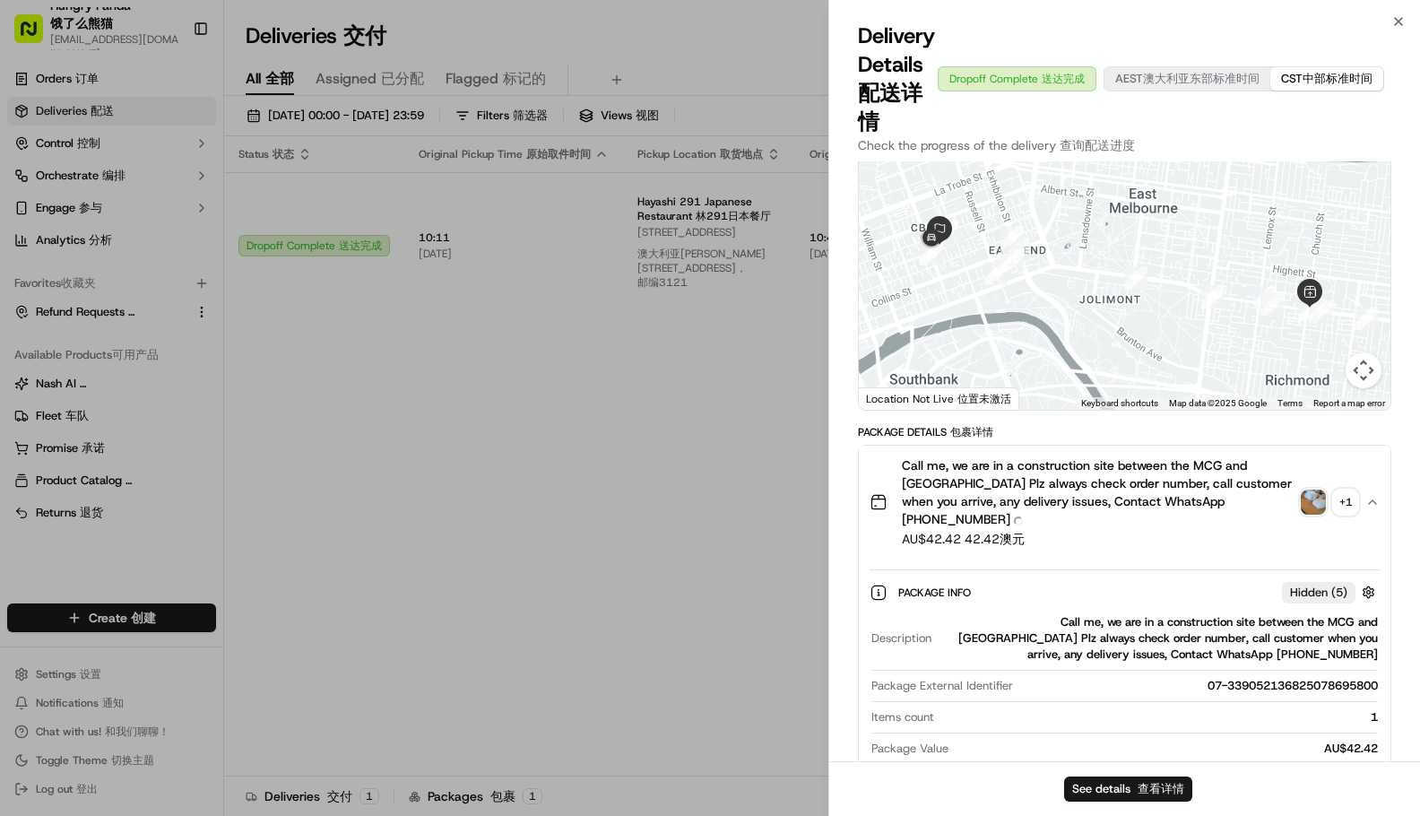
click at [1302, 493] on img "button" at bounding box center [1312, 501] width 25 height 25
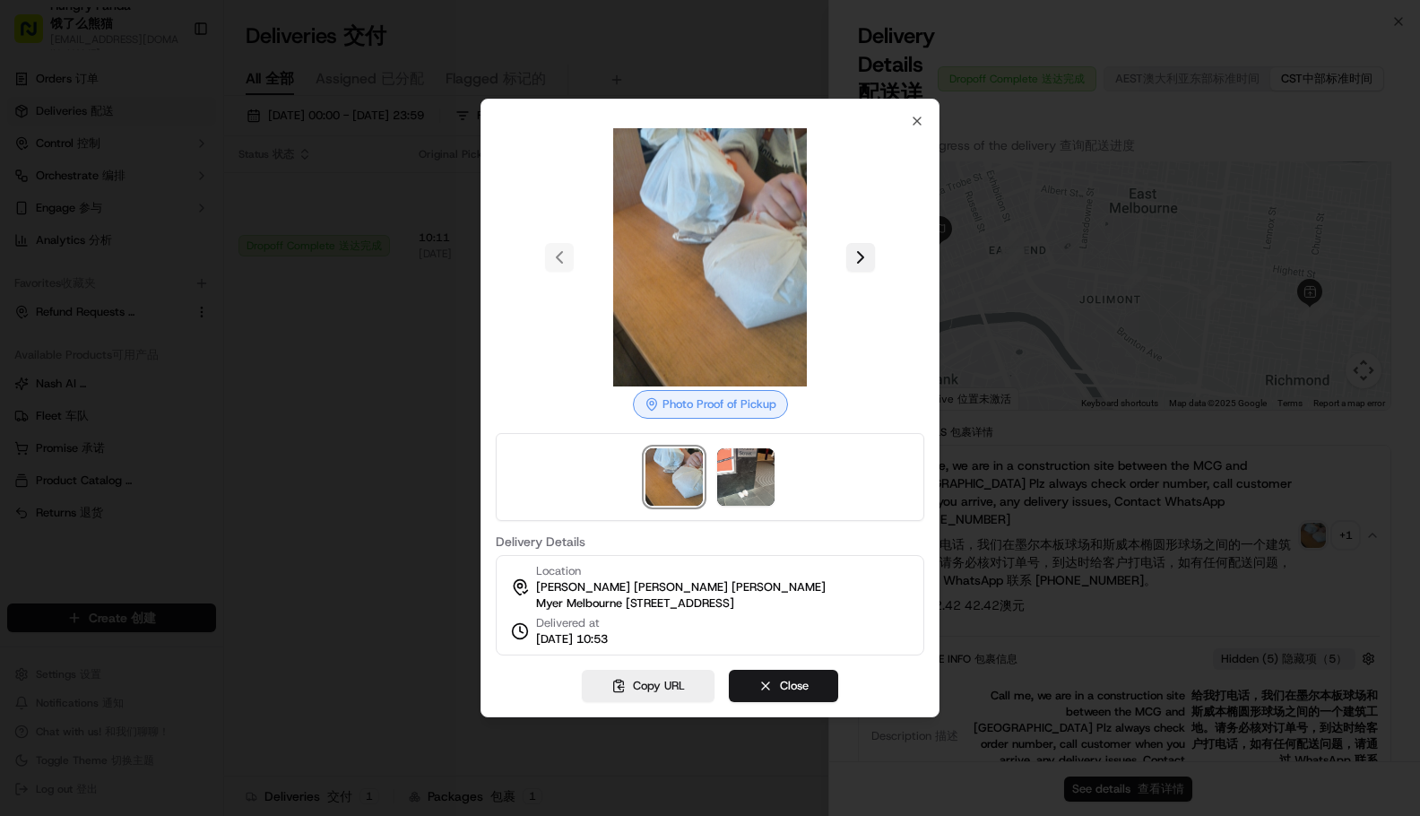
click at [863, 248] on button at bounding box center [860, 257] width 29 height 29
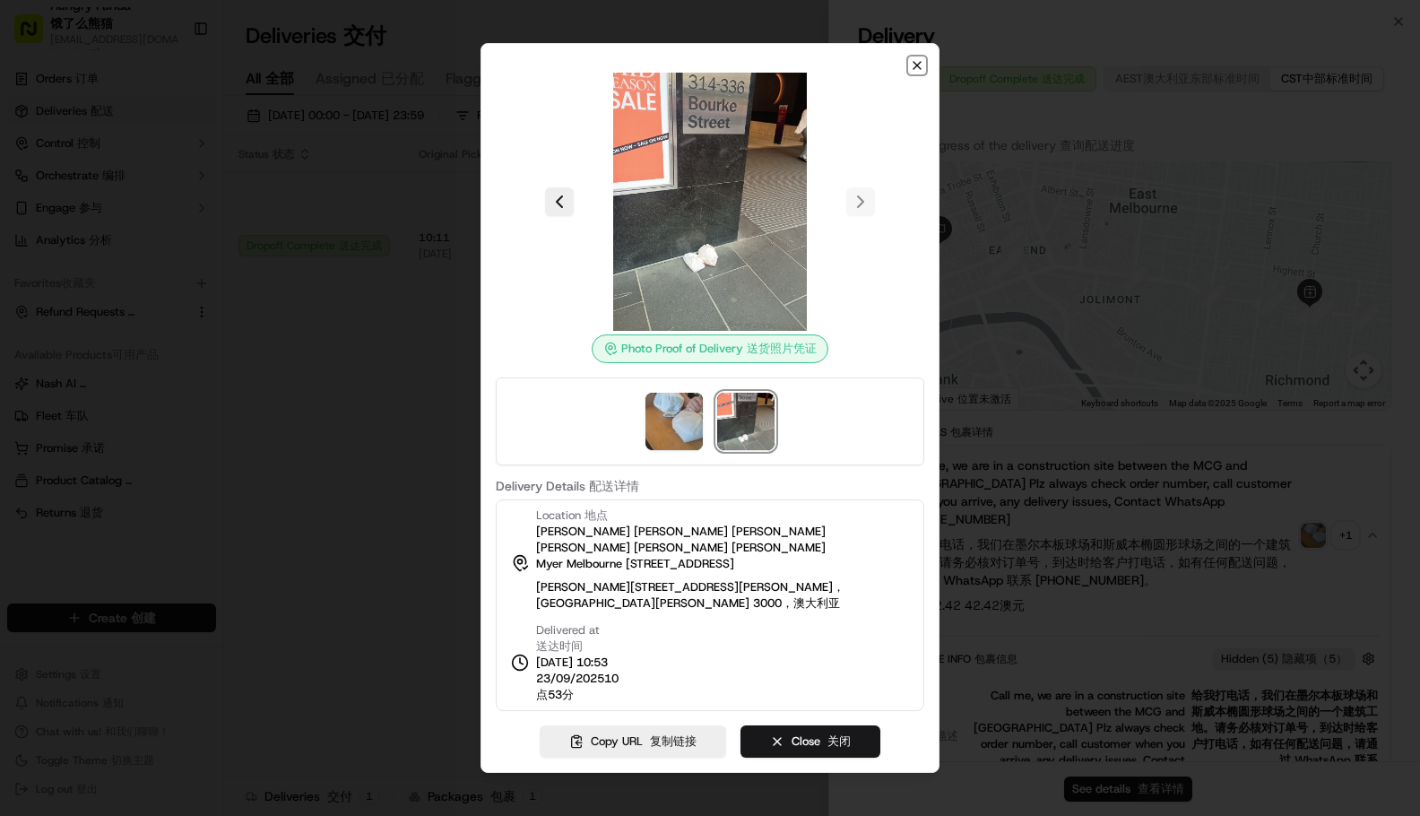
click at [916, 62] on icon "button" at bounding box center [917, 65] width 14 height 14
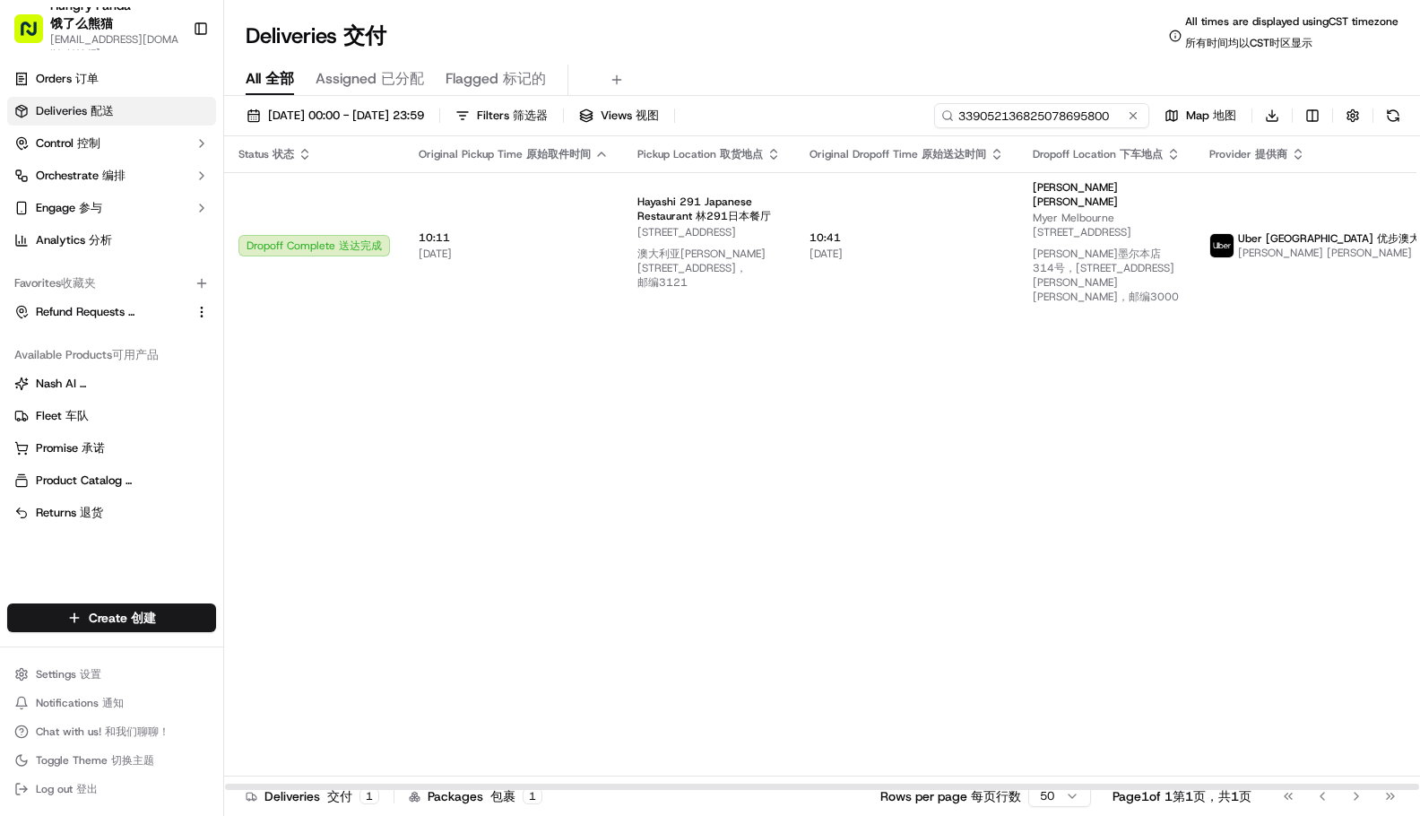
click at [1056, 110] on input "339052136825078695800" at bounding box center [1041, 115] width 215 height 25
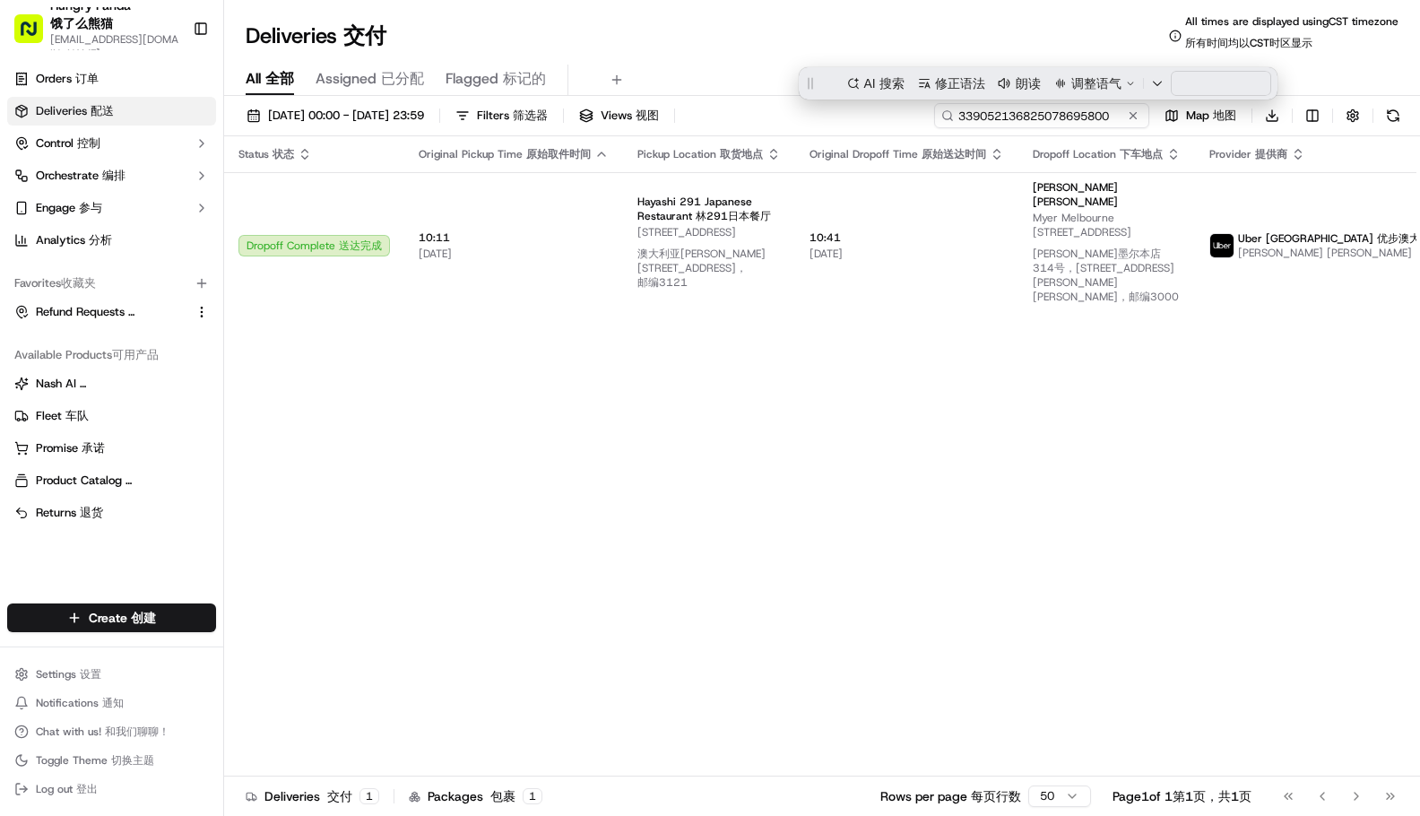
paste input "679254154815779541793"
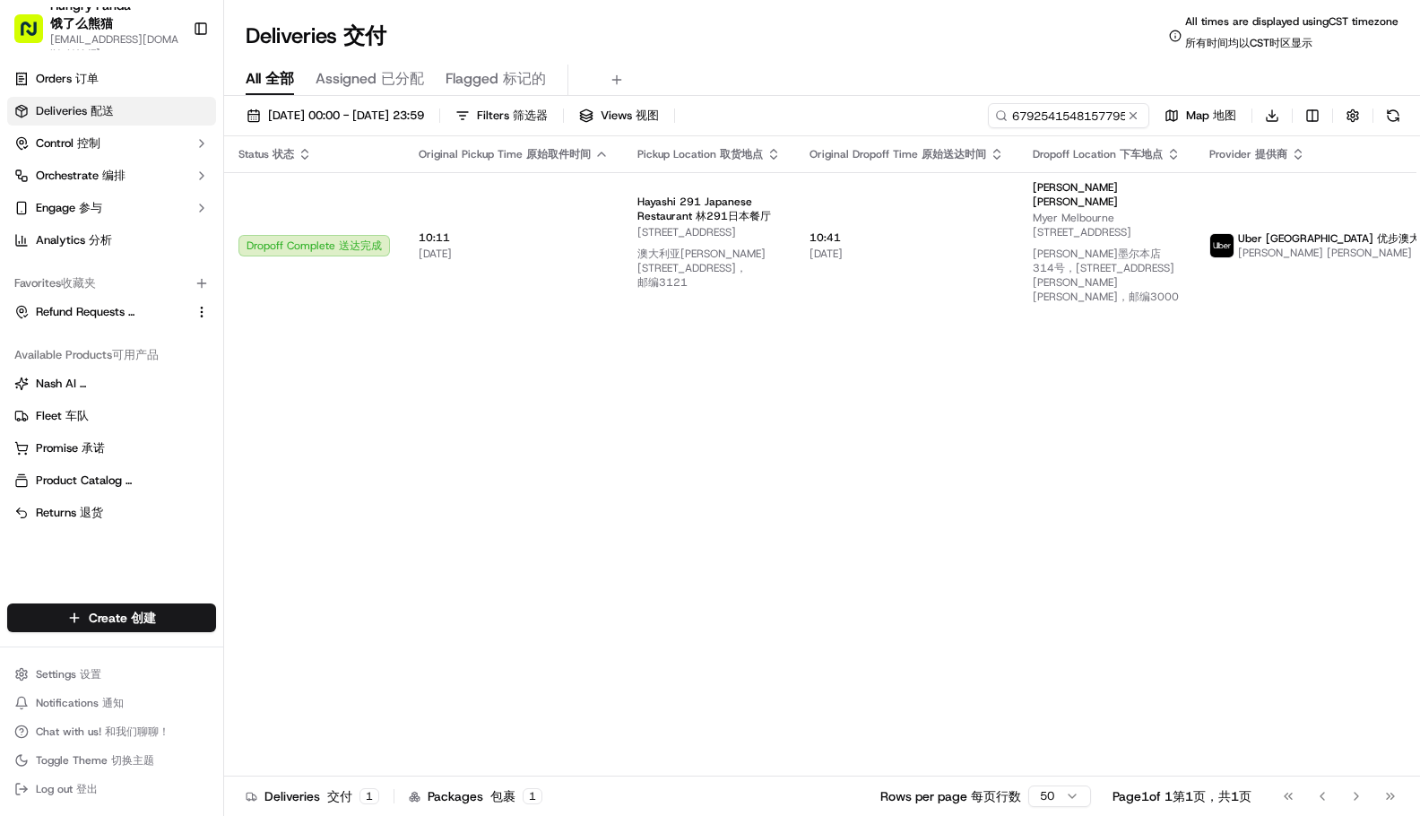
click at [881, 57] on div "All All 全部 Assigned Assigned 已分配 Flagged Flagged 标记的" at bounding box center [822, 76] width 1196 height 39
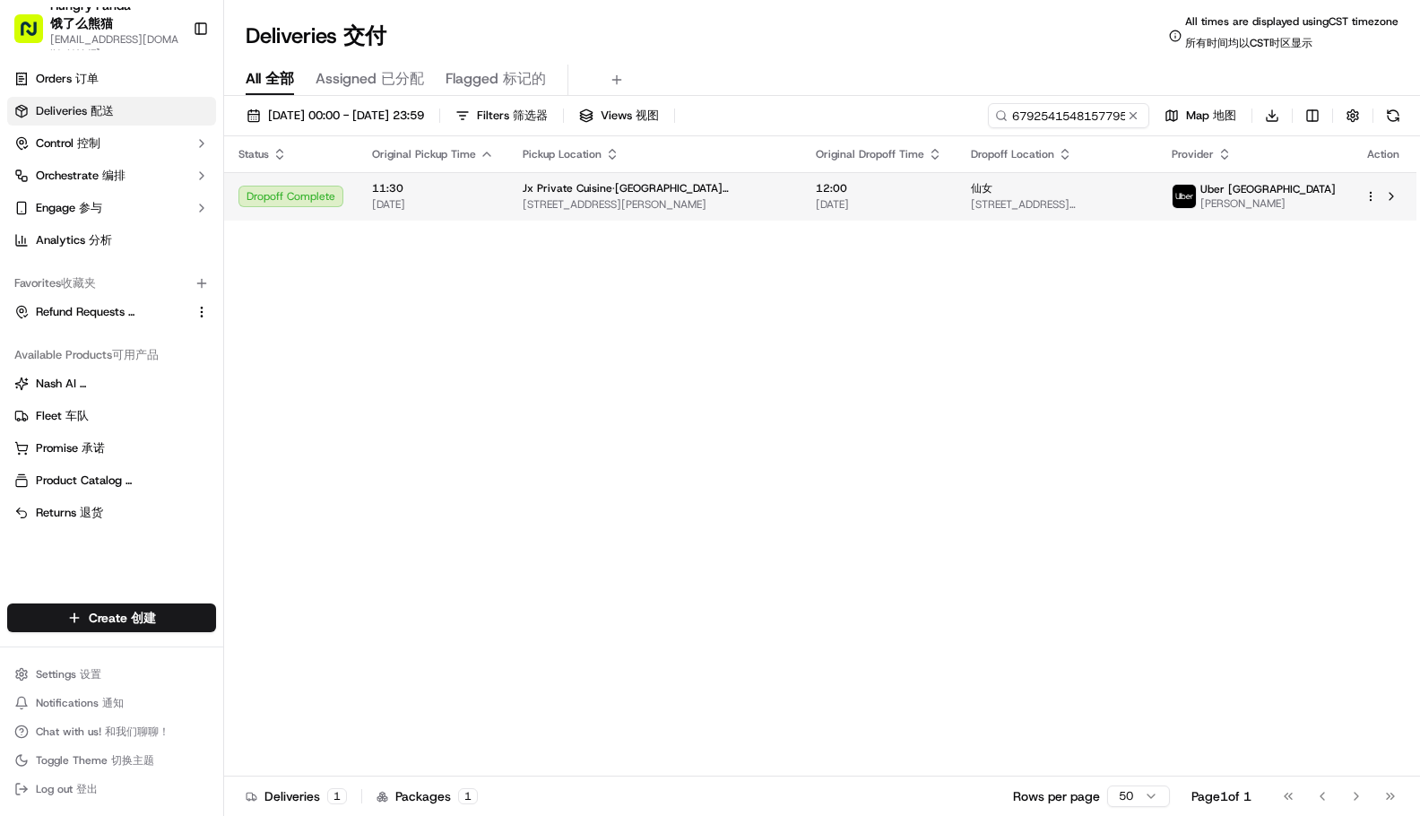
click at [631, 186] on span "Jx Private Cuisine·[GEOGRAPHIC_DATA][PERSON_NAME]" at bounding box center [655, 188] width 264 height 14
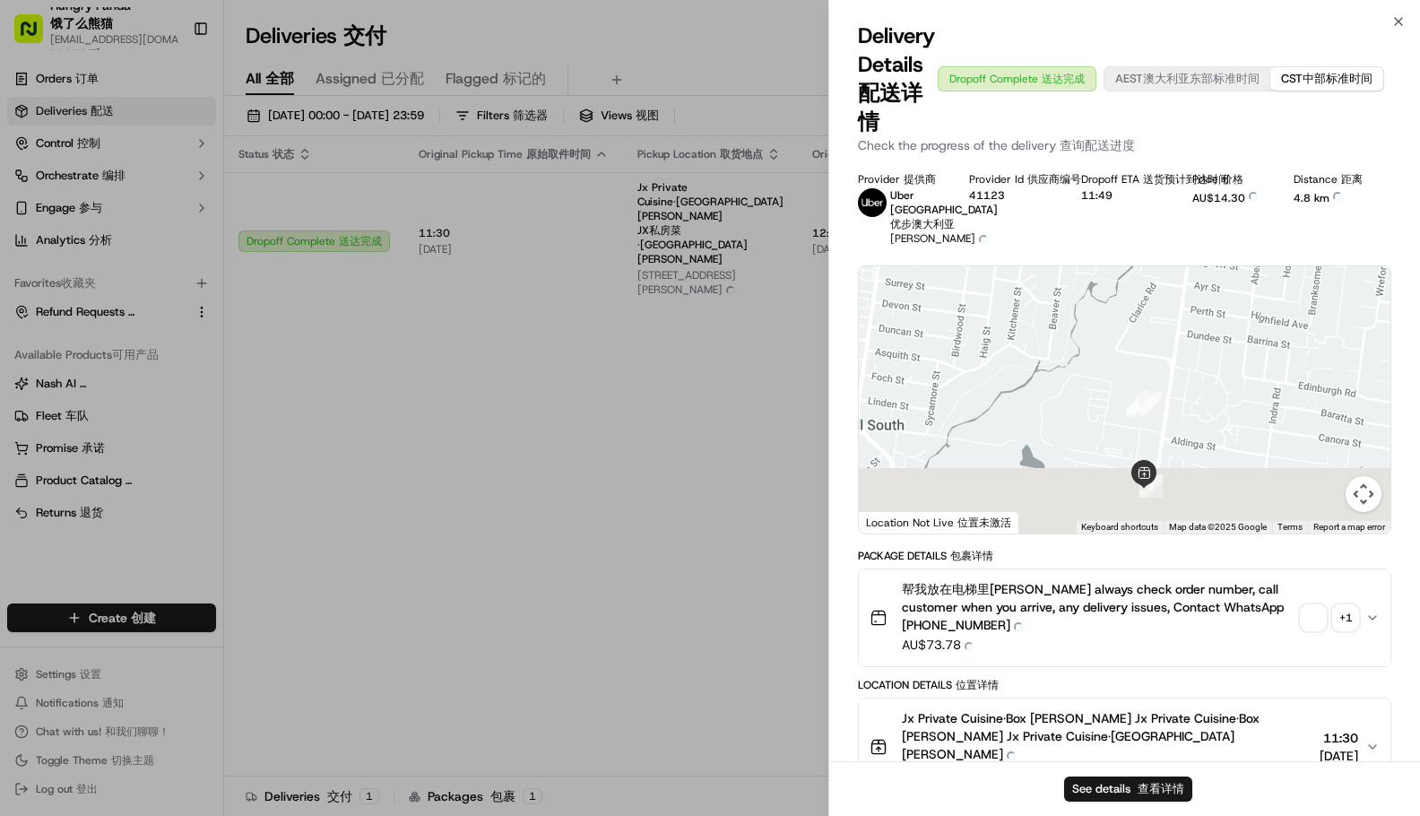
drag, startPoint x: 1200, startPoint y: 418, endPoint x: 1174, endPoint y: 297, distance: 123.8
click at [1174, 259] on div "Provider Provider 提供商 Uber [GEOGRAPHIC_DATA] Uber [GEOGRAPHIC_DATA] 优步澳大利亚 [PER…" at bounding box center [1124, 756] width 533 height 1169
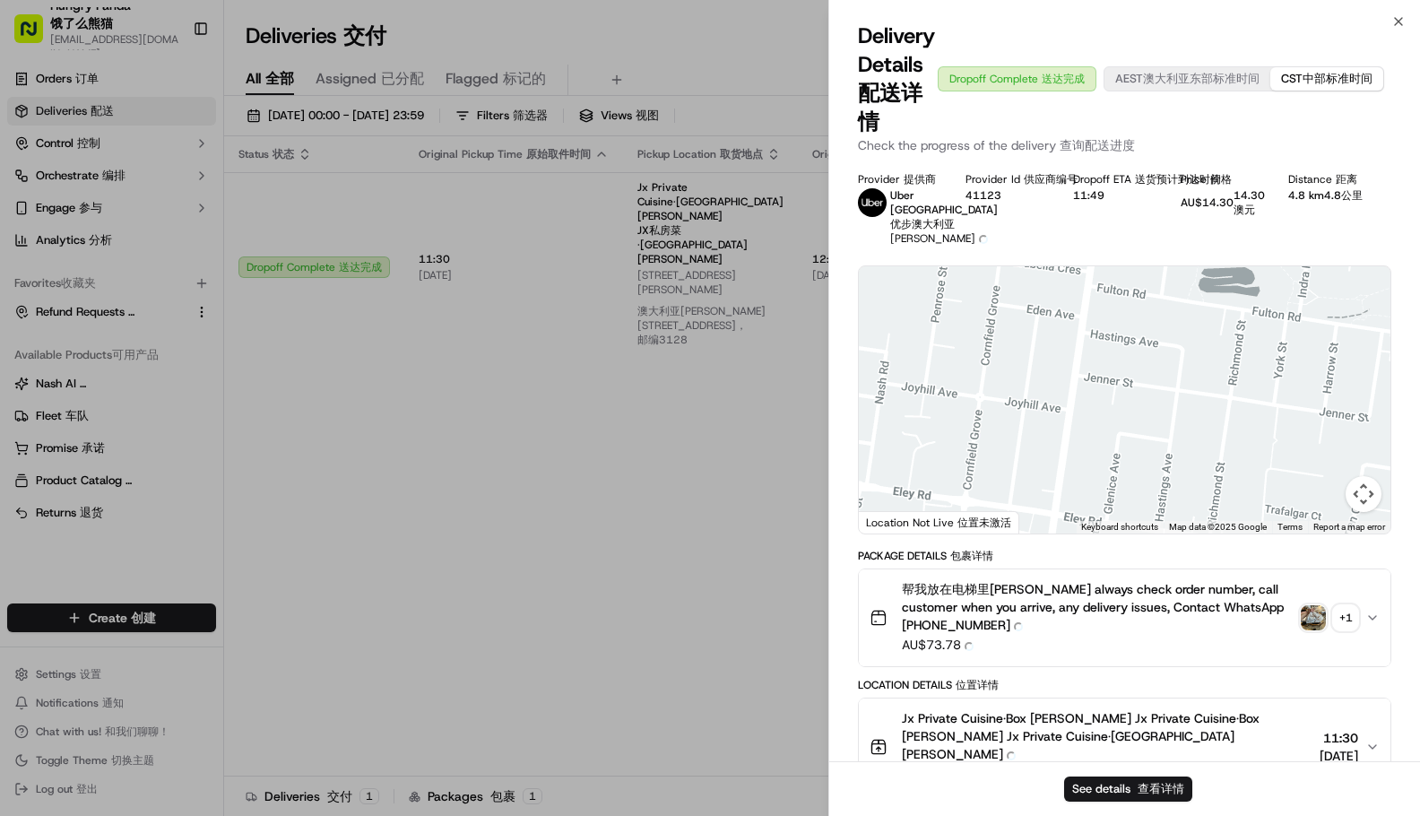
drag, startPoint x: 1108, startPoint y: 378, endPoint x: 1122, endPoint y: 463, distance: 86.3
click at [1122, 463] on div at bounding box center [1124, 399] width 531 height 267
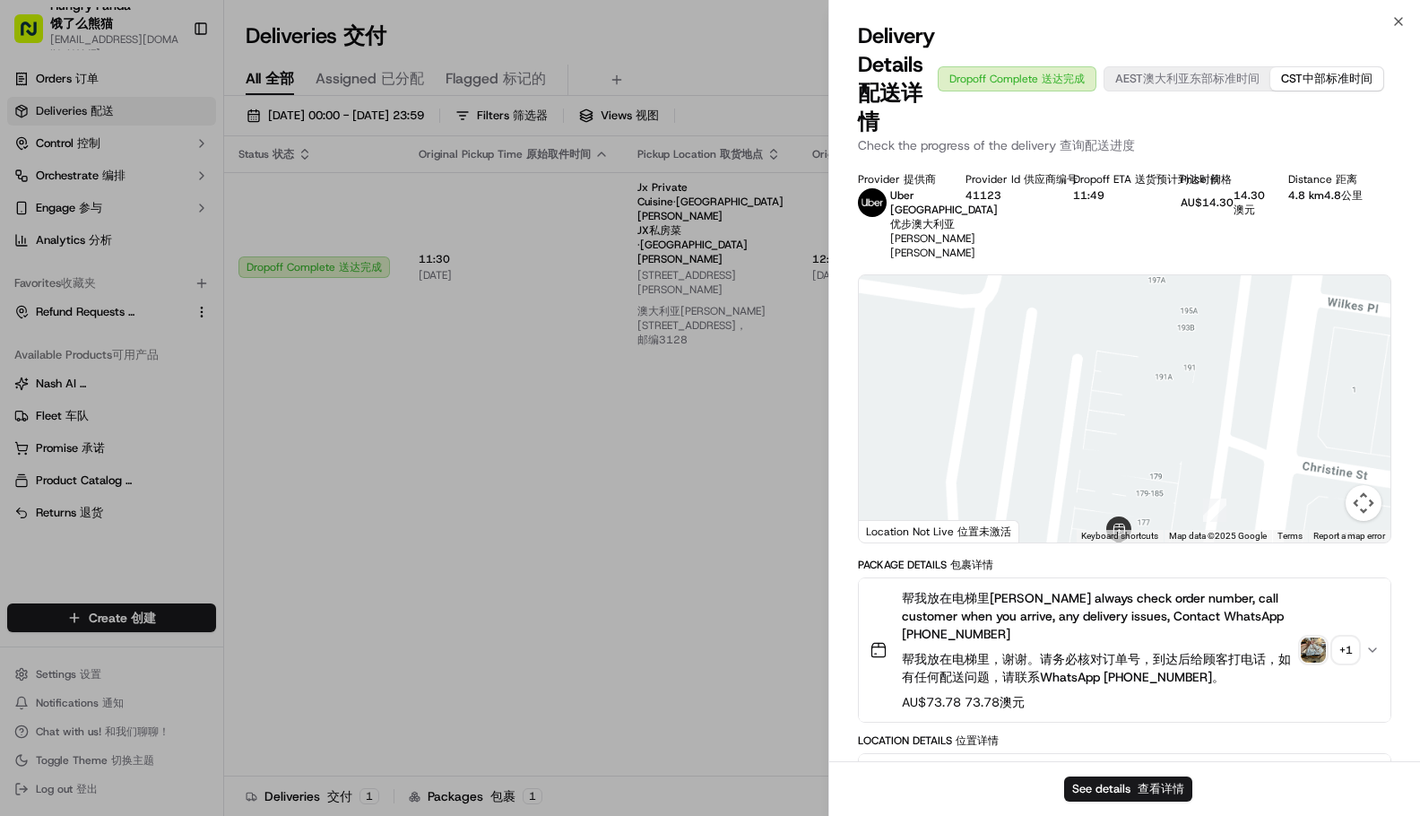
drag, startPoint x: 1158, startPoint y: 473, endPoint x: 1114, endPoint y: 413, distance: 74.4
click at [1121, 393] on div at bounding box center [1124, 408] width 531 height 267
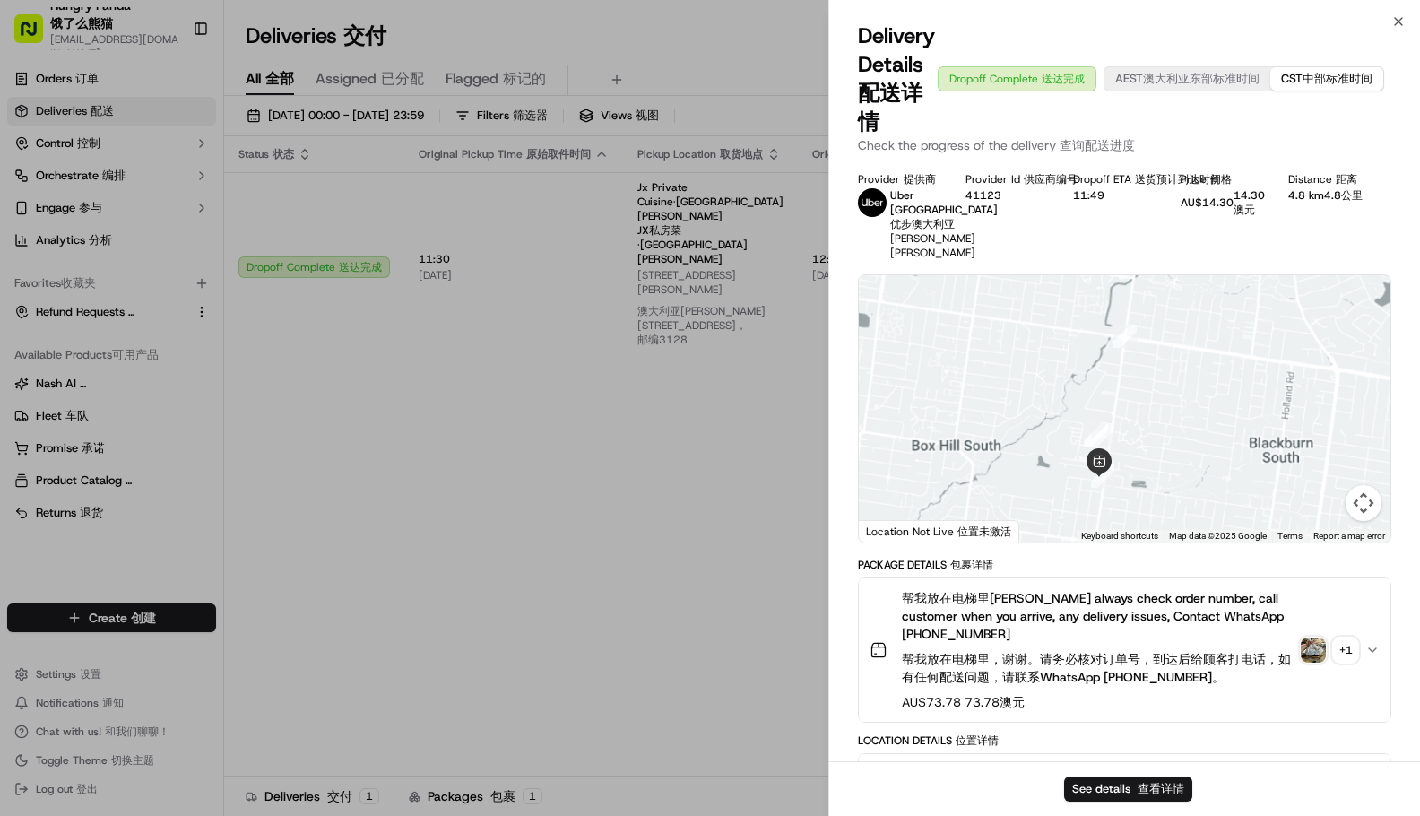
drag, startPoint x: 1145, startPoint y: 476, endPoint x: 1152, endPoint y: 505, distance: 29.4
click at [1158, 512] on div at bounding box center [1124, 408] width 531 height 267
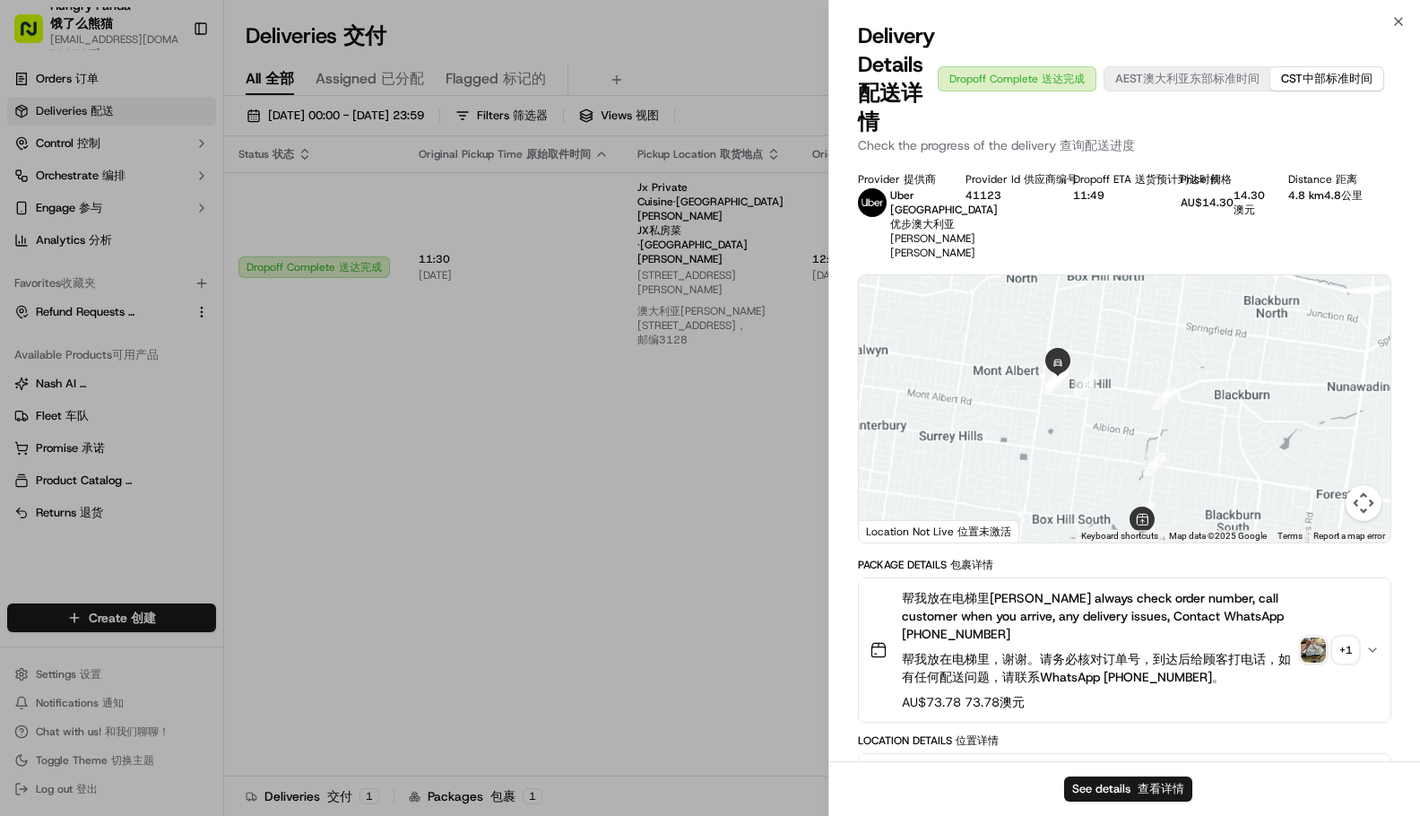
drag, startPoint x: 1075, startPoint y: 433, endPoint x: 1075, endPoint y: 463, distance: 30.5
click at [1083, 480] on div at bounding box center [1124, 408] width 531 height 267
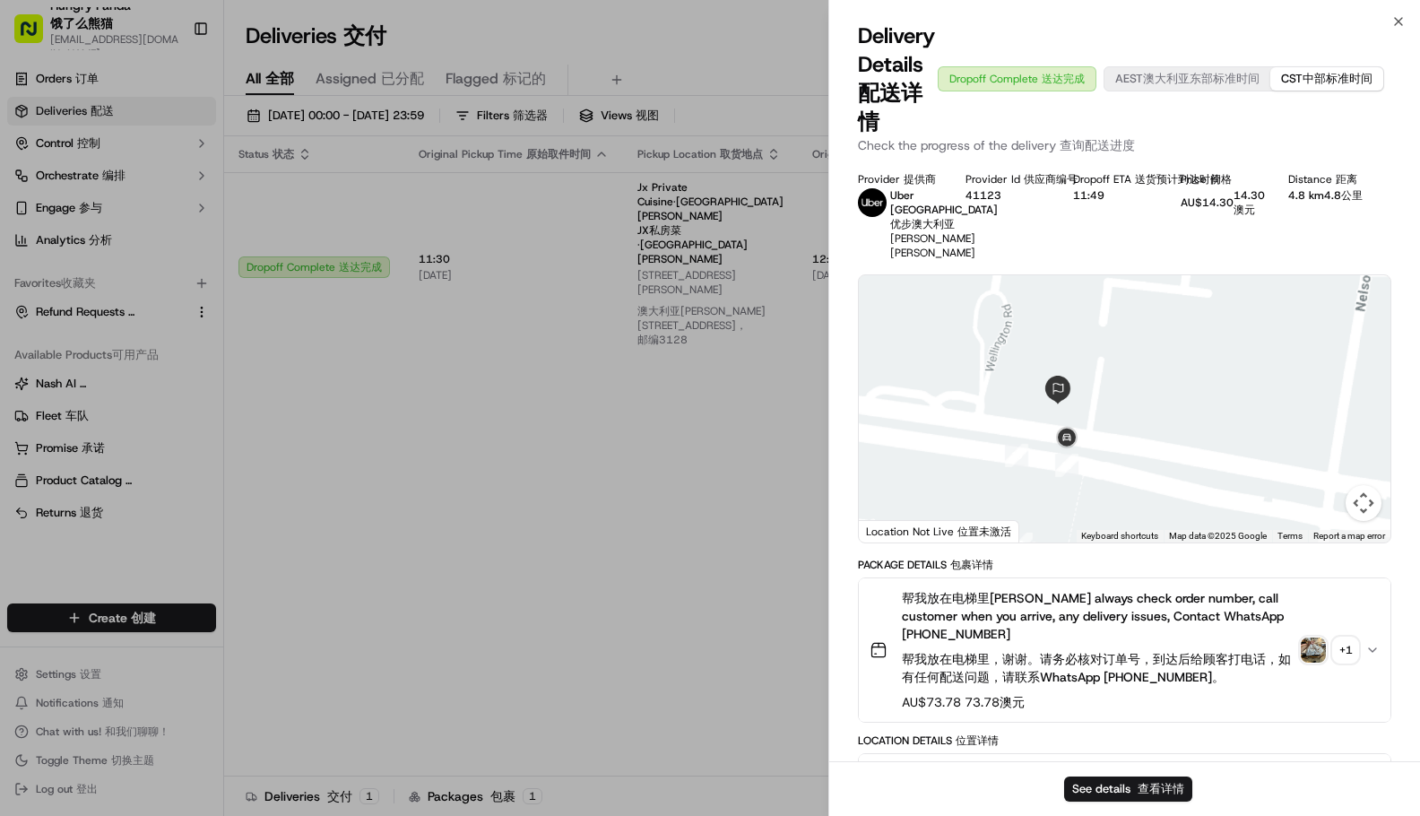
click at [1125, 445] on div at bounding box center [1124, 408] width 531 height 267
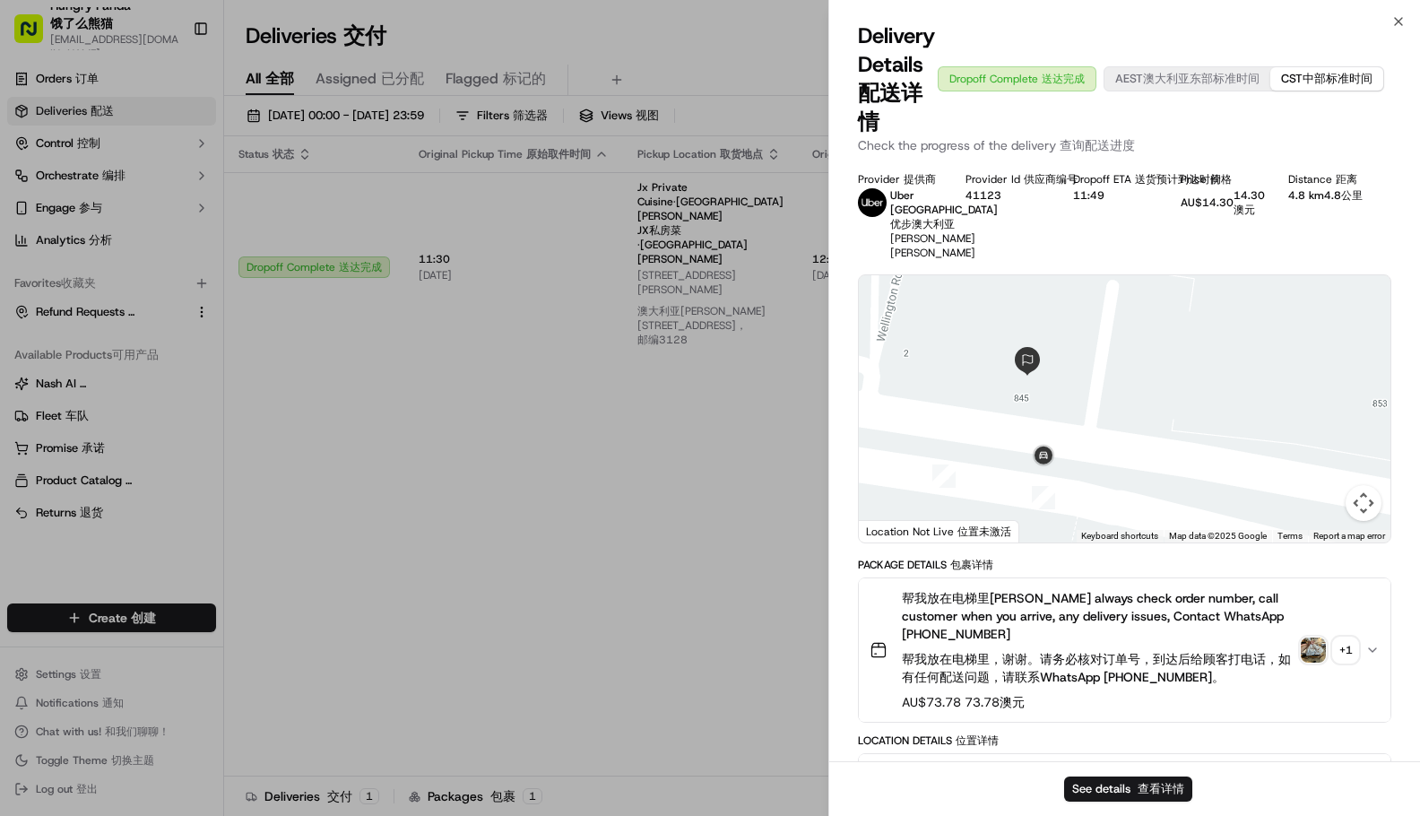
click at [1349, 662] on div "+ 1 + 1" at bounding box center [1345, 649] width 25 height 25
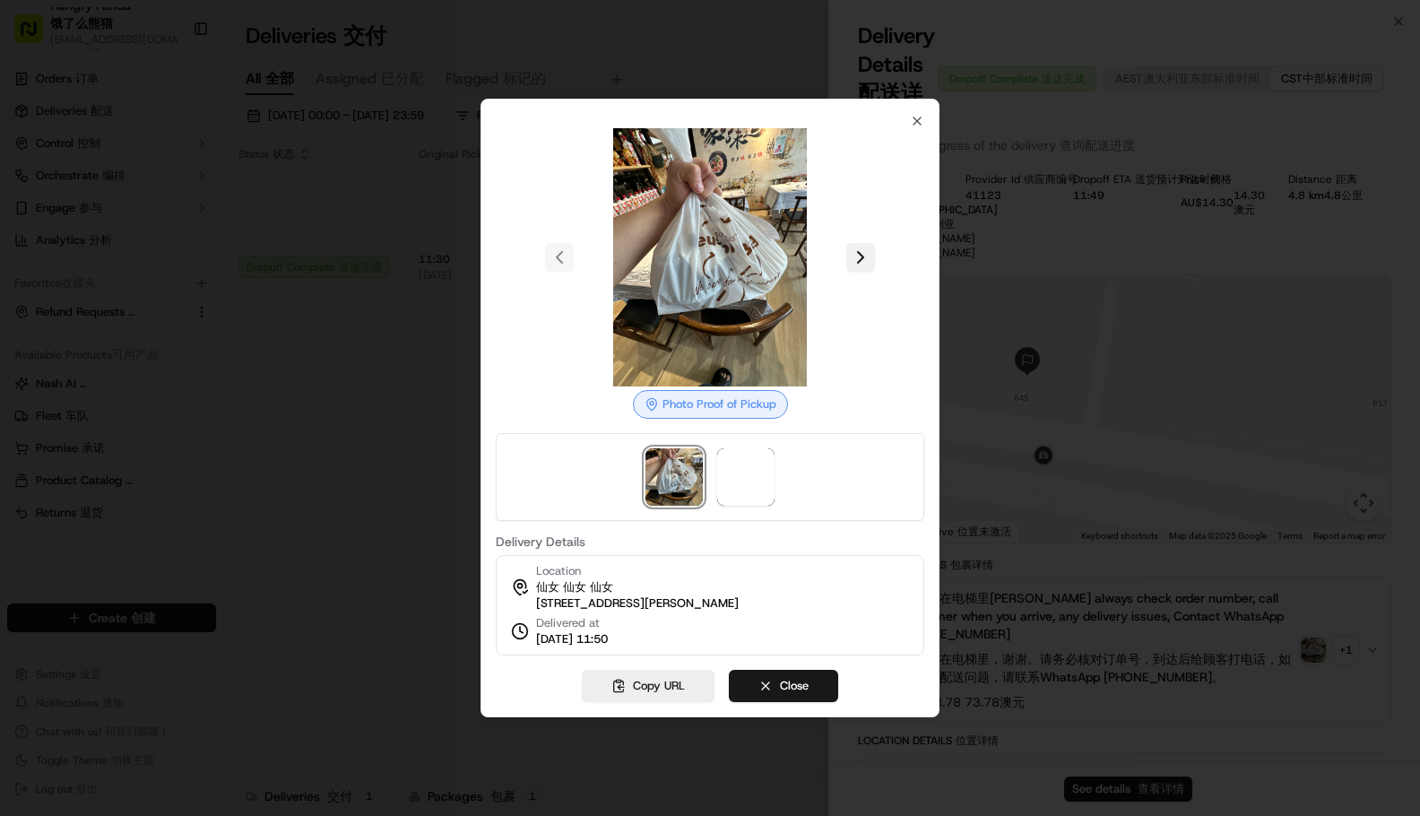
click at [847, 243] on button at bounding box center [860, 257] width 29 height 29
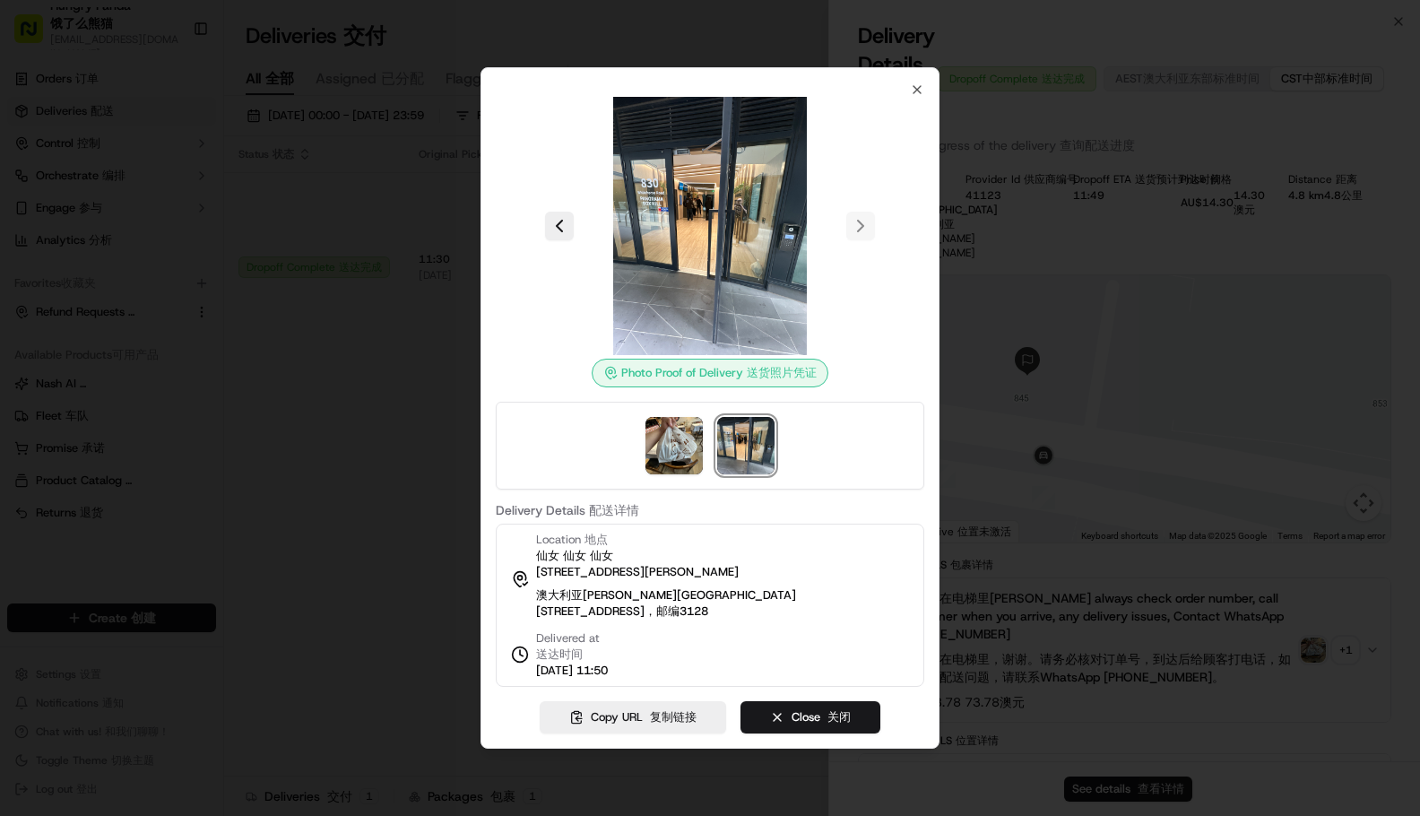
click at [99, 242] on div at bounding box center [710, 408] width 1420 height 816
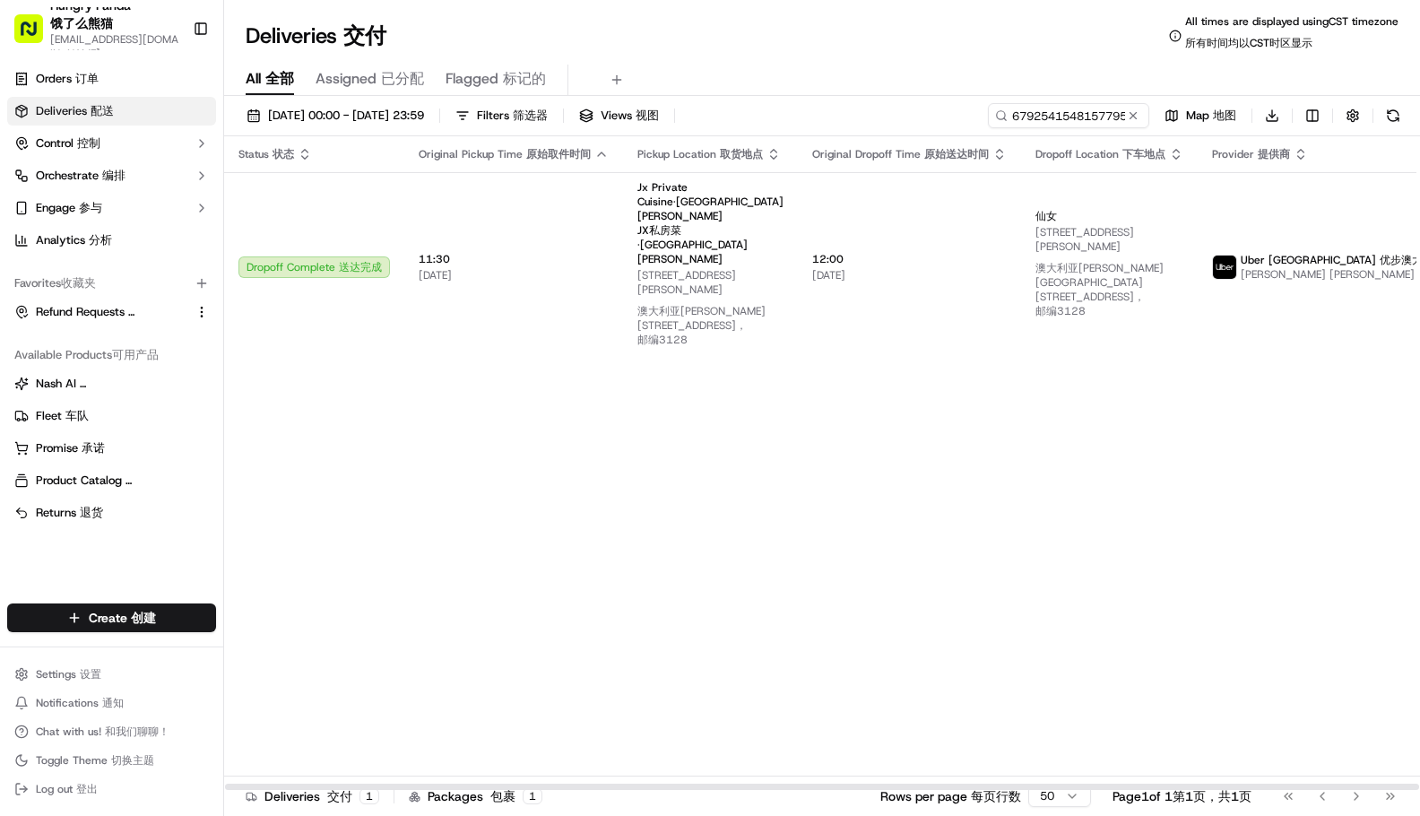
drag, startPoint x: 1254, startPoint y: 509, endPoint x: 1235, endPoint y: 503, distance: 19.8
click at [1254, 509] on div "Status Status 状态 Original Pickup Time Original Pickup Time 原始取件时间 Pickup Locati…" at bounding box center [882, 463] width 1317 height 654
click at [1076, 111] on input "679254154815779541793" at bounding box center [1041, 115] width 215 height 25
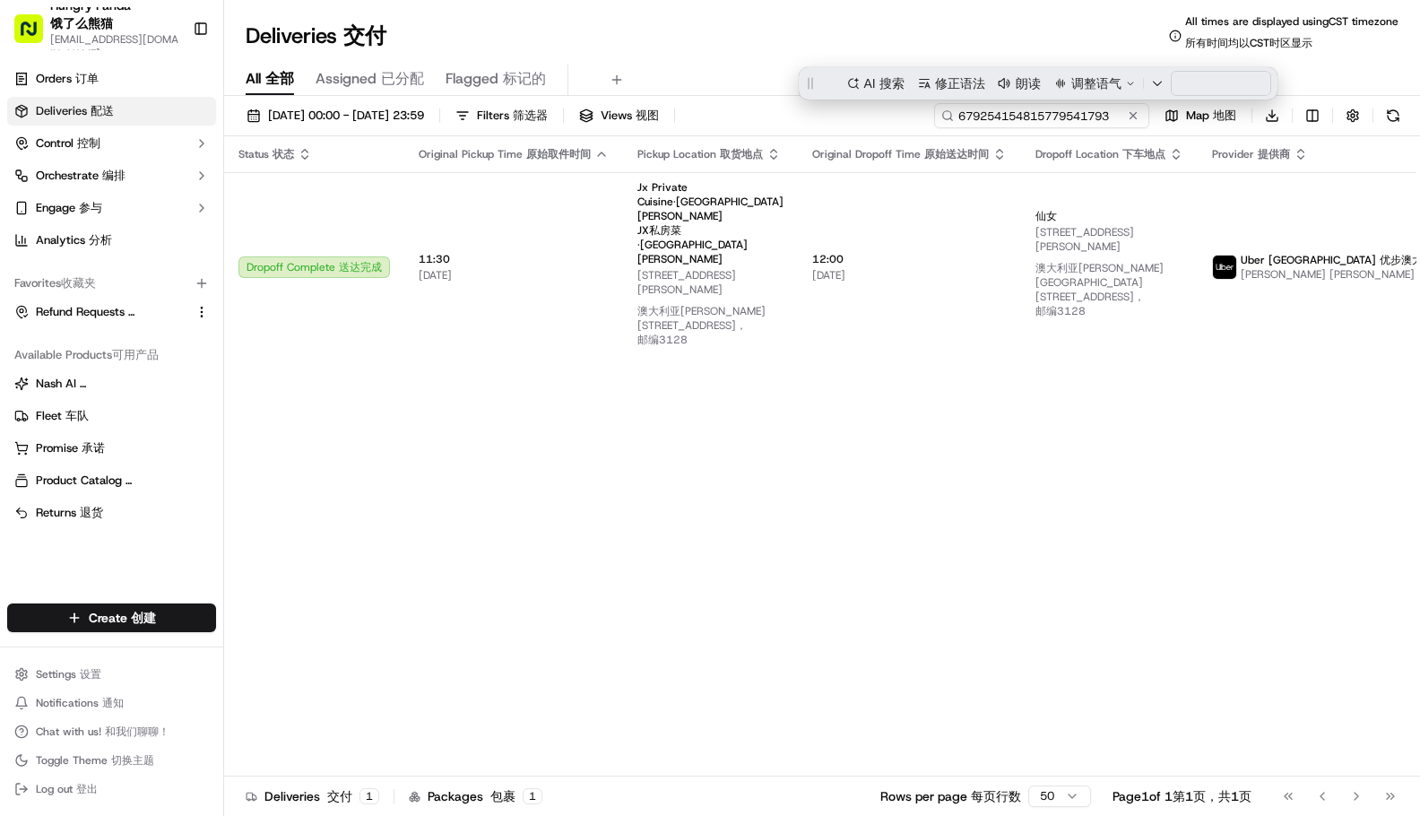
paste input "7673574018954785501351"
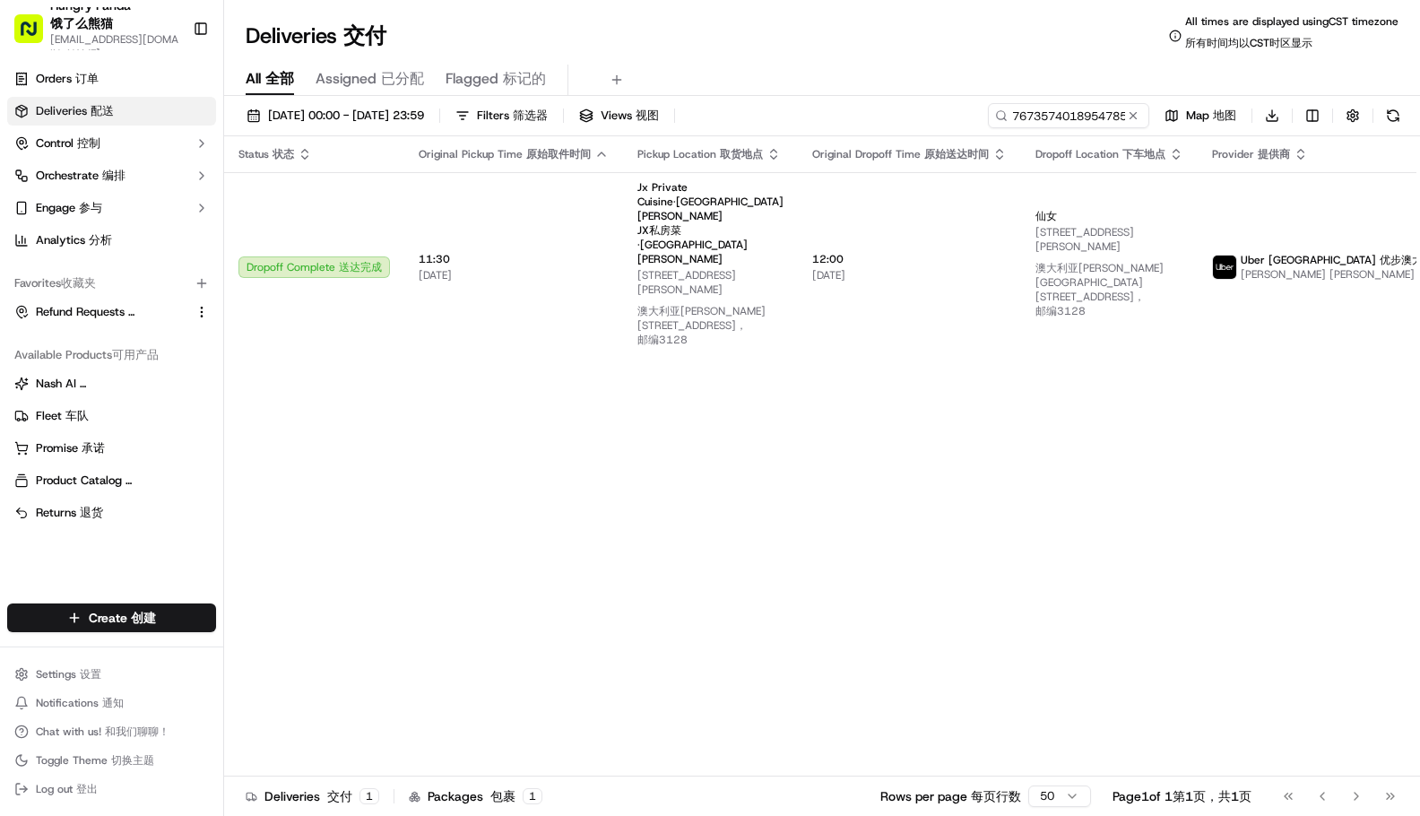
click at [879, 30] on div "Deliveries Deliveries 交付 All times are displayed using CST timezone All times a…" at bounding box center [822, 35] width 1196 height 43
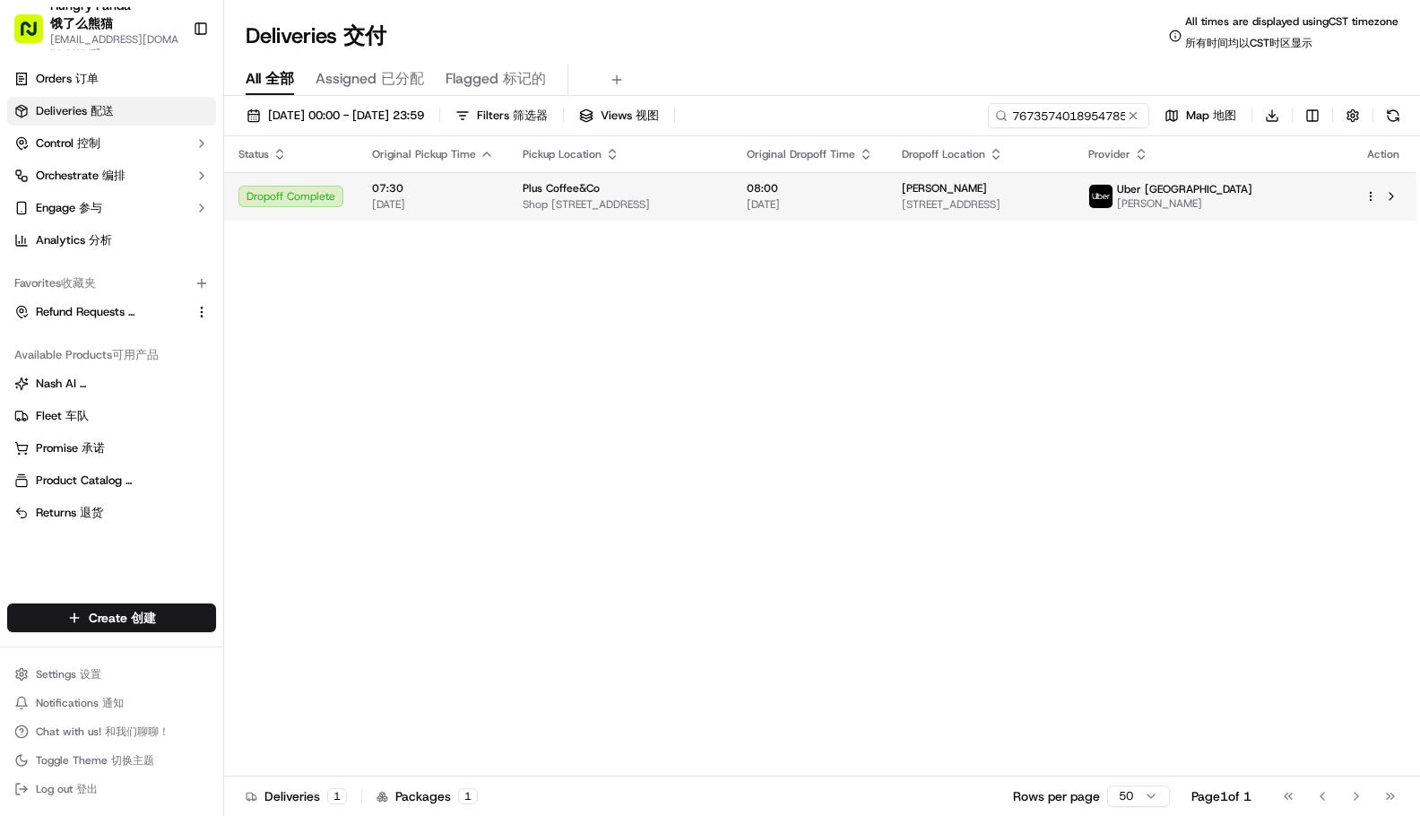
click at [851, 199] on span "[DATE]" at bounding box center [810, 204] width 126 height 14
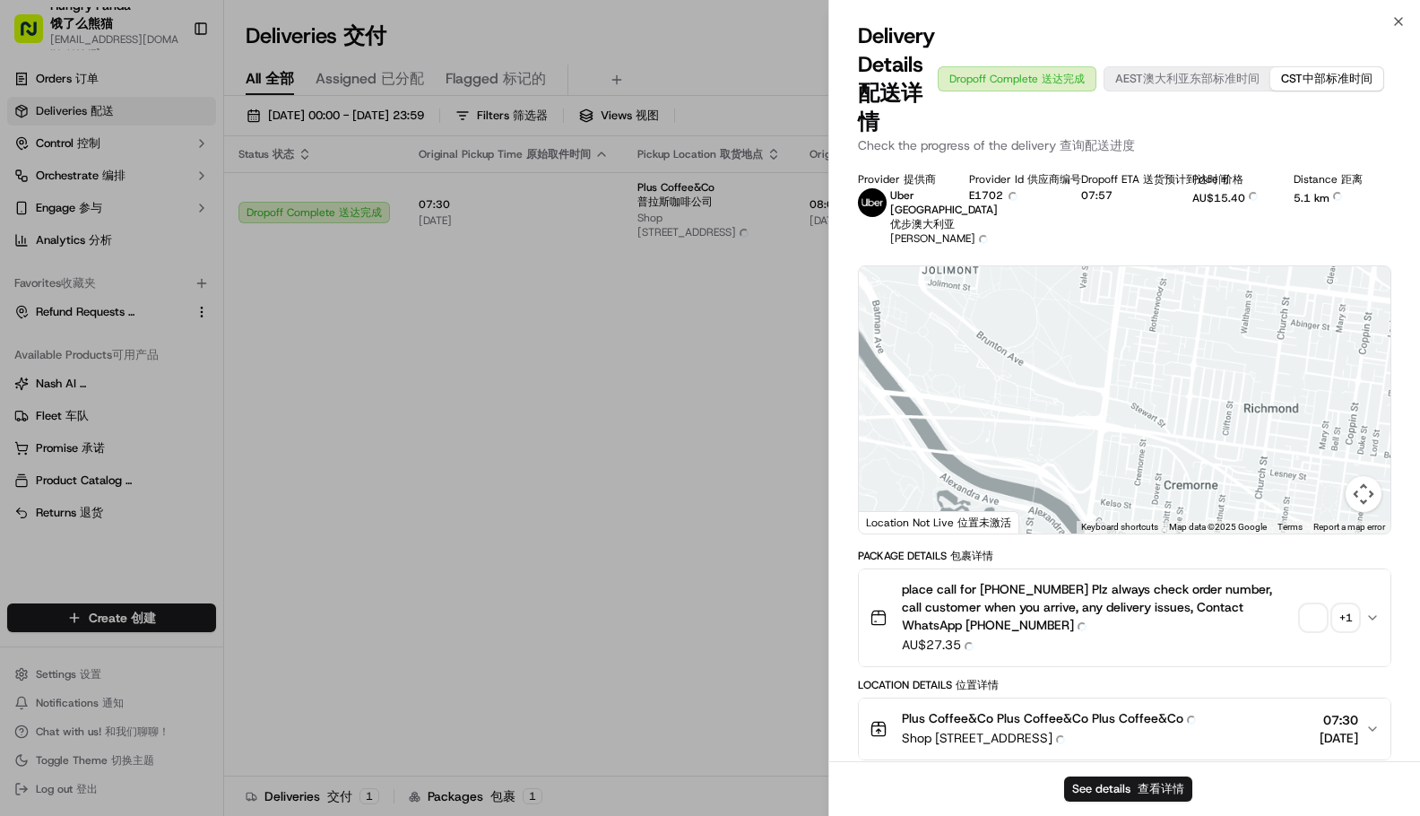
drag, startPoint x: 1165, startPoint y: 458, endPoint x: 999, endPoint y: 298, distance: 230.7
click at [1001, 298] on div at bounding box center [1124, 399] width 531 height 267
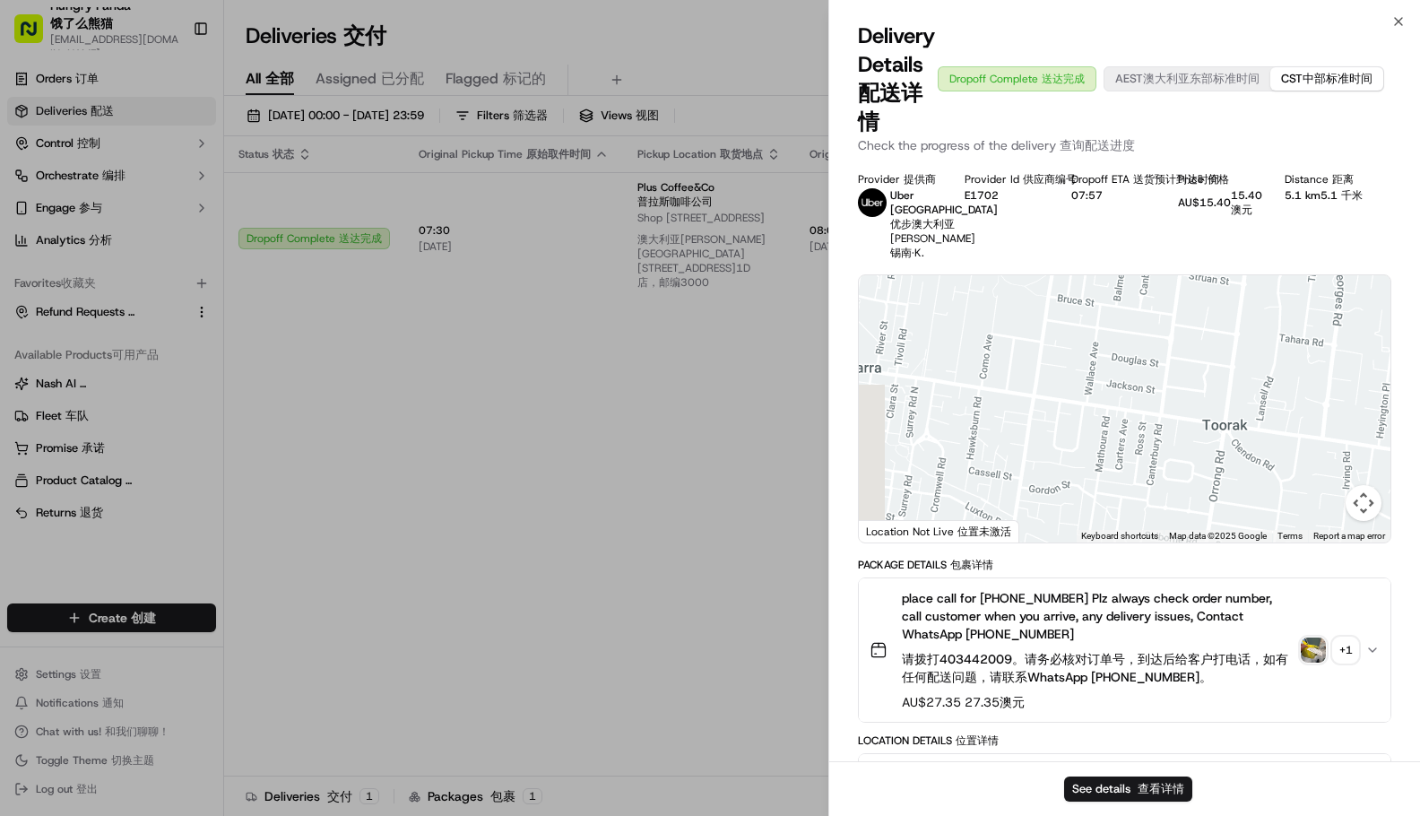
drag, startPoint x: 1114, startPoint y: 387, endPoint x: 1150, endPoint y: 369, distance: 40.1
click at [1168, 348] on div at bounding box center [1124, 408] width 531 height 267
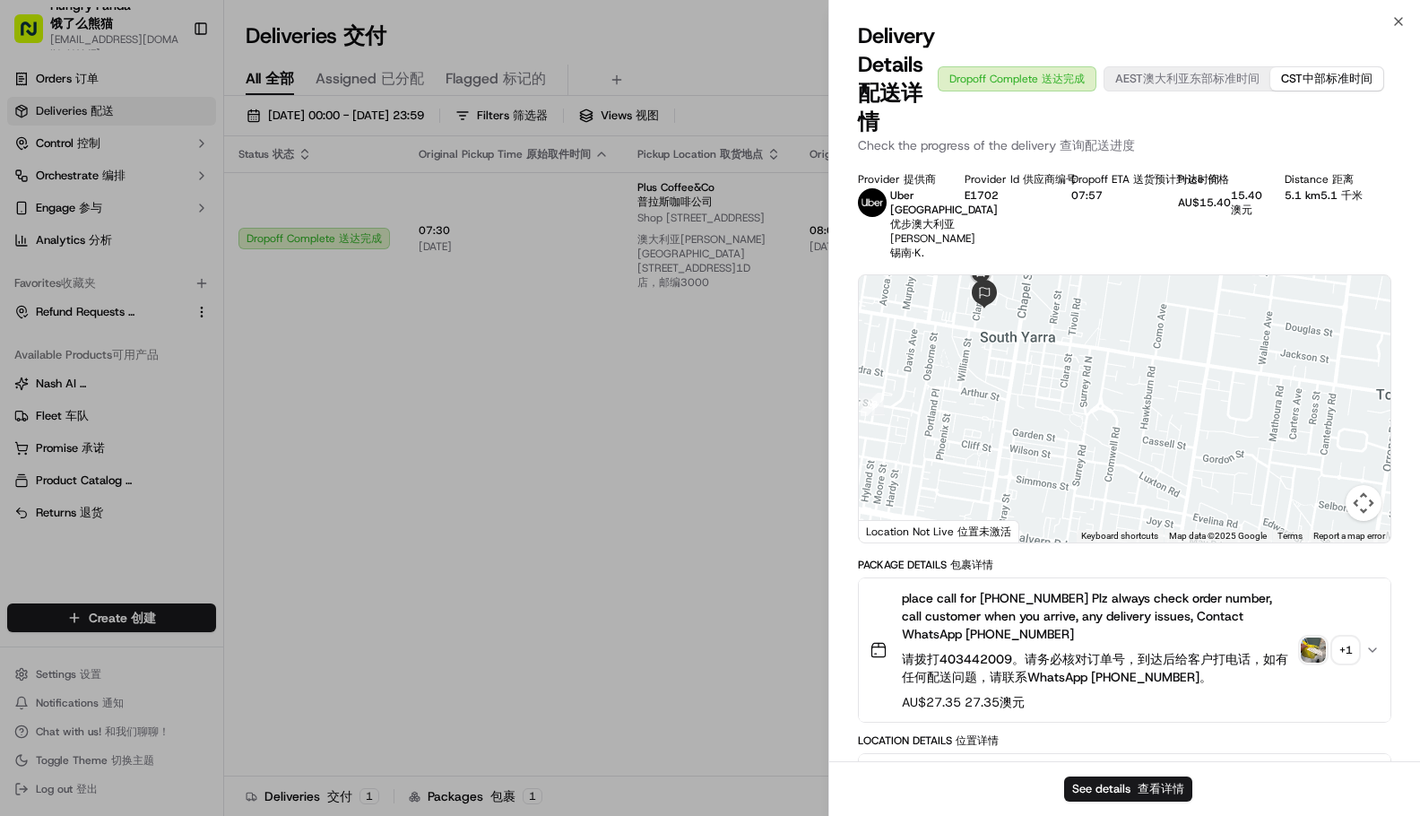
drag, startPoint x: 1041, startPoint y: 383, endPoint x: 1098, endPoint y: 475, distance: 108.7
click at [1114, 508] on div at bounding box center [1124, 408] width 531 height 267
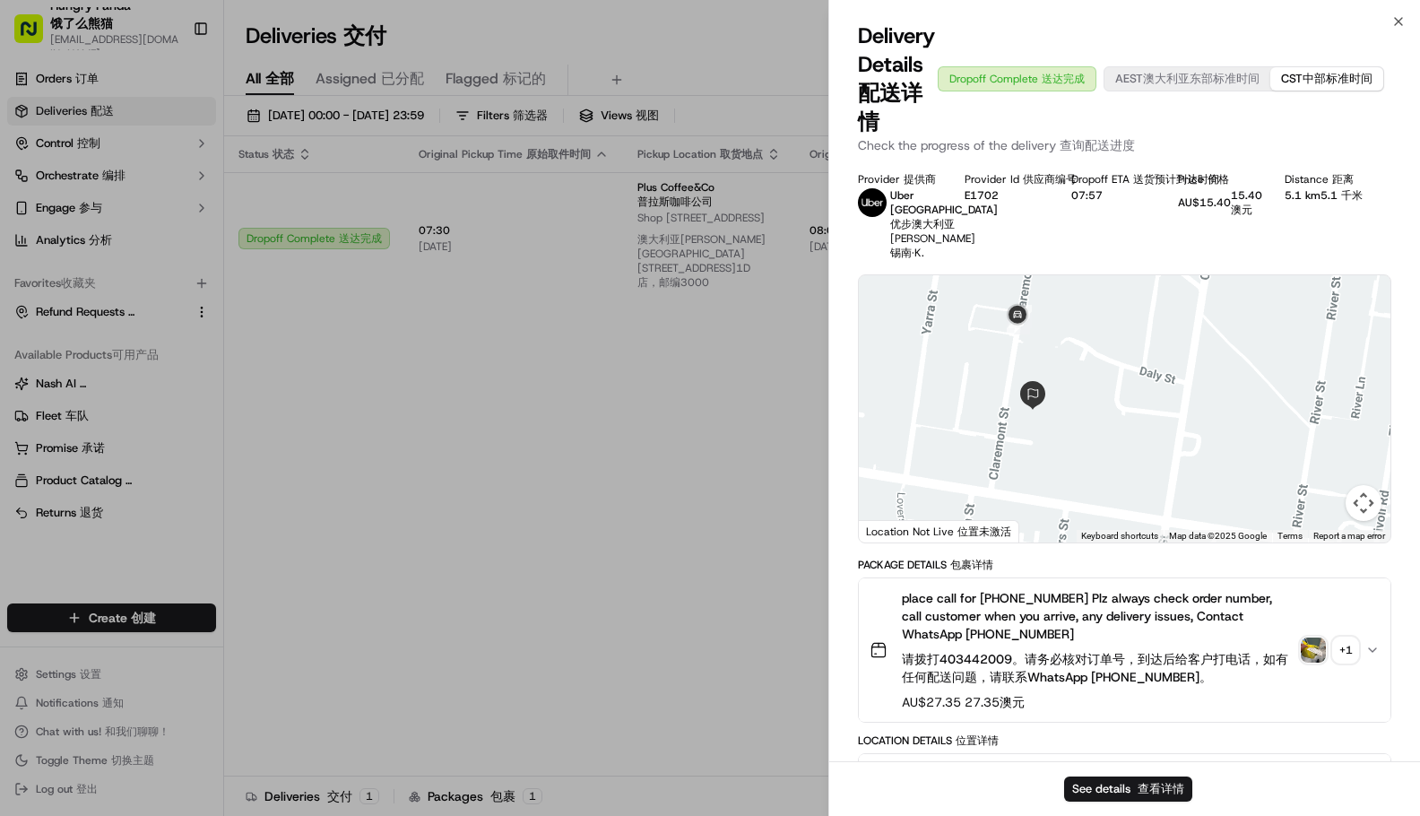
drag, startPoint x: 1076, startPoint y: 447, endPoint x: 1075, endPoint y: 475, distance: 27.8
click at [1075, 475] on div at bounding box center [1124, 408] width 531 height 267
click at [1316, 662] on img "button" at bounding box center [1312, 649] width 25 height 25
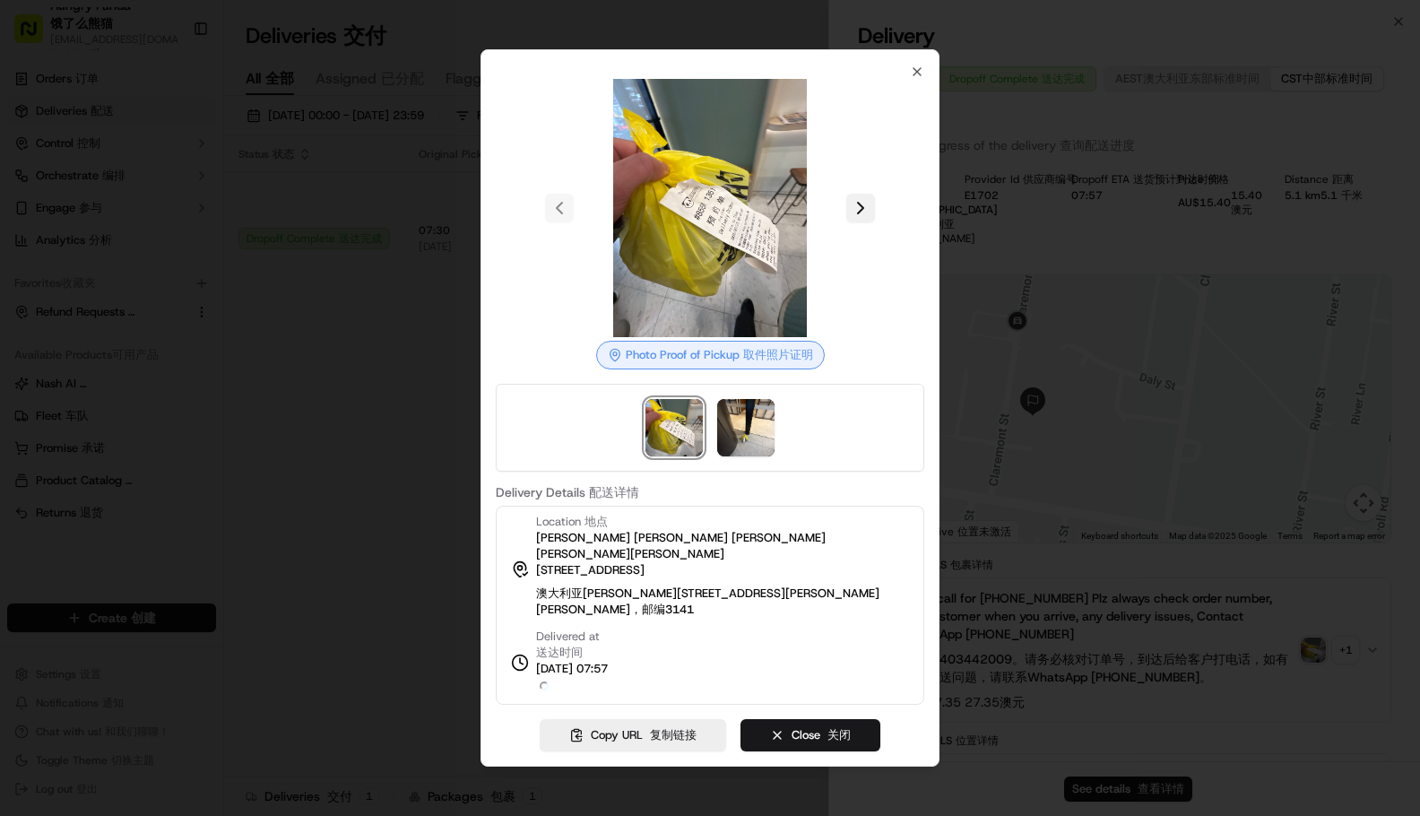
click at [855, 239] on div at bounding box center [710, 208] width 428 height 258
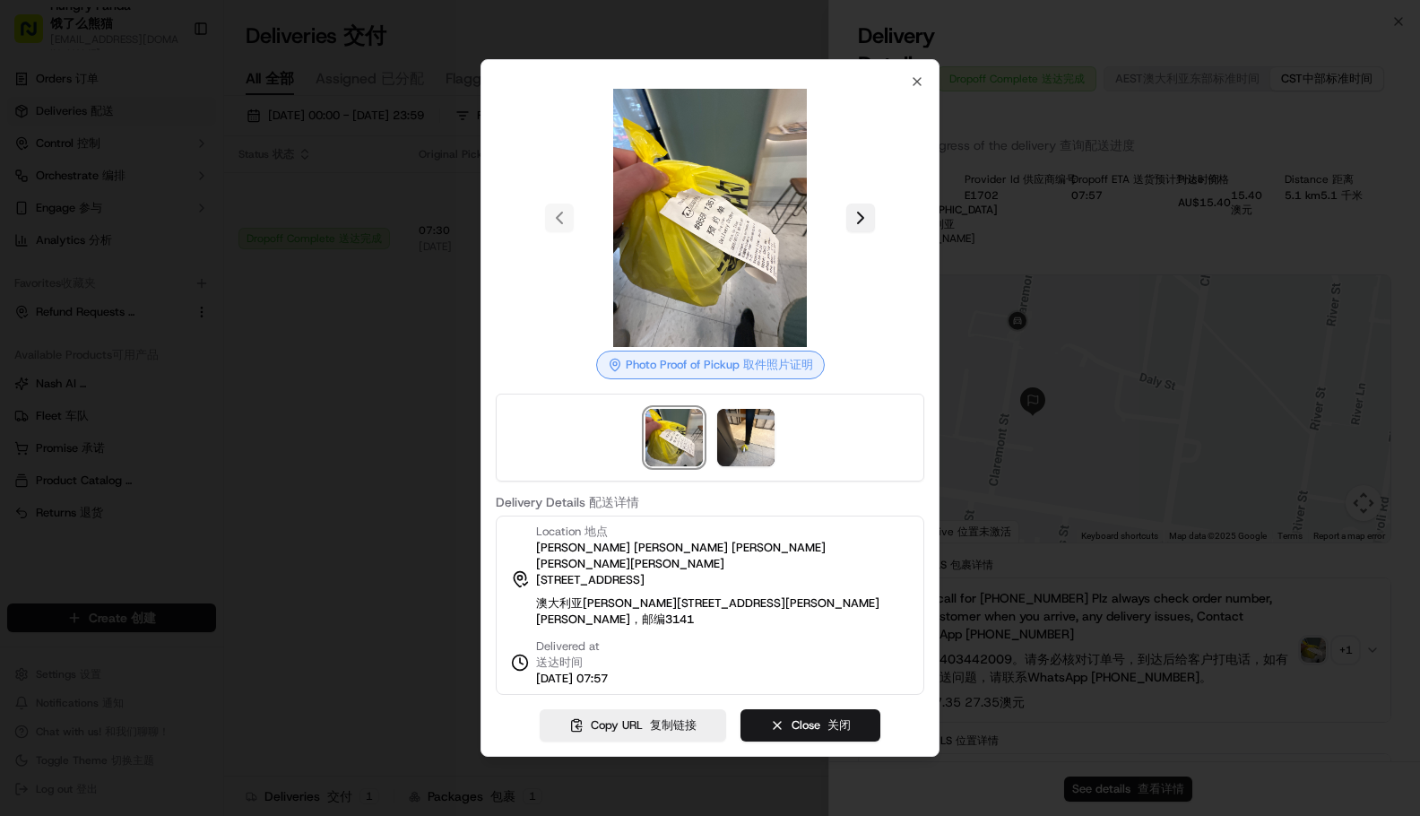
click at [859, 228] on button at bounding box center [860, 217] width 29 height 29
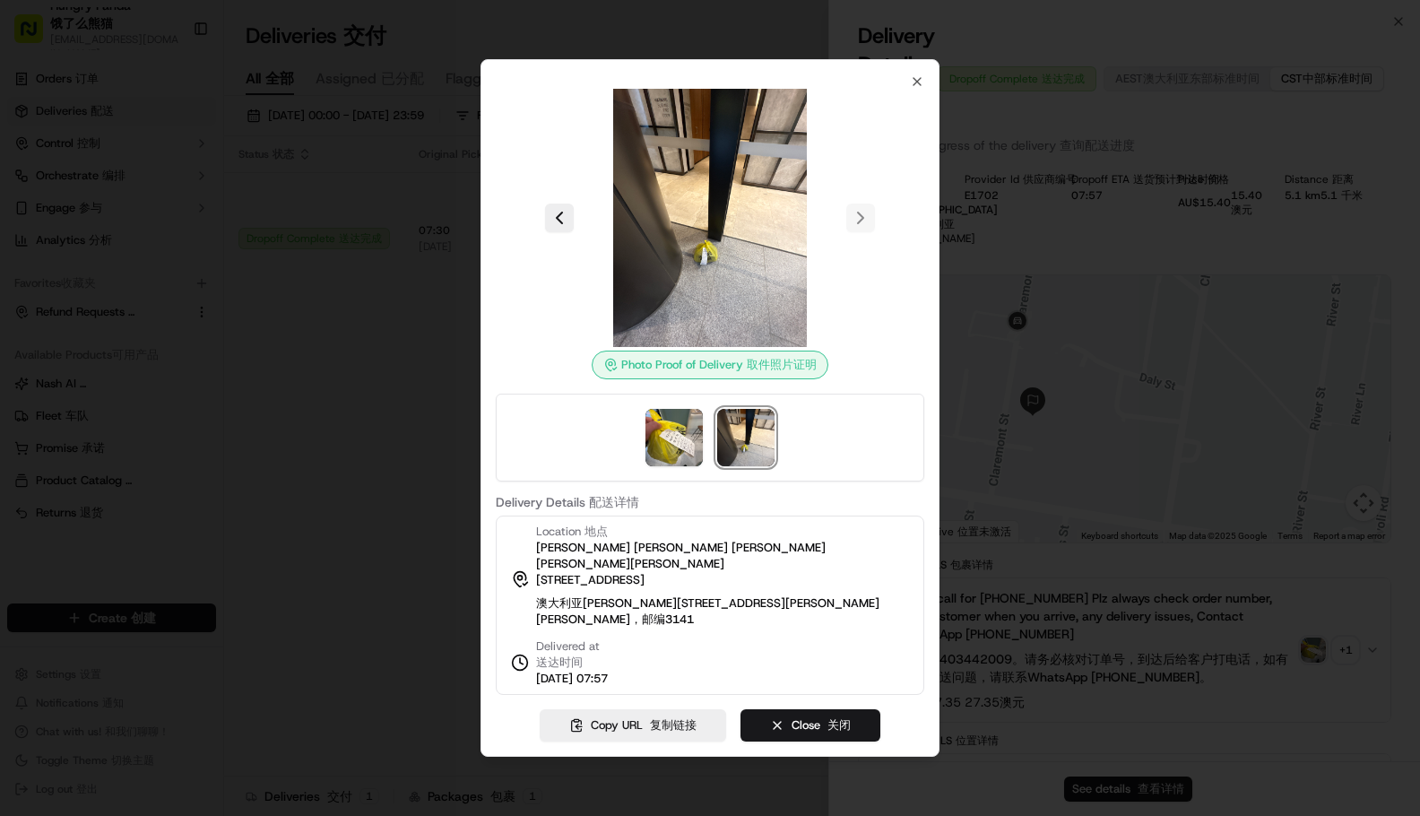
click at [124, 333] on div at bounding box center [710, 408] width 1420 height 816
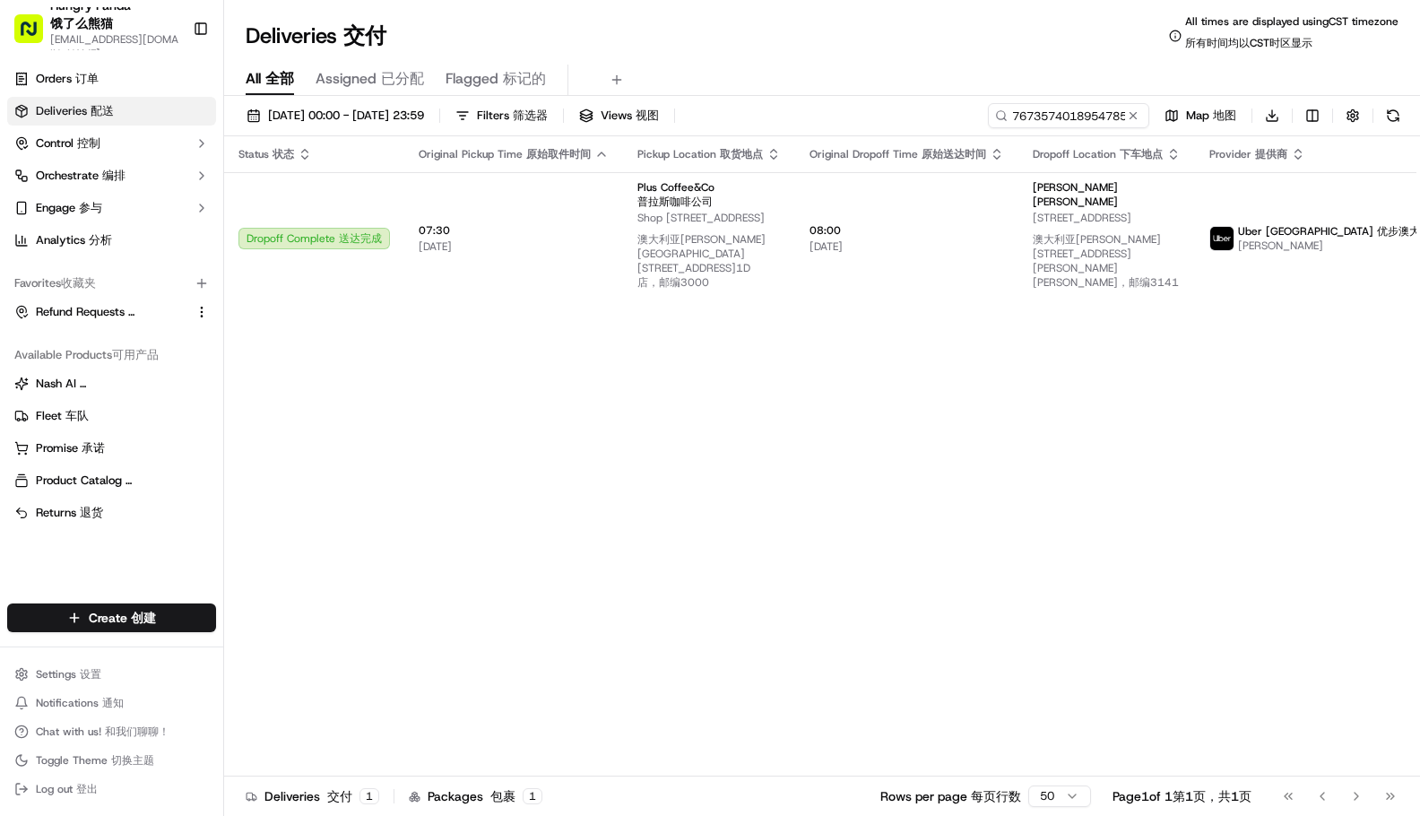
click at [715, 51] on div "Deliveries Deliveries 交付 All times are displayed using CST timezone All times a…" at bounding box center [822, 35] width 1196 height 43
click at [1081, 123] on input "7673574018954785501351" at bounding box center [1047, 115] width 215 height 25
paste input "2783591278256779351056"
click at [882, 43] on div "Deliveries Deliveries 交付 All times are displayed using CST timezone All times a…" at bounding box center [825, 35] width 1202 height 43
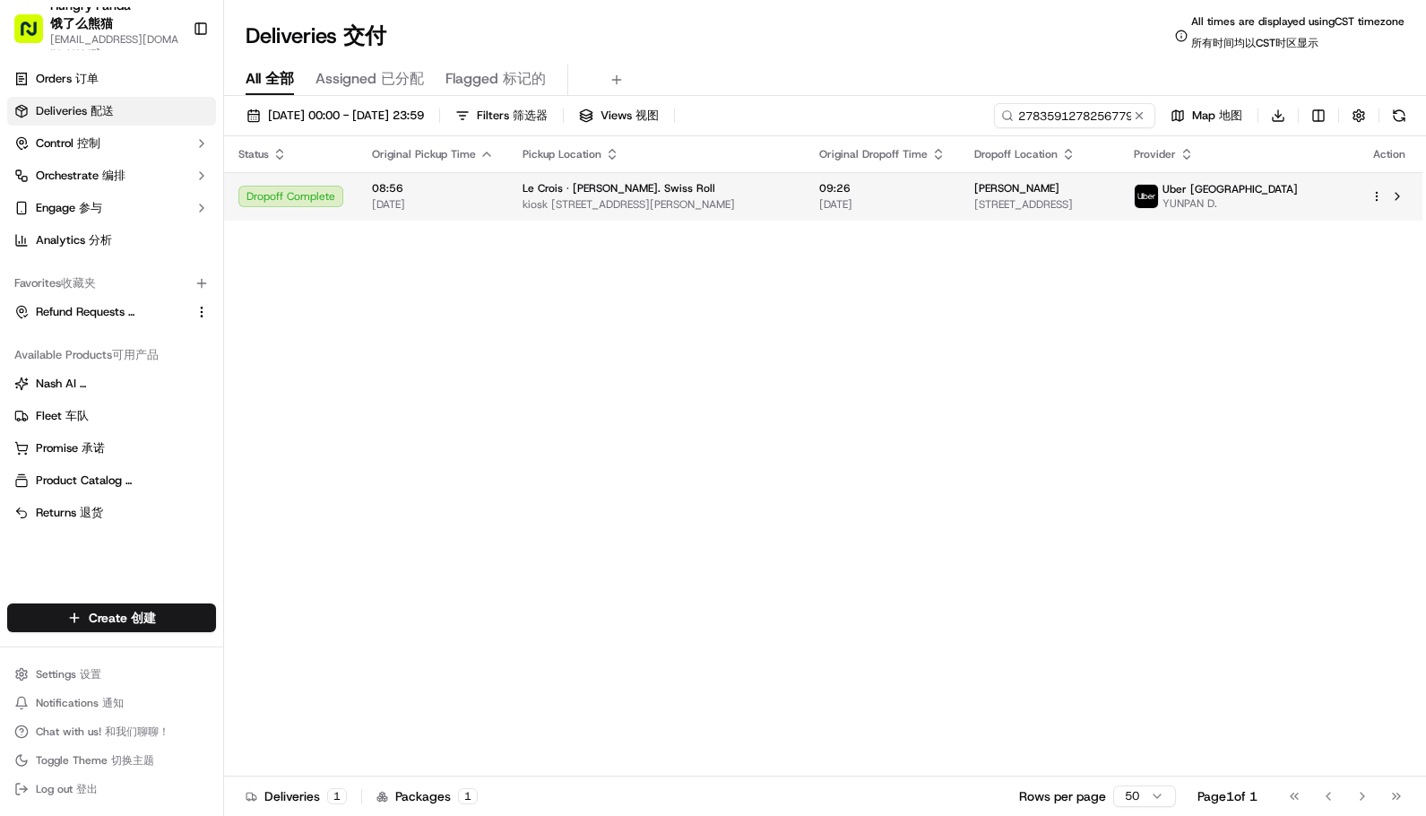
click at [754, 203] on span "kiosk [STREET_ADDRESS][PERSON_NAME]" at bounding box center [657, 204] width 268 height 14
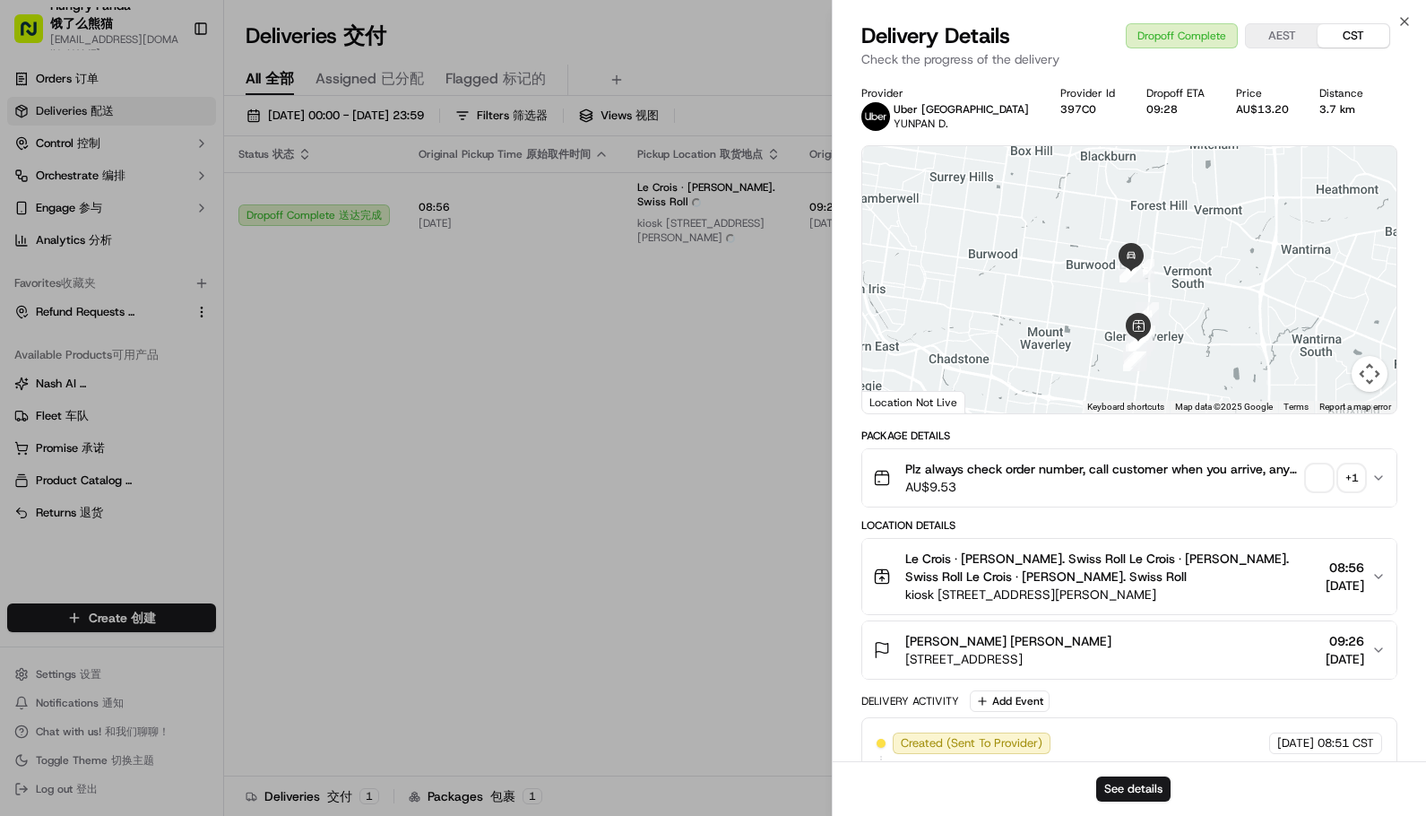
click at [1309, 472] on span "button" at bounding box center [1319, 477] width 25 height 25
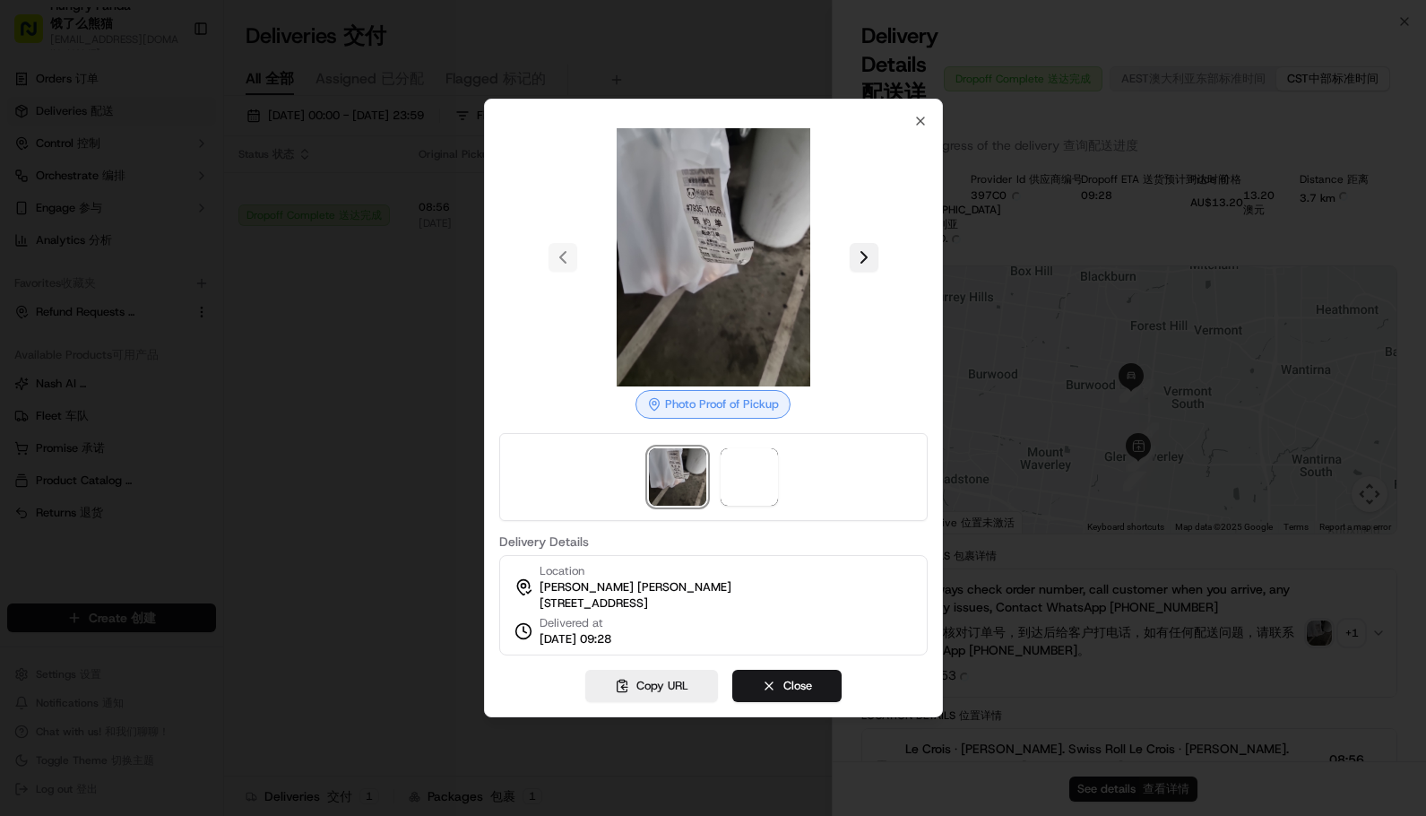
click at [860, 249] on button at bounding box center [864, 257] width 29 height 29
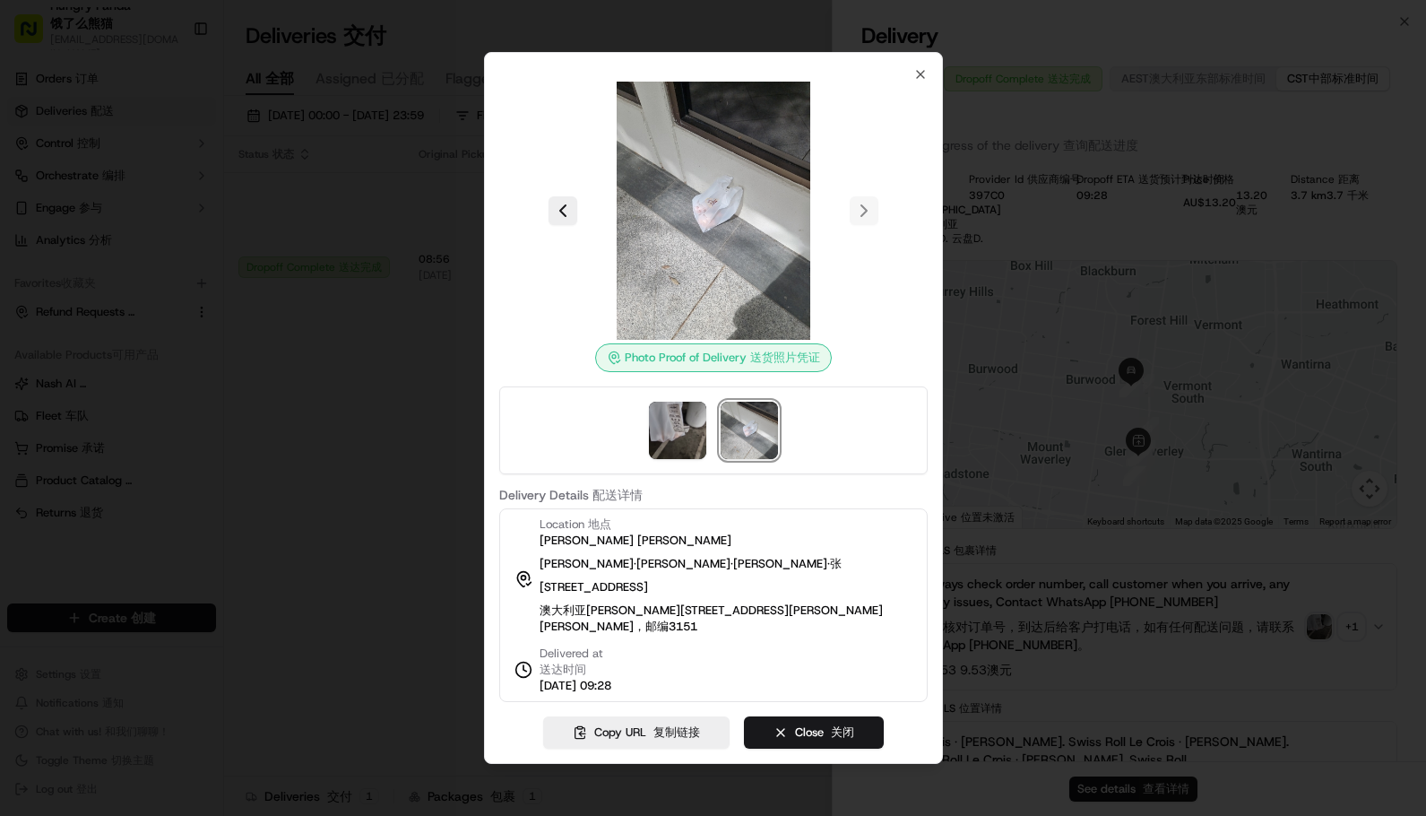
click at [1296, 436] on div at bounding box center [713, 408] width 1426 height 816
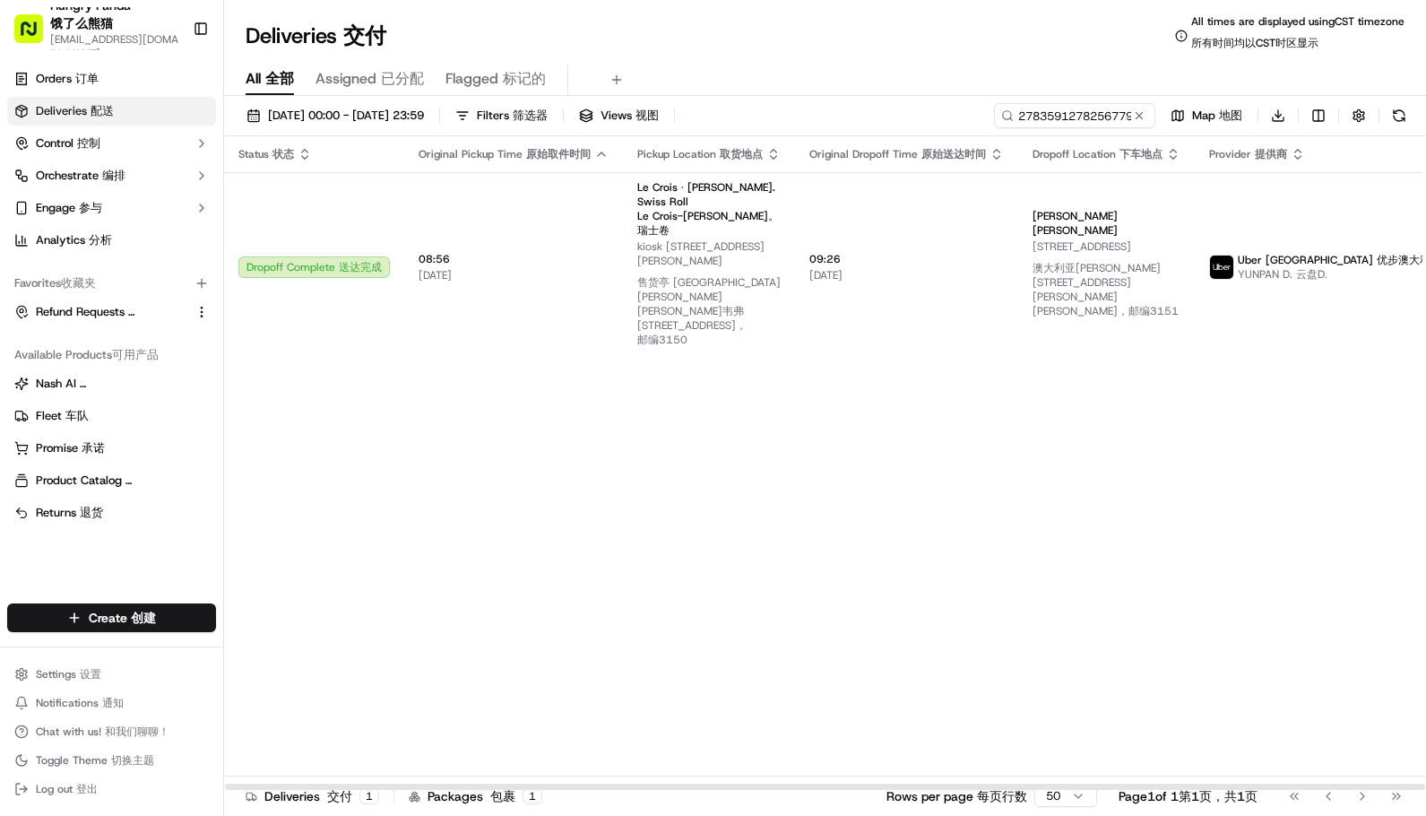
click at [652, 773] on div "Status Status 状态 Original Pickup Time Original Pickup Time 原始取件时间 Pickup Locati…" at bounding box center [881, 463] width 1314 height 654
click at [1080, 119] on input "2783591278256779351056" at bounding box center [1047, 115] width 215 height 25
paste input "834450727805177499403"
type input "834450727805177499403"
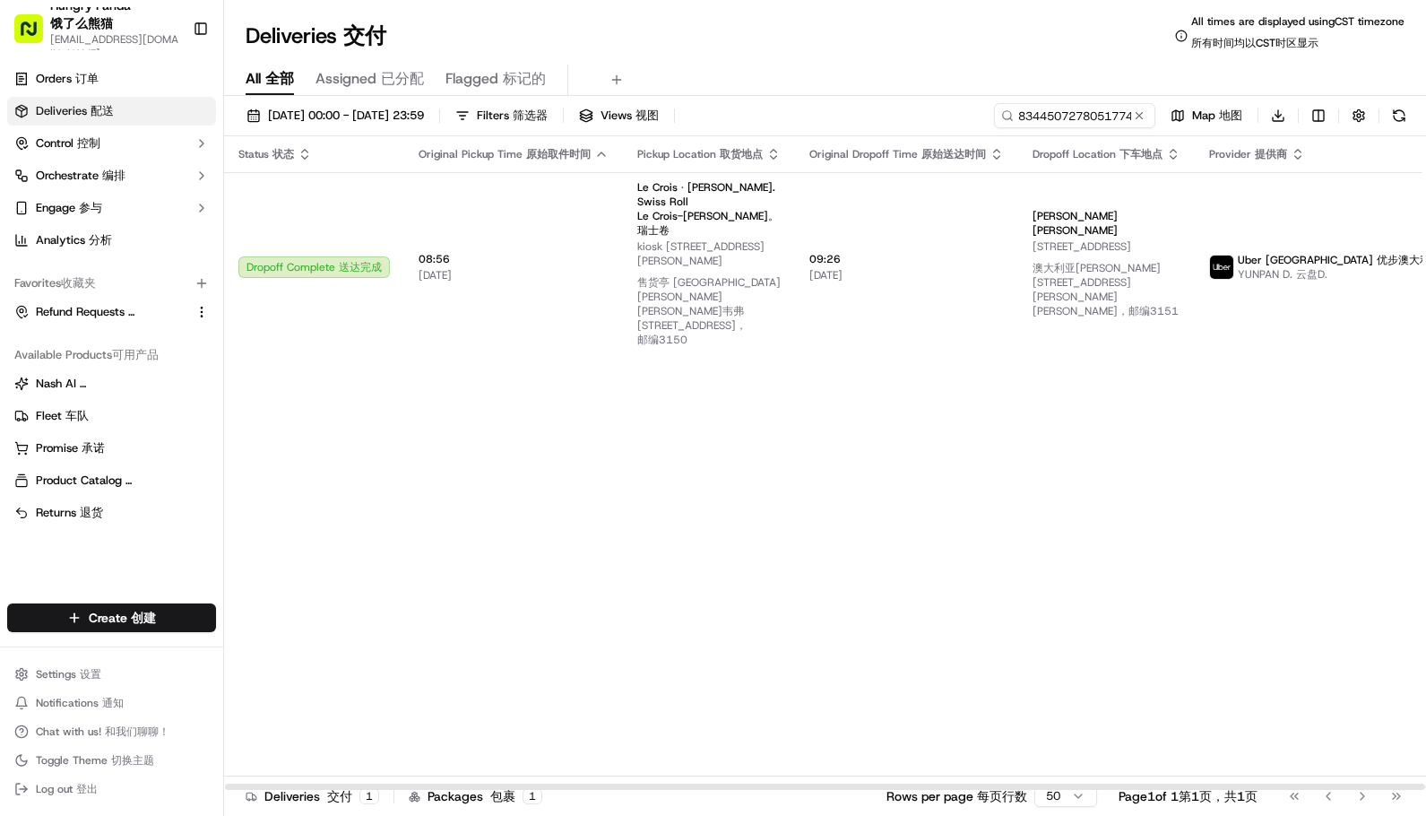
click at [911, 27] on div "Deliveries Deliveries 交付 All times are displayed using CST timezone All times a…" at bounding box center [825, 35] width 1202 height 43
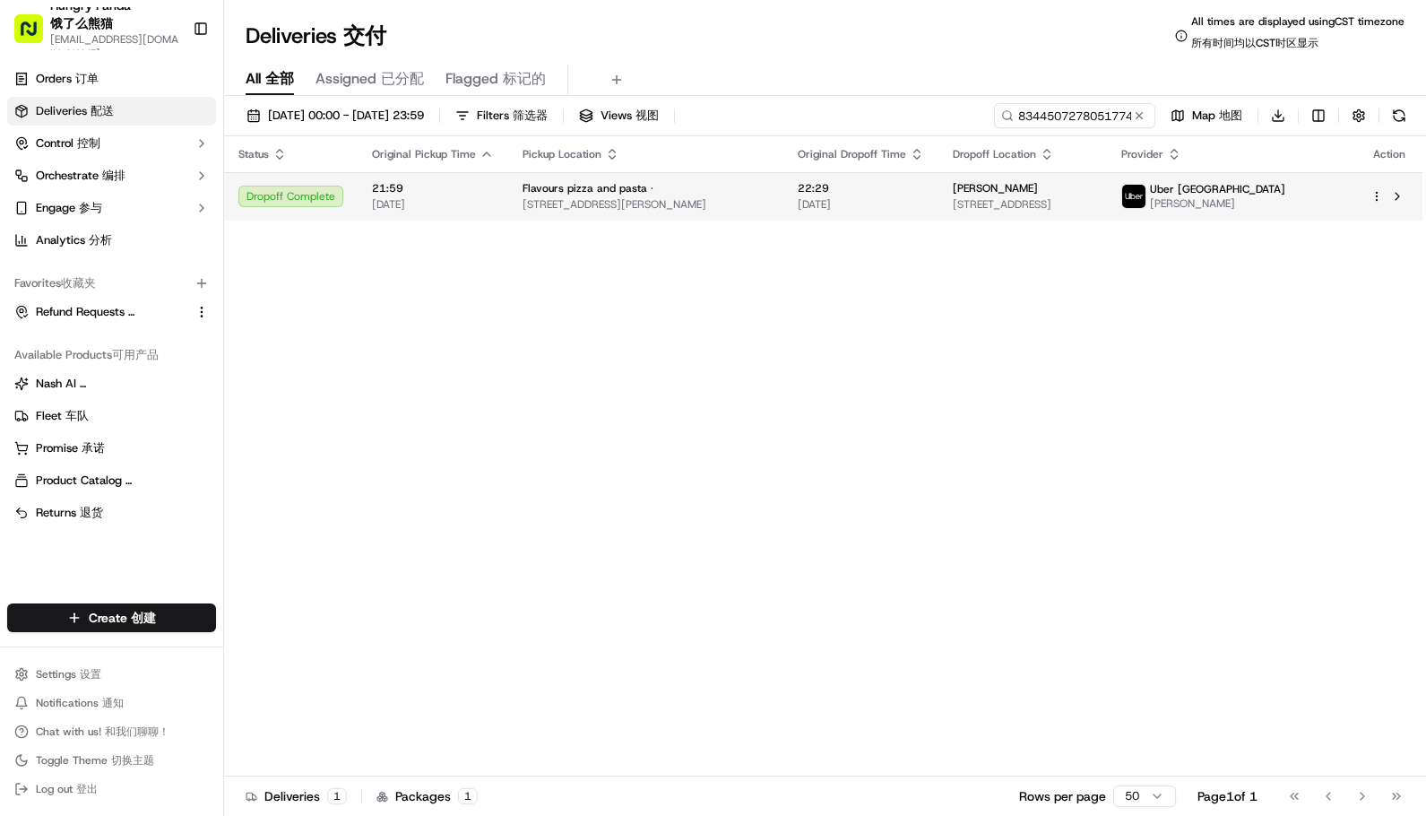
click at [740, 197] on span "[STREET_ADDRESS][PERSON_NAME]" at bounding box center [646, 204] width 246 height 14
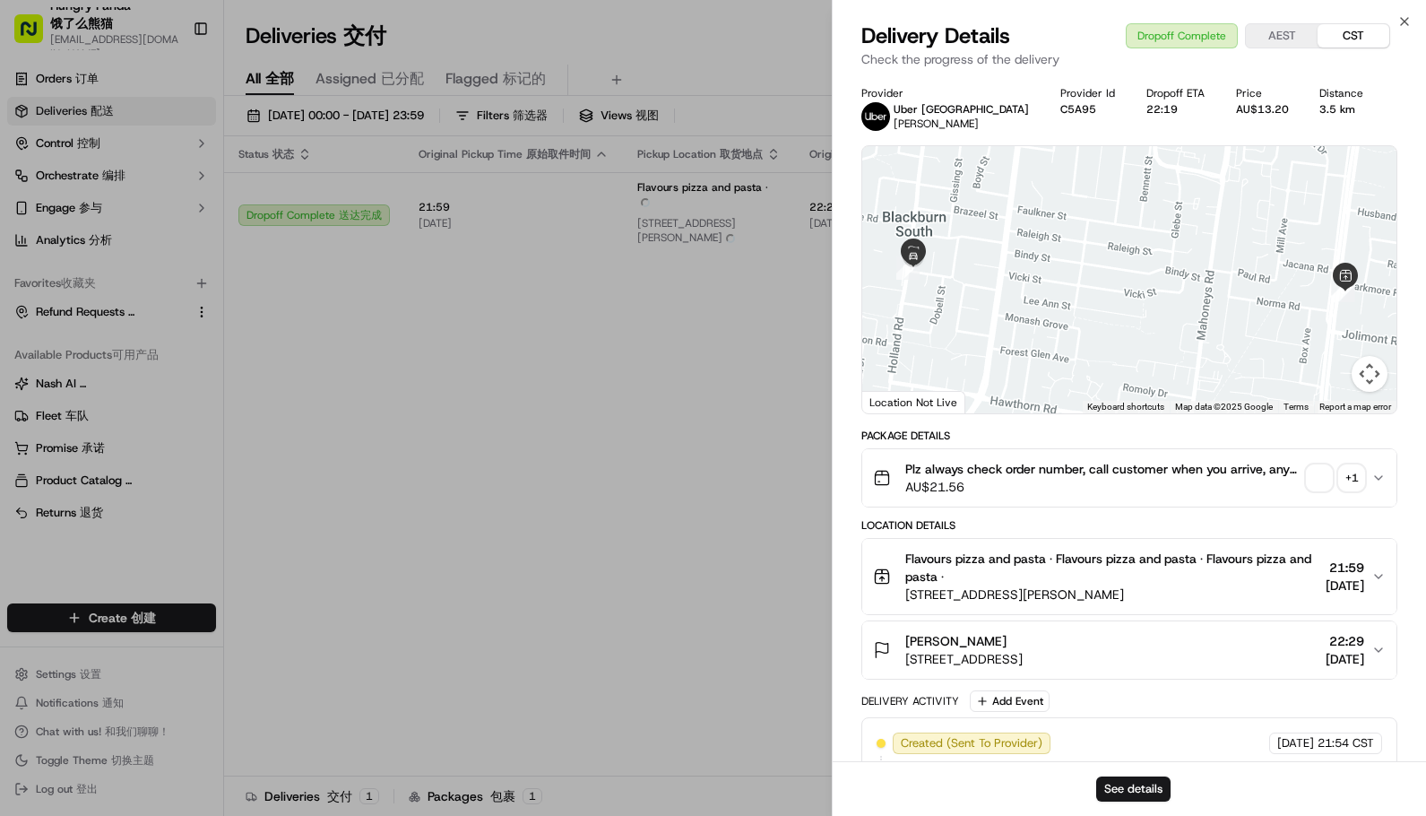
click at [1318, 480] on span "button" at bounding box center [1319, 477] width 25 height 25
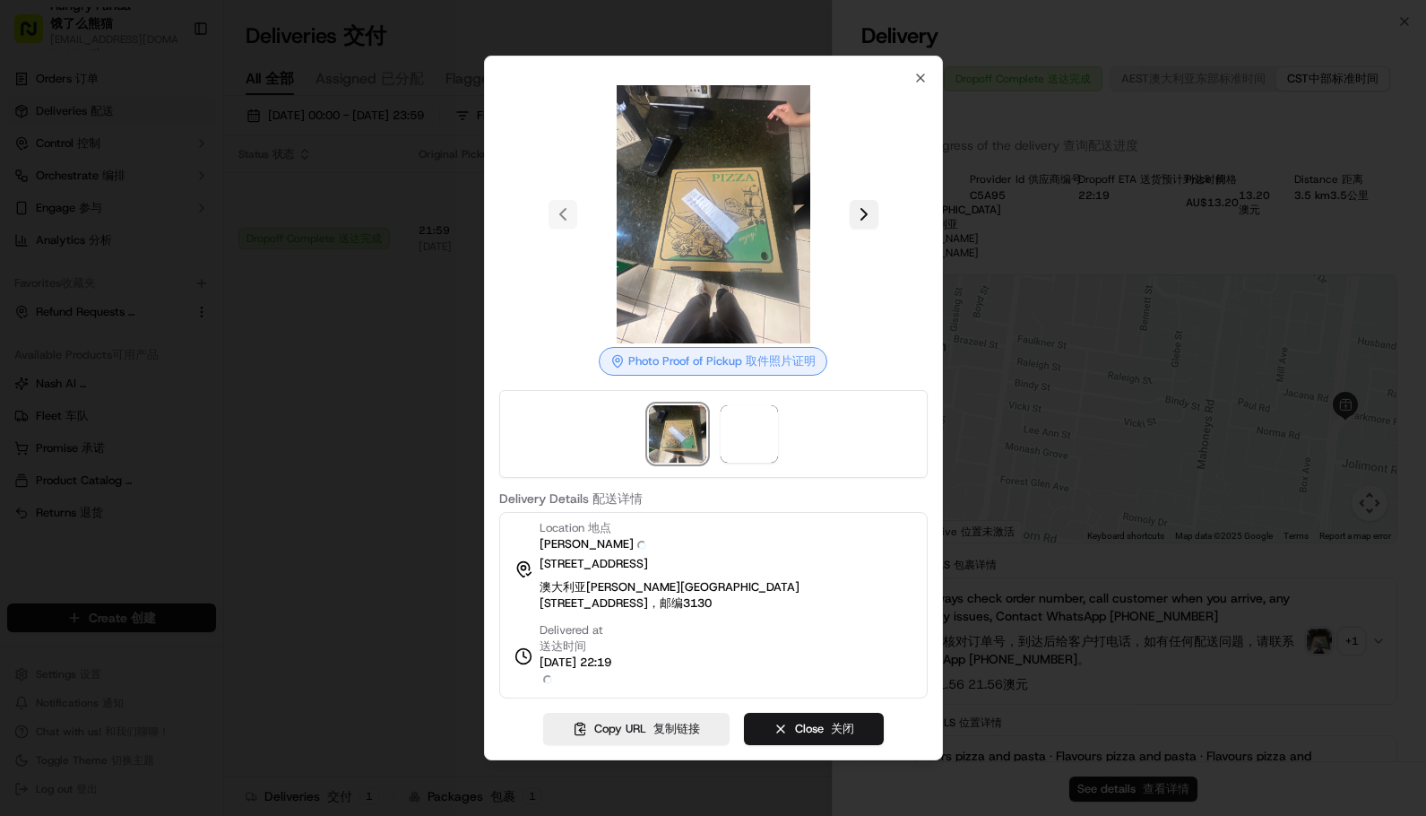
click at [866, 250] on div at bounding box center [713, 214] width 428 height 258
click at [868, 227] on button at bounding box center [864, 214] width 29 height 29
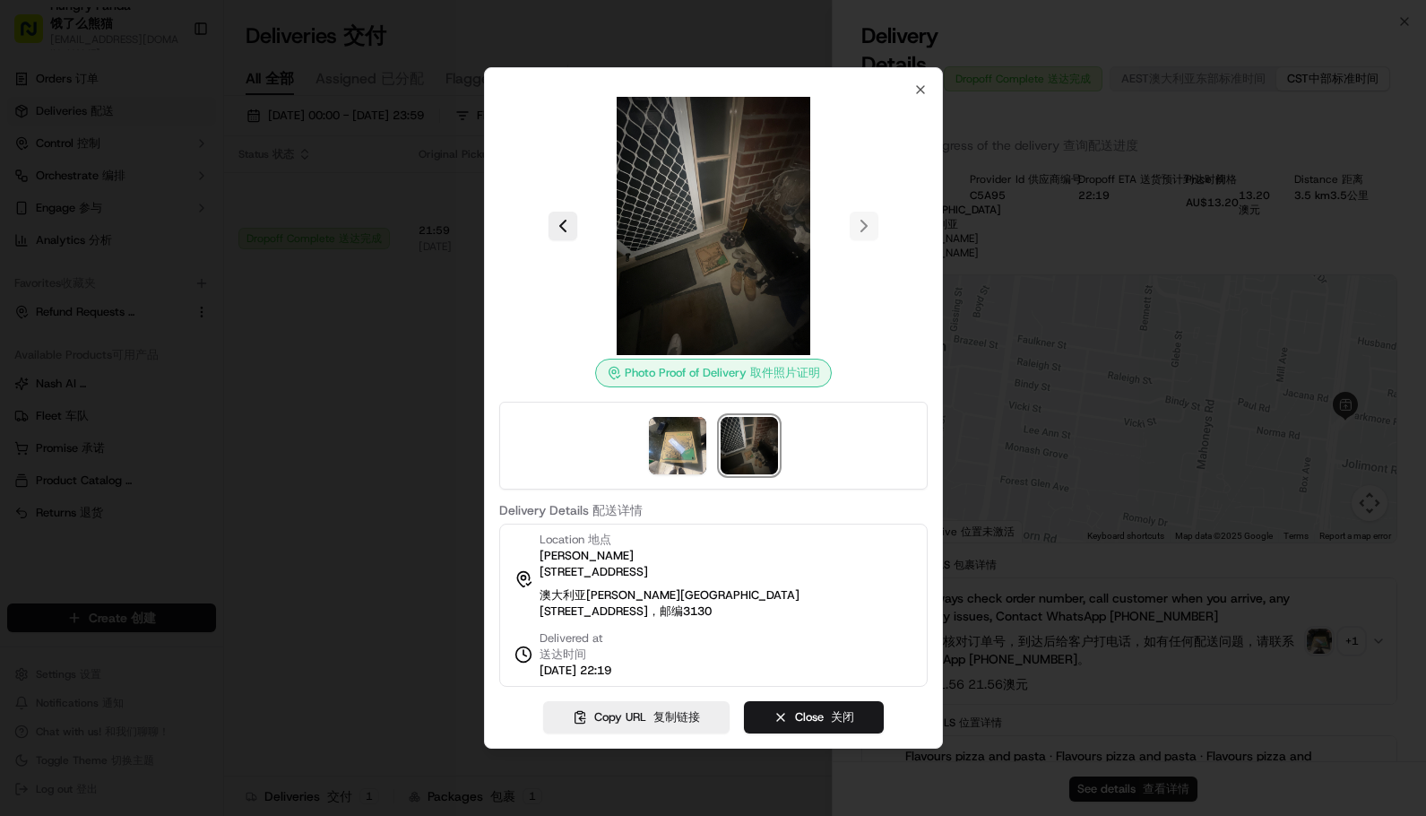
drag, startPoint x: 336, startPoint y: 317, endPoint x: 303, endPoint y: 167, distance: 154.2
click at [337, 317] on div at bounding box center [713, 408] width 1426 height 816
